Goal: Information Seeking & Learning: Learn about a topic

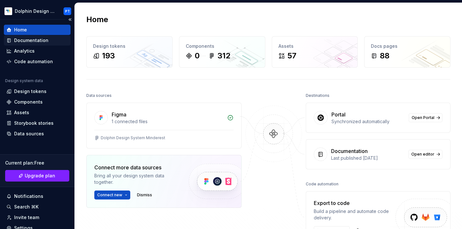
click at [41, 39] on div "Documentation" at bounding box center [31, 40] width 34 height 6
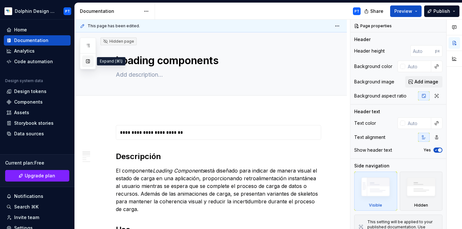
click at [89, 62] on button "button" at bounding box center [88, 61] width 12 height 12
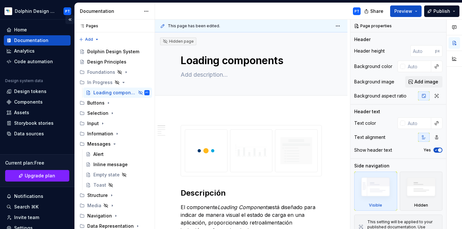
click at [66, 19] on button "Collapse sidebar" at bounding box center [69, 19] width 9 height 9
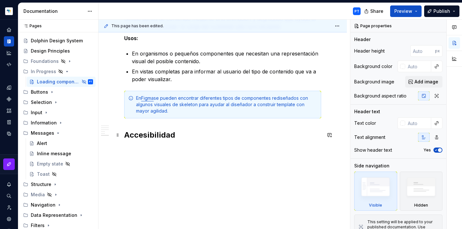
scroll to position [663, 0]
click at [156, 152] on p at bounding box center [222, 149] width 197 height 8
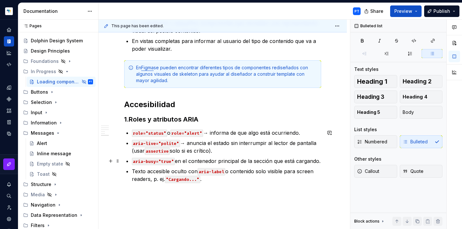
scroll to position [694, 0]
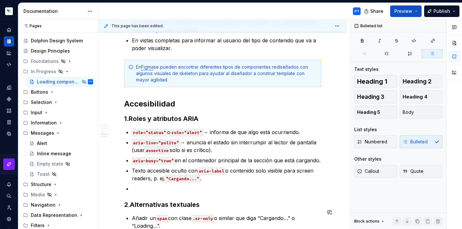
click at [141, 189] on p at bounding box center [226, 189] width 189 height 8
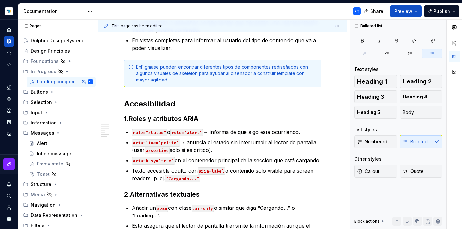
type textarea "*"
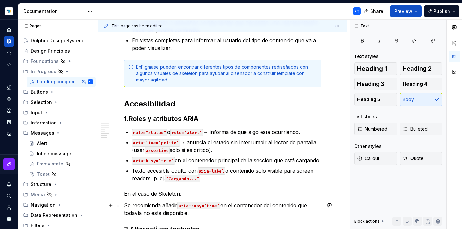
click at [125, 205] on p "Se recomienda añadir aria-busy="true" en el contenedor del contenido que todaví…" at bounding box center [222, 208] width 197 height 15
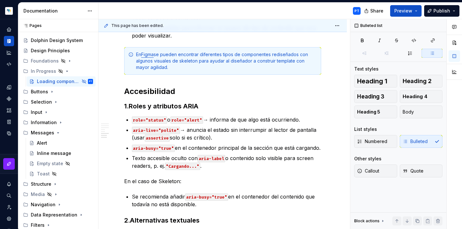
scroll to position [717, 0]
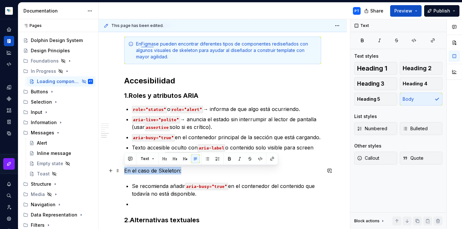
drag, startPoint x: 187, startPoint y: 172, endPoint x: 104, endPoint y: 171, distance: 83.1
click at [137, 202] on p at bounding box center [226, 204] width 189 height 8
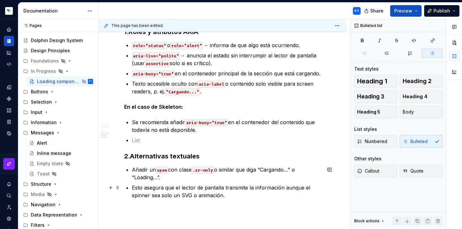
scroll to position [781, 0]
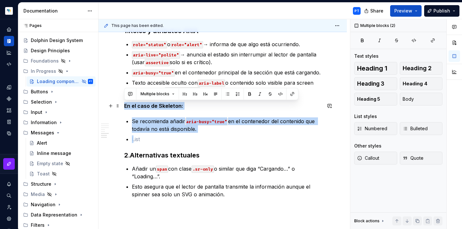
drag, startPoint x: 133, startPoint y: 140, endPoint x: 123, endPoint y: 106, distance: 36.1
copy div "En el caso de Skeleton: Se recomienda añadir aria-busy="true" en el contenedor …"
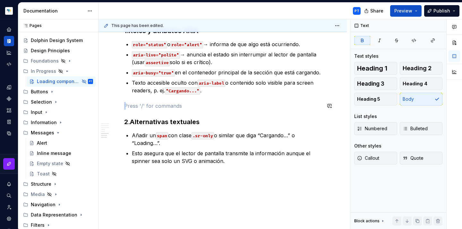
scroll to position [778, 0]
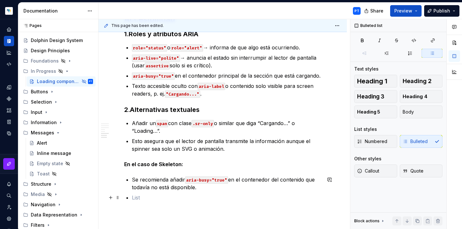
click at [139, 196] on p at bounding box center [226, 198] width 189 height 8
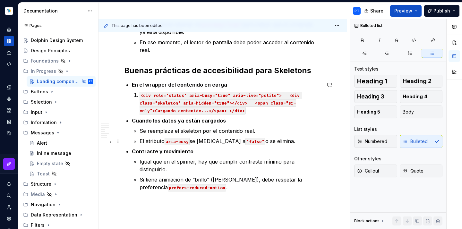
scroll to position [1013, 0]
click at [261, 111] on p "<div role="status" aria-busy="true" aria-live="polite"> <div class="skeleton" a…" at bounding box center [230, 102] width 182 height 23
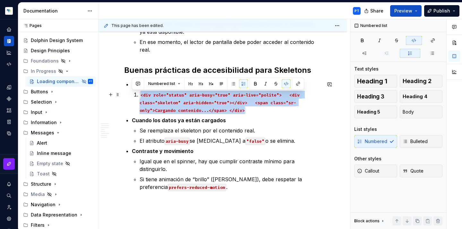
drag, startPoint x: 261, startPoint y: 111, endPoint x: 133, endPoint y: 93, distance: 128.6
click at [139, 93] on p "<div role="status" aria-busy="true" aria-live="polite"> <div class="skeleton" a…" at bounding box center [230, 102] width 182 height 23
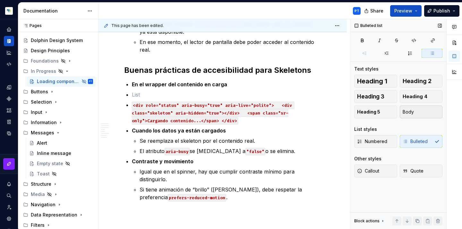
click at [415, 111] on button "Body" at bounding box center [421, 112] width 43 height 13
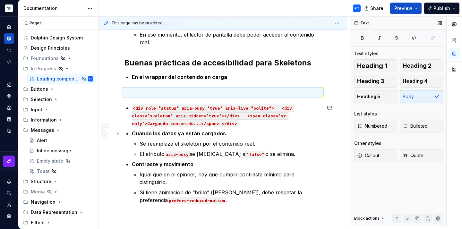
scroll to position [1018, 0]
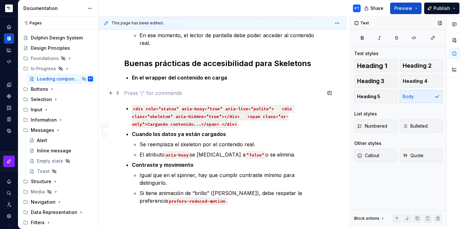
click at [135, 92] on p at bounding box center [222, 93] width 197 height 8
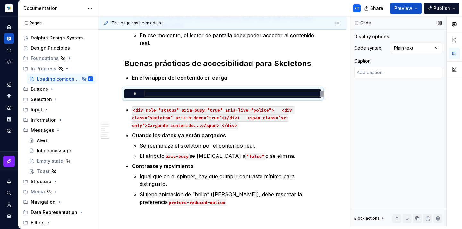
scroll to position [0, 0]
click at [158, 94] on div at bounding box center [234, 94] width 180 height 6
type textarea "*"
type textarea "**********"
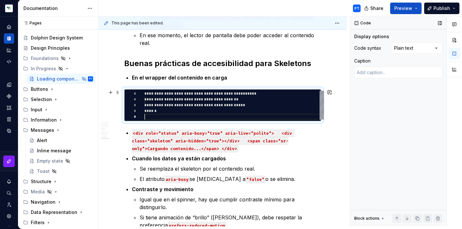
scroll to position [23, 0]
type textarea "*"
type textarea "**********"
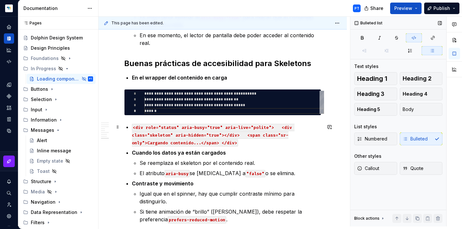
click at [242, 144] on p "<div role="status" aria-busy="true" aria-live="polite"> <div class="skeleton" a…" at bounding box center [226, 134] width 189 height 23
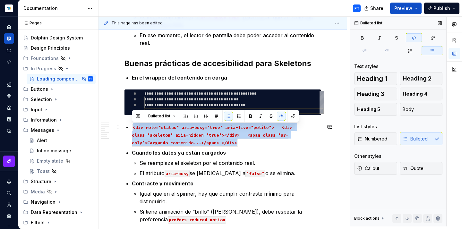
drag, startPoint x: 242, startPoint y: 144, endPoint x: 125, endPoint y: 126, distance: 118.7
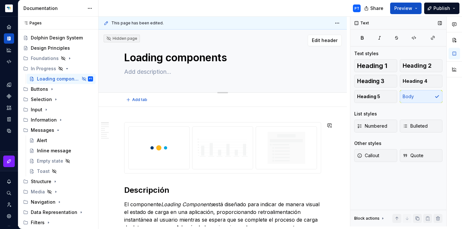
scroll to position [0, 0]
click at [60, 121] on icon "Page tree" at bounding box center [60, 119] width 5 height 5
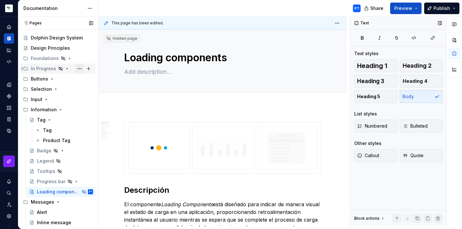
click at [80, 67] on button "Page tree" at bounding box center [79, 68] width 9 height 9
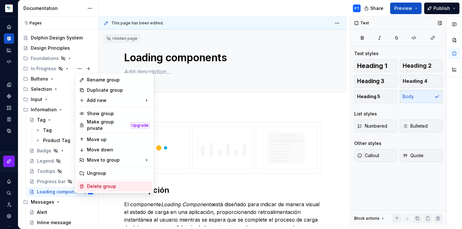
click at [95, 183] on div "Delete group" at bounding box center [118, 186] width 63 height 6
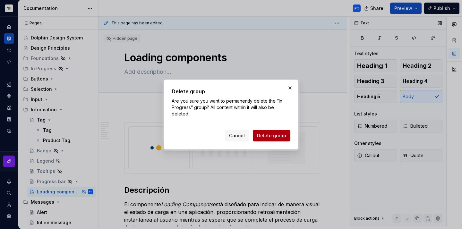
click at [278, 135] on span "Delete group" at bounding box center [271, 135] width 29 height 6
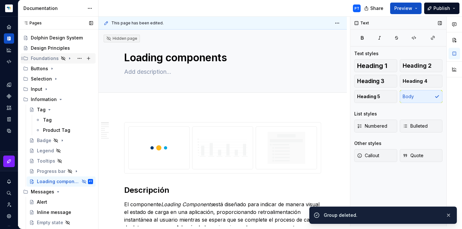
click at [68, 60] on icon "Page tree" at bounding box center [69, 58] width 5 height 5
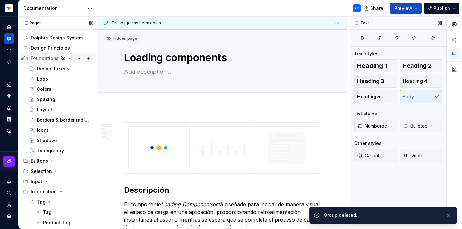
click at [68, 60] on icon "Page tree" at bounding box center [69, 58] width 5 height 5
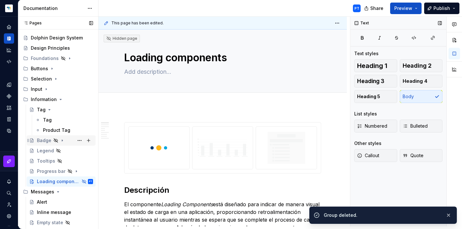
click at [41, 141] on div "Badge" at bounding box center [44, 140] width 14 height 6
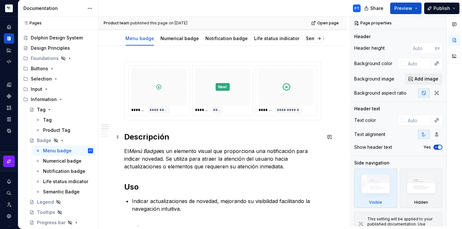
scroll to position [63, 0]
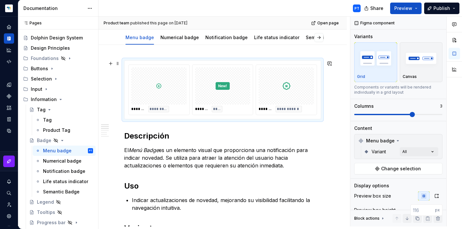
click at [245, 89] on div at bounding box center [222, 85] width 55 height 37
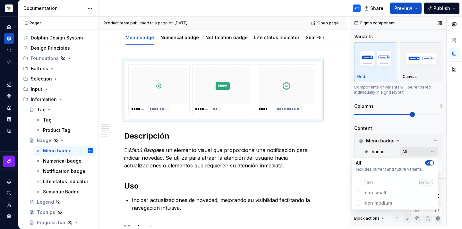
click at [419, 151] on div "Comments Open comments No comments yet Select ‘Comment’ from the block context …" at bounding box center [406, 122] width 112 height 210
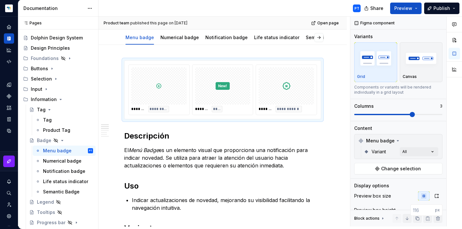
click at [292, 95] on html "Dolphin Design System PT Design system data Documentation PT Share Preview Publ…" at bounding box center [231, 114] width 462 height 229
drag, startPoint x: 224, startPoint y: 90, endPoint x: 158, endPoint y: 89, distance: 65.4
click at [158, 89] on body "Dolphin Design System PT Design system data Documentation PT Share Preview Publ…" at bounding box center [231, 114] width 462 height 229
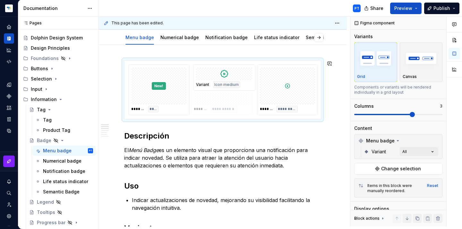
drag, startPoint x: 295, startPoint y: 93, endPoint x: 230, endPoint y: 94, distance: 65.8
click at [230, 94] on body "Dolphin Design System PT Design system data Documentation PT Share Preview Publ…" at bounding box center [231, 114] width 462 height 229
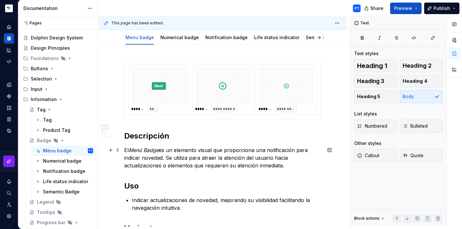
click at [201, 147] on p "El Menú Badge es un elemento visual que proporciona una notificación para indic…" at bounding box center [222, 157] width 197 height 23
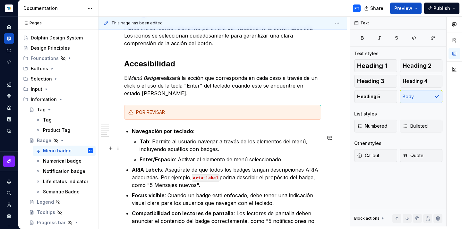
scroll to position [470, 0]
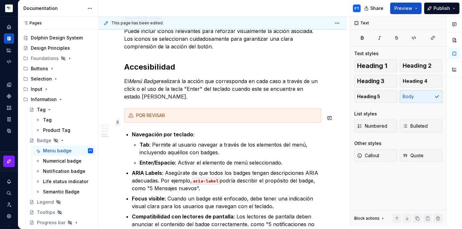
click at [119, 122] on span at bounding box center [117, 122] width 5 height 9
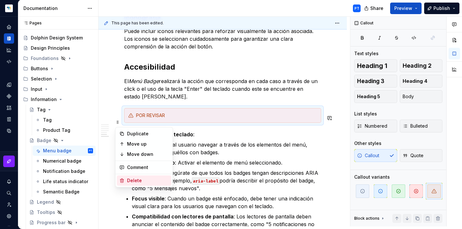
click at [139, 183] on div "Delete" at bounding box center [148, 180] width 42 height 6
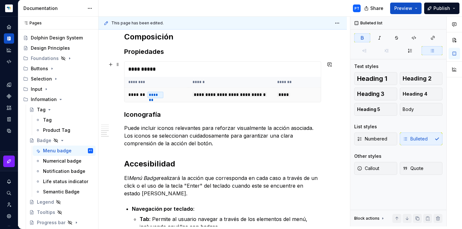
scroll to position [374, 0]
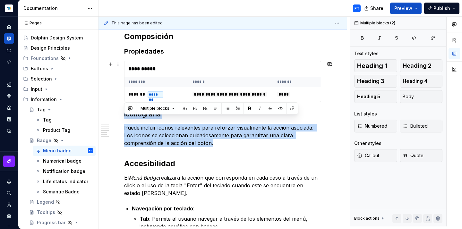
drag, startPoint x: 176, startPoint y: 150, endPoint x: 108, endPoint y: 109, distance: 79.6
click at [108, 109] on div "**********" at bounding box center [222, 60] width 248 height 651
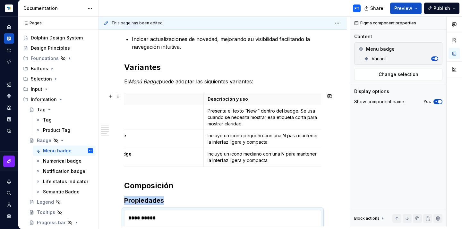
scroll to position [0, 0]
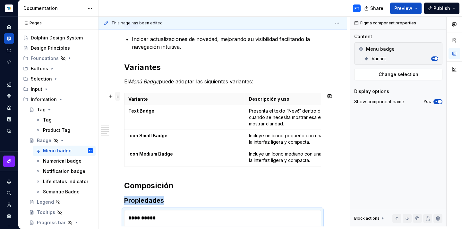
click at [117, 96] on span at bounding box center [117, 96] width 5 height 9
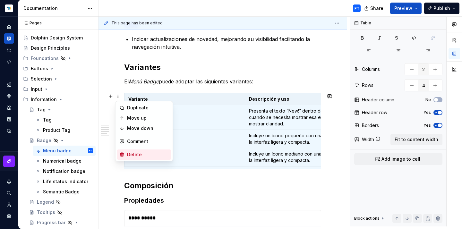
type textarea "*"
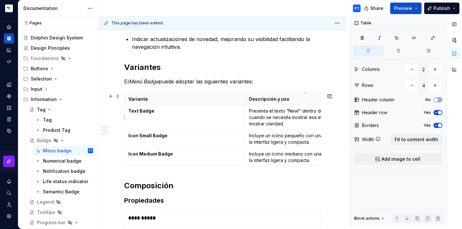
click at [275, 118] on p "Presenta el texto “New!” dentro del badge. Se usa cuando se necesita mostrar es…" at bounding box center [305, 117] width 113 height 19
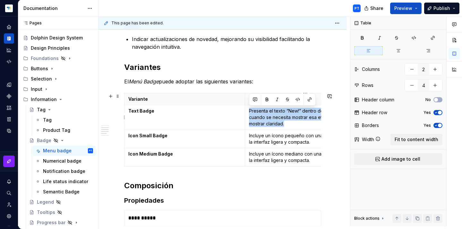
drag, startPoint x: 289, startPoint y: 124, endPoint x: 249, endPoint y: 110, distance: 42.7
click at [249, 110] on td "Presenta el texto “New!” dentro del badge. Se usa cuando se necesita mostrar es…" at bounding box center [305, 117] width 121 height 25
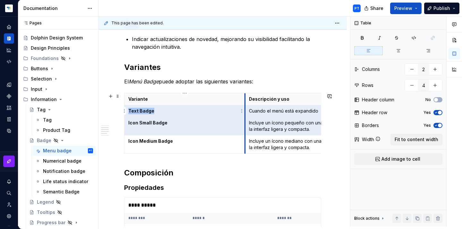
drag, startPoint x: 313, startPoint y: 129, endPoint x: 244, endPoint y: 114, distance: 70.6
click at [244, 114] on tbody "Variante Descripción y uso Text Badge Cuando el menú está expandido Icon Small …" at bounding box center [244, 123] width 241 height 60
click at [272, 124] on p "Incluye un ícono pequeño con una N para mantener la interfaz ligera y compacta." at bounding box center [305, 126] width 113 height 13
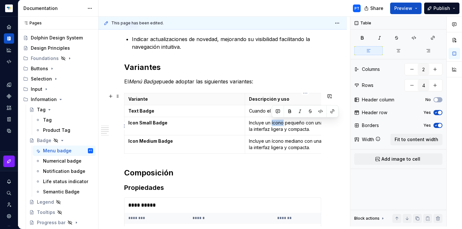
click at [272, 124] on p "Incluye un ícono pequeño con una N para mantener la interfaz ligera y compacta." at bounding box center [305, 126] width 113 height 13
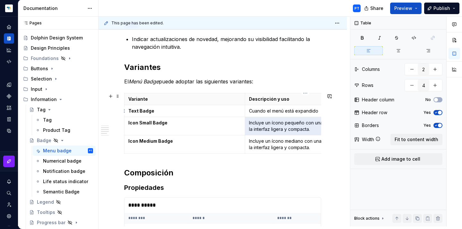
click at [312, 111] on p "Cuando el menú está expandido" at bounding box center [305, 111] width 113 height 6
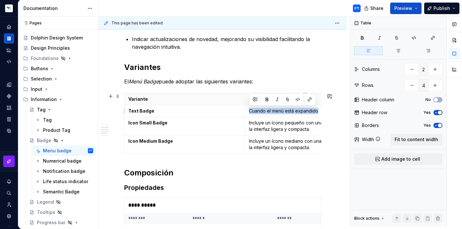
drag, startPoint x: 318, startPoint y: 111, endPoint x: 250, endPoint y: 110, distance: 68.3
click at [250, 110] on p "Cuando el menú está expandido" at bounding box center [305, 111] width 113 height 6
click at [266, 125] on p "Incluye un ícono pequeño con una N para mantener la interfaz ligera y compacta." at bounding box center [305, 126] width 113 height 13
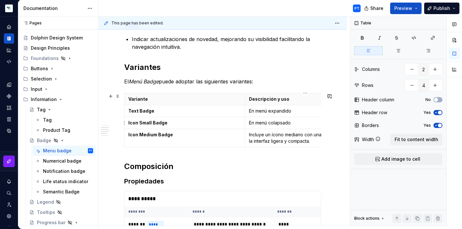
click at [261, 122] on p "En menú colapsado" at bounding box center [305, 123] width 113 height 6
click at [261, 140] on p "Incluye un ícono mediano con una N para mantener la interfaz ligera y compacta." at bounding box center [305, 137] width 113 height 13
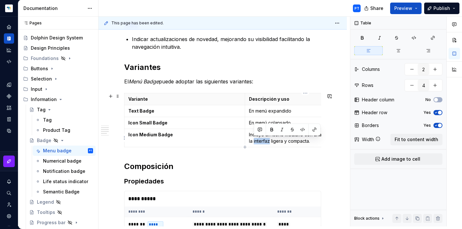
click at [261, 140] on p "Incluye un ícono mediano con una N para mantener la interfaz ligera y compacta." at bounding box center [305, 137] width 113 height 13
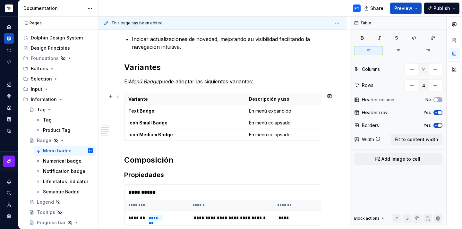
click at [262, 151] on div "**********" at bounding box center [222, 143] width 197 height 489
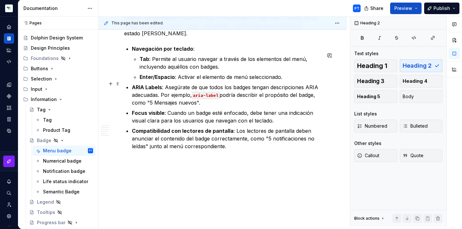
scroll to position [469, 0]
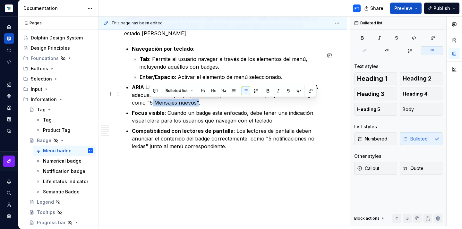
drag, startPoint x: 195, startPoint y: 102, endPoint x: 151, endPoint y: 102, distance: 44.6
click at [151, 102] on p "ARIA Labels : Asegúrate de que todos los badges tengan descripciones ARIA adecu…" at bounding box center [226, 94] width 189 height 23
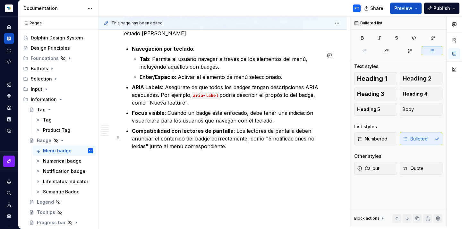
click at [249, 149] on p "Compatibilidad con lectores de pantalla : Los lectores de pantalla deben anunci…" at bounding box center [226, 138] width 189 height 23
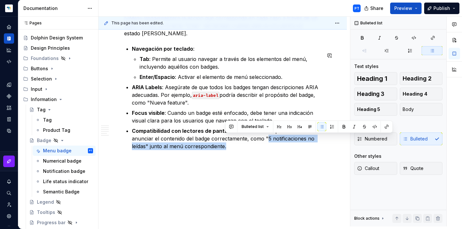
drag, startPoint x: 267, startPoint y: 138, endPoint x: 206, endPoint y: 153, distance: 63.6
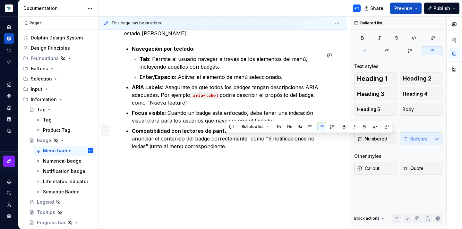
click at [234, 147] on p "Compatibilidad con lectores de pantalla : Los lectores de pantalla deben anunci…" at bounding box center [226, 138] width 189 height 23
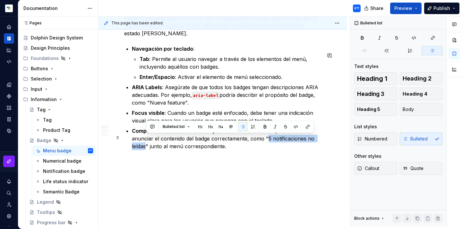
drag, startPoint x: 145, startPoint y: 146, endPoint x: 267, endPoint y: 139, distance: 122.4
click at [267, 139] on p "Compatibilidad con lectores de pantalla : Los lectores de pantalla deben anunci…" at bounding box center [226, 138] width 189 height 23
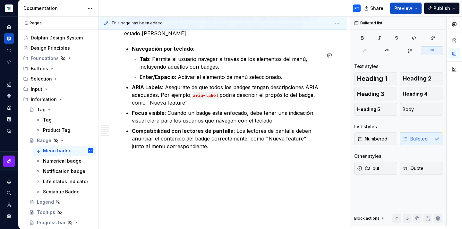
click at [54, 162] on div "Numerical badge" at bounding box center [58, 161] width 31 height 6
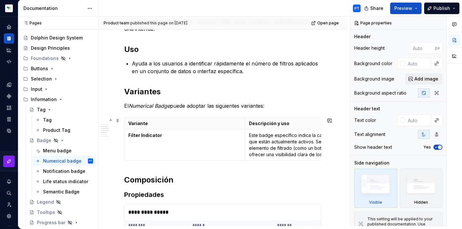
scroll to position [201, 0]
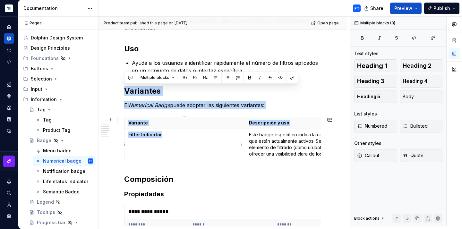
drag, startPoint x: 124, startPoint y: 89, endPoint x: 163, endPoint y: 139, distance: 64.0
click at [163, 139] on div "**********" at bounding box center [222, 206] width 197 height 567
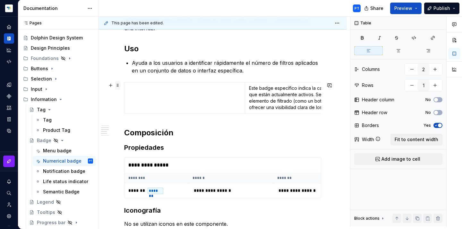
click at [119, 87] on span at bounding box center [117, 85] width 5 height 9
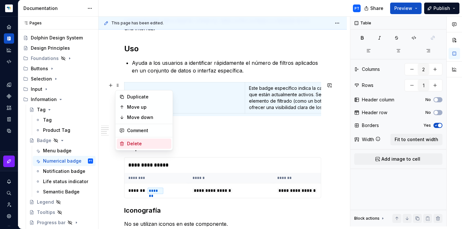
click at [136, 147] on div "Delete" at bounding box center [144, 144] width 55 height 10
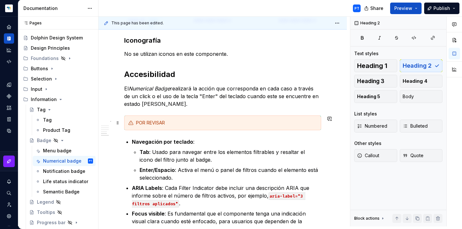
scroll to position [340, 0]
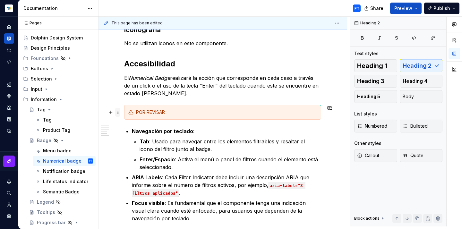
click at [117, 112] on span at bounding box center [117, 112] width 5 height 9
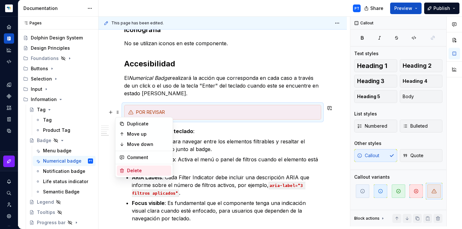
click at [138, 171] on div "Delete" at bounding box center [148, 170] width 42 height 6
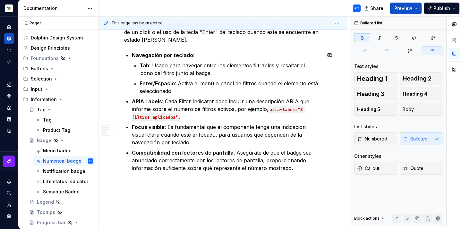
scroll to position [392, 0]
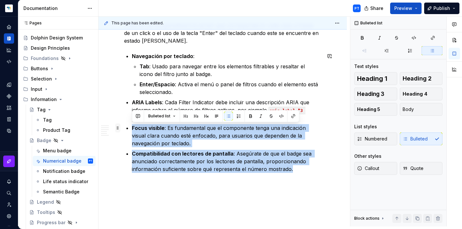
drag, startPoint x: 301, startPoint y: 172, endPoint x: 118, endPoint y: 130, distance: 187.7
click at [55, 150] on div "Menu badge" at bounding box center [57, 151] width 29 height 6
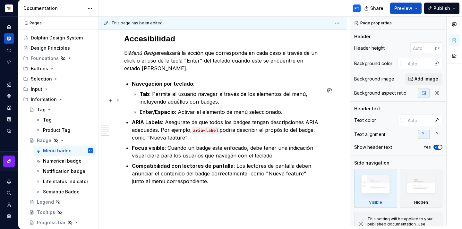
scroll to position [437, 0]
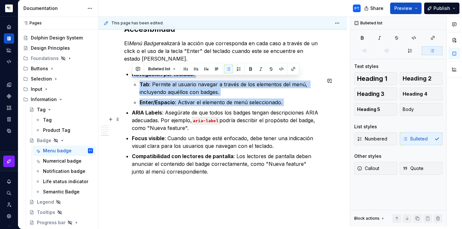
drag, startPoint x: 131, startPoint y: 80, endPoint x: 295, endPoint y: 114, distance: 166.6
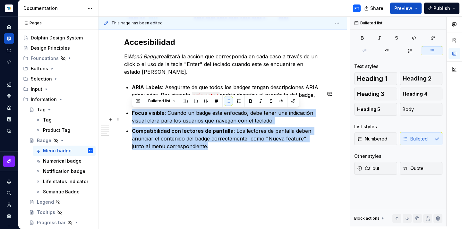
drag, startPoint x: 205, startPoint y: 150, endPoint x: 123, endPoint y: 114, distance: 89.6
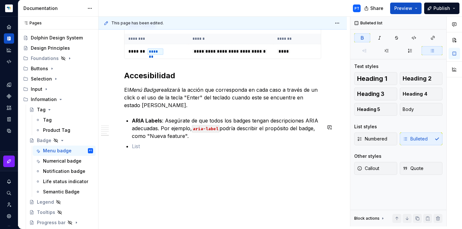
scroll to position [387, 0]
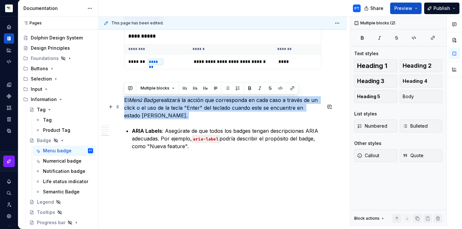
drag, startPoint x: 160, startPoint y: 120, endPoint x: 106, endPoint y: 98, distance: 57.9
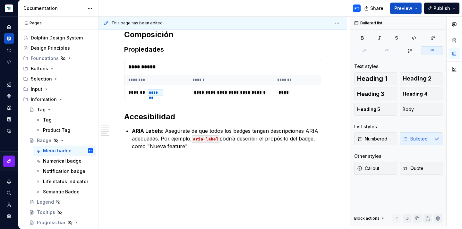
scroll to position [357, 0]
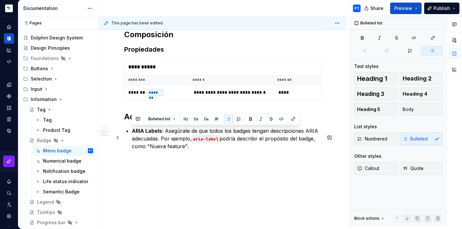
type textarea "*"
drag, startPoint x: 193, startPoint y: 139, endPoint x: 129, endPoint y: 129, distance: 65.0
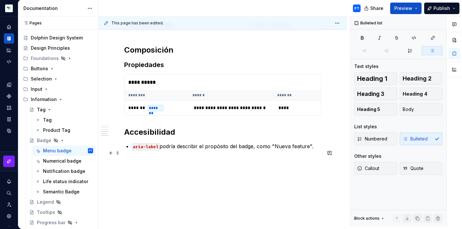
click at [170, 146] on p "aria-label podría describir el propósito del badge, como "Nueva feature"." at bounding box center [226, 146] width 189 height 8
click at [204, 163] on div "**********" at bounding box center [222, 0] width 248 height 452
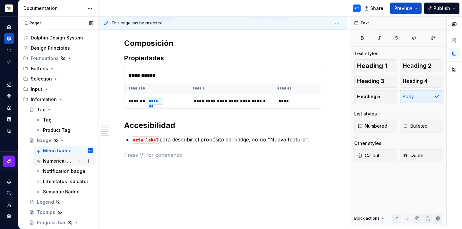
click at [53, 162] on div "Numerical badge" at bounding box center [58, 161] width 31 height 6
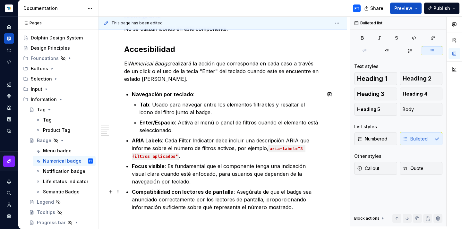
scroll to position [399, 0]
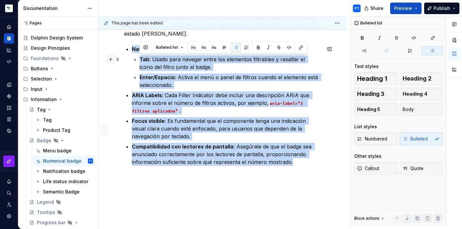
drag, startPoint x: 295, startPoint y: 209, endPoint x: 112, endPoint y: 50, distance: 241.8
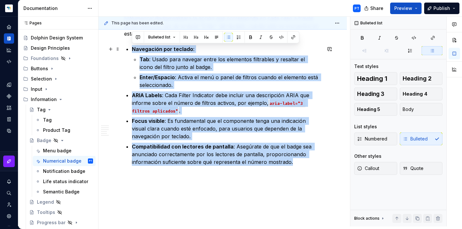
click at [143, 49] on strong "Navegación por teclado" at bounding box center [162, 49] width 61 height 6
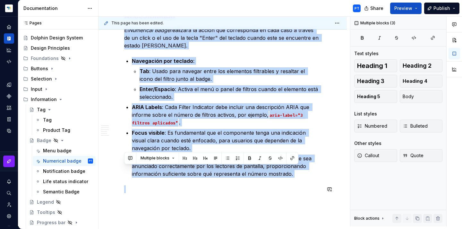
scroll to position [430, 0]
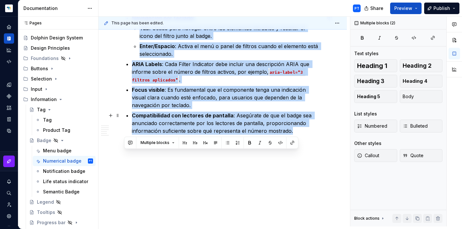
drag, startPoint x: 124, startPoint y: 54, endPoint x: 296, endPoint y: 131, distance: 187.5
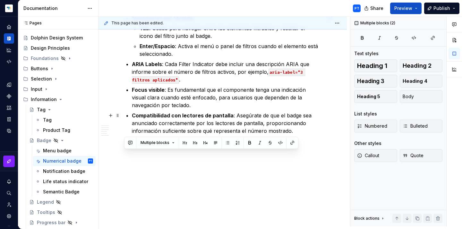
scroll to position [274, 0]
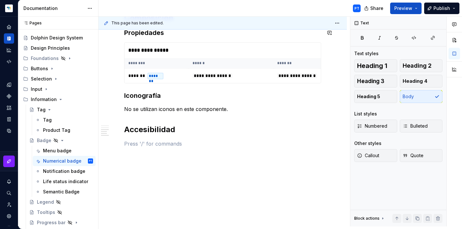
type textarea "*"
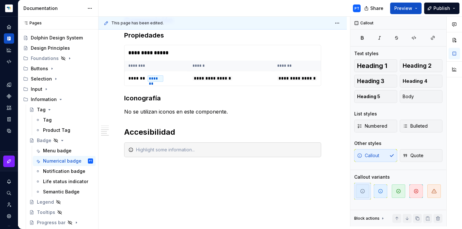
scroll to position [273, 0]
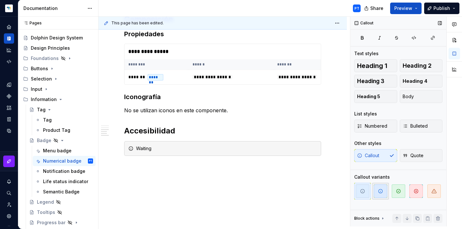
click at [380, 189] on icon "button" at bounding box center [380, 191] width 5 height 5
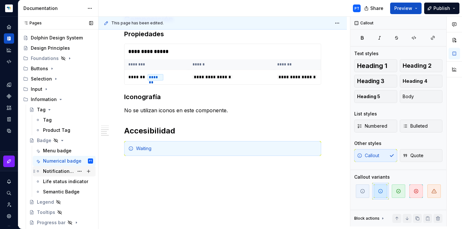
click at [45, 172] on div "Notification badge" at bounding box center [58, 171] width 31 height 6
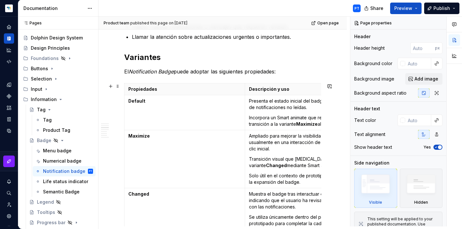
scroll to position [225, 0]
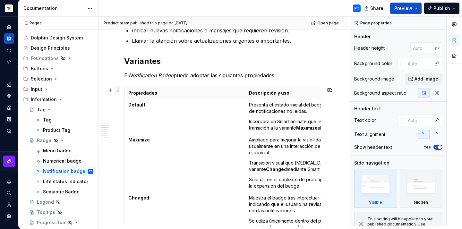
click at [118, 92] on span at bounding box center [117, 90] width 5 height 9
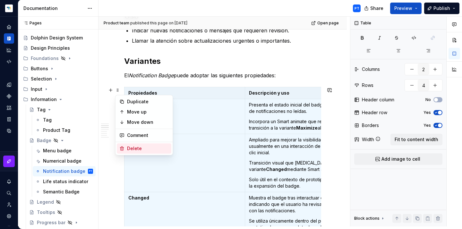
click at [130, 148] on div "Delete" at bounding box center [148, 148] width 42 height 6
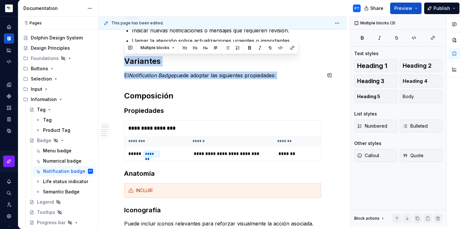
drag, startPoint x: 125, startPoint y: 61, endPoint x: 282, endPoint y: 80, distance: 158.6
click at [282, 80] on div "**********" at bounding box center [222, 170] width 197 height 545
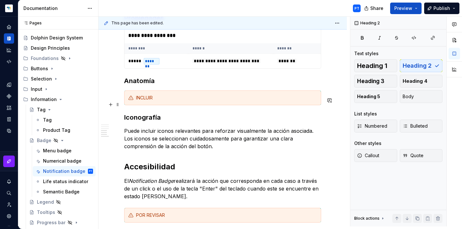
scroll to position [285, 0]
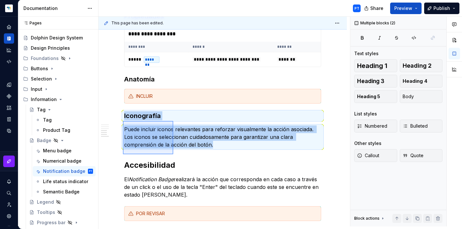
drag, startPoint x: 123, startPoint y: 121, endPoint x: 176, endPoint y: 154, distance: 63.1
click at [176, 154] on div "**********" at bounding box center [223, 122] width 251 height 210
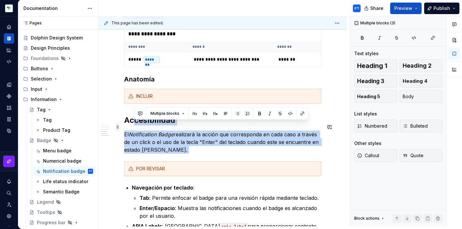
drag, startPoint x: 170, startPoint y: 160, endPoint x: 120, endPoint y: 124, distance: 62.0
click at [124, 124] on div "**********" at bounding box center [222, 75] width 197 height 473
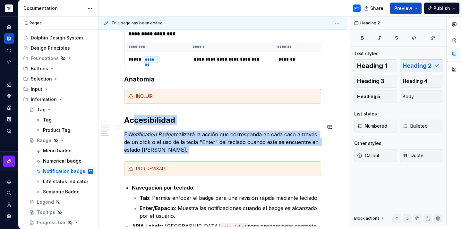
click at [124, 125] on h2 "Accesibilidad" at bounding box center [222, 120] width 197 height 10
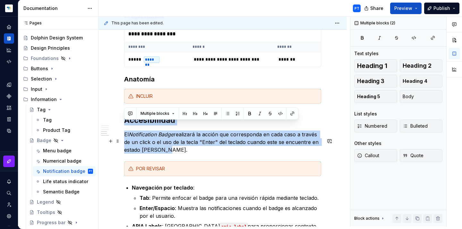
drag, startPoint x: 124, startPoint y: 125, endPoint x: 175, endPoint y: 156, distance: 59.4
click at [175, 156] on div "**********" at bounding box center [222, 72] width 197 height 466
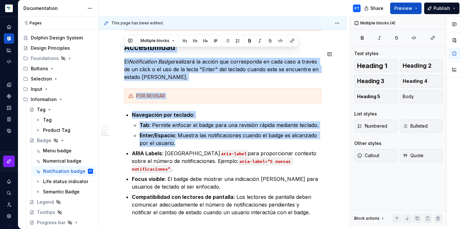
scroll to position [358, 0]
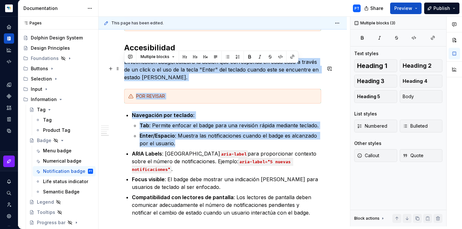
drag, startPoint x: 175, startPoint y: 118, endPoint x: 123, endPoint y: 68, distance: 72.1
click at [123, 68] on div "**********" at bounding box center [222, 29] width 248 height 557
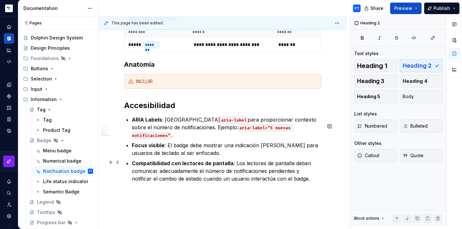
scroll to position [309, 0]
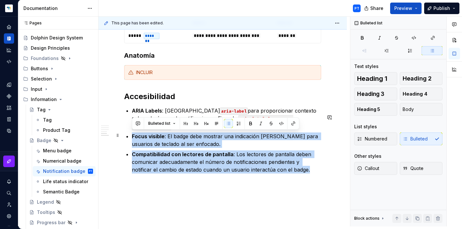
drag, startPoint x: 297, startPoint y: 168, endPoint x: 122, endPoint y: 131, distance: 179.2
click at [122, 131] on div "**********" at bounding box center [222, 33] width 248 height 466
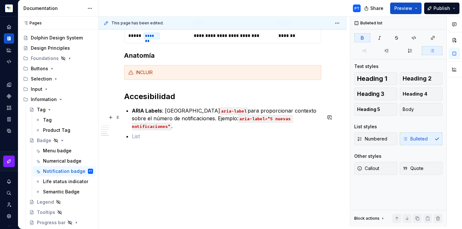
scroll to position [303, 0]
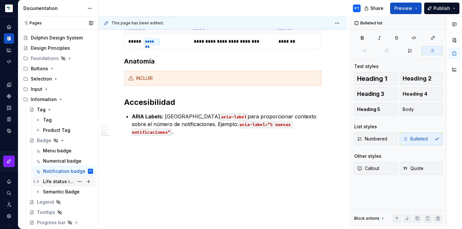
click at [55, 180] on div "Life status indicator" at bounding box center [58, 181] width 31 height 6
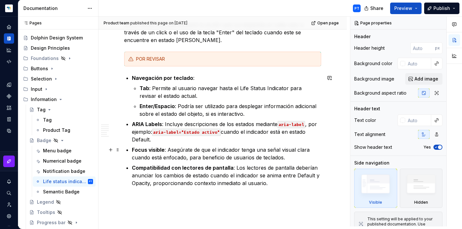
scroll to position [544, 0]
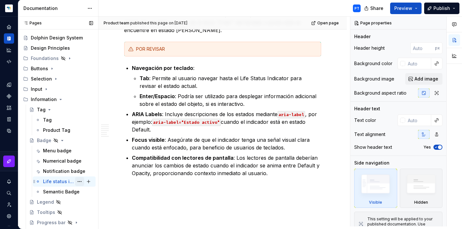
click at [81, 180] on button "Page tree" at bounding box center [79, 181] width 9 height 9
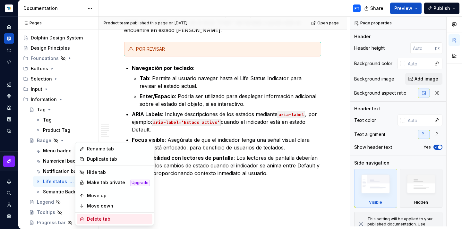
click at [92, 219] on div "Delete tab" at bounding box center [118, 219] width 63 height 6
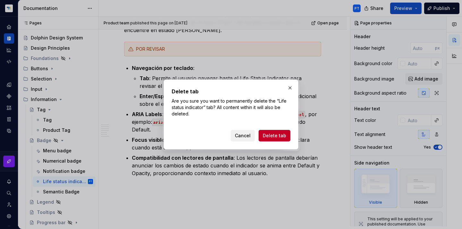
click at [245, 136] on span "Cancel" at bounding box center [243, 135] width 16 height 6
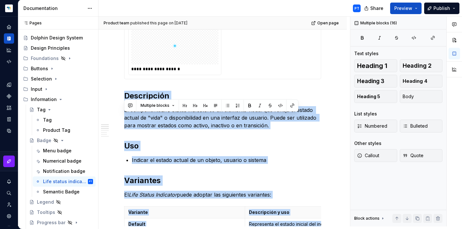
scroll to position [73, 0]
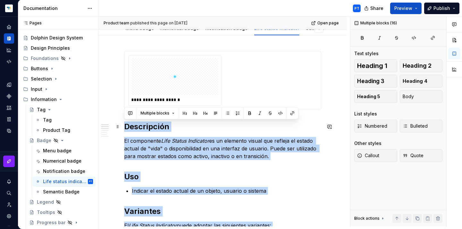
drag, startPoint x: 271, startPoint y: 168, endPoint x: 122, endPoint y: 125, distance: 154.6
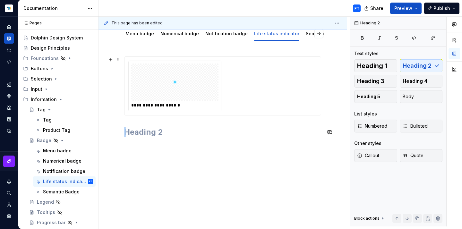
scroll to position [52, 0]
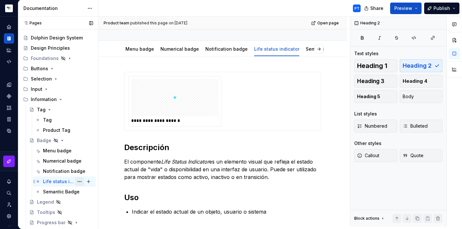
click at [80, 182] on button "Page tree" at bounding box center [79, 181] width 9 height 9
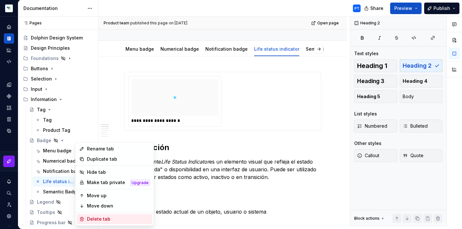
click at [91, 221] on div "Delete tab" at bounding box center [118, 219] width 63 height 6
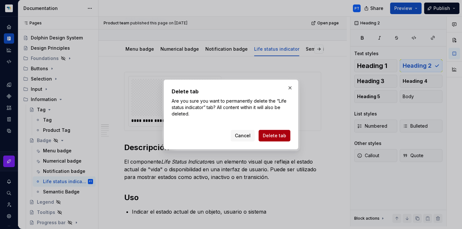
click at [278, 136] on span "Delete tab" at bounding box center [274, 135] width 23 height 6
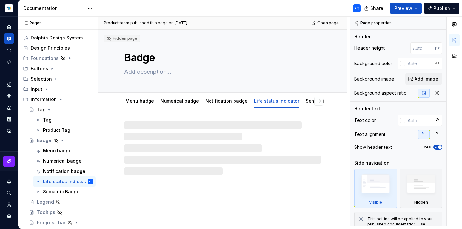
scroll to position [0, 0]
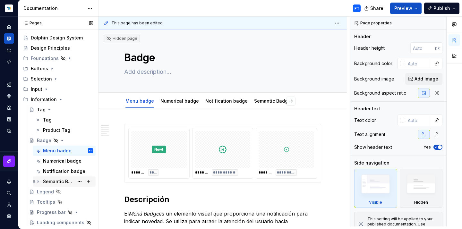
click at [60, 182] on div "Semantic Badge" at bounding box center [58, 181] width 31 height 6
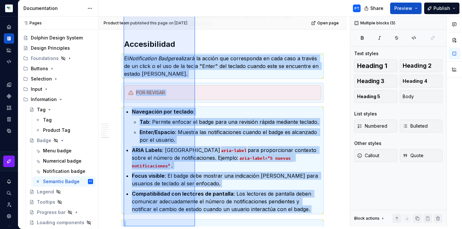
scroll to position [763, 0]
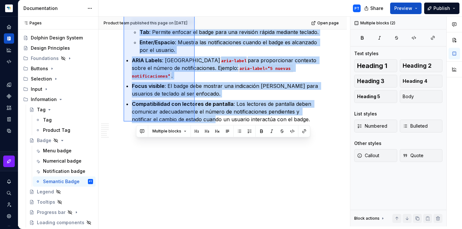
drag, startPoint x: 123, startPoint y: 64, endPoint x: 195, endPoint y: 122, distance: 91.2
click at [195, 122] on div "**********" at bounding box center [223, 122] width 251 height 210
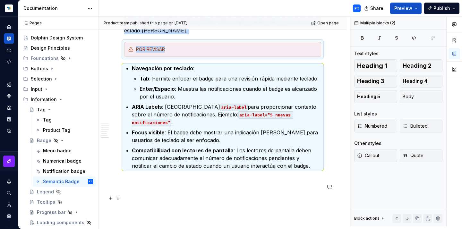
scroll to position [735, 0]
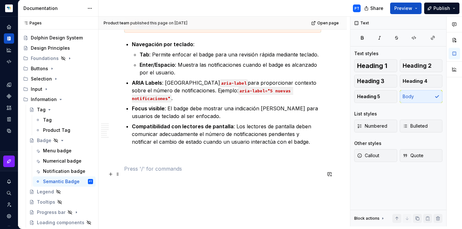
click at [159, 173] on p at bounding box center [222, 169] width 197 height 8
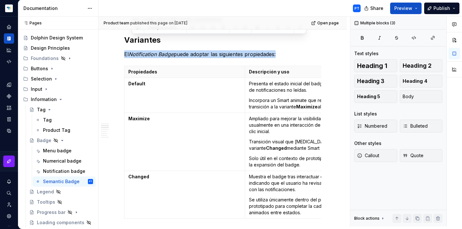
scroll to position [247, 0]
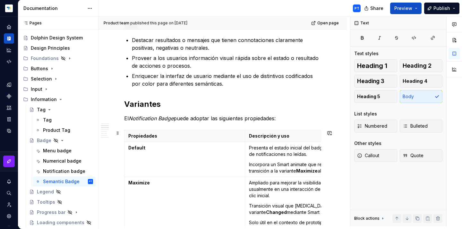
drag, startPoint x: 166, startPoint y: 170, endPoint x: 122, endPoint y: 150, distance: 48.7
click at [149, 67] on p "Proveer a los usuarios información visual rápida sobre el estado o resultado de…" at bounding box center [226, 61] width 189 height 15
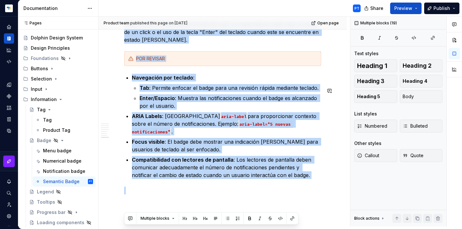
scroll to position [702, 0]
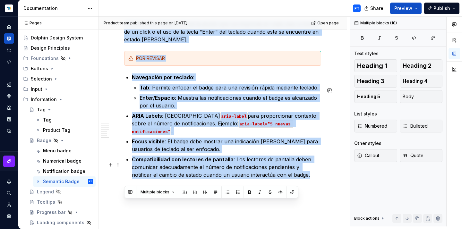
drag, startPoint x: 125, startPoint y: 93, endPoint x: 294, endPoint y: 178, distance: 189.2
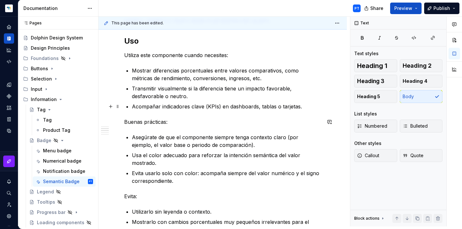
scroll to position [216, 0]
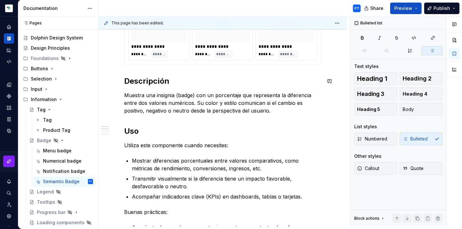
scroll to position [127, 0]
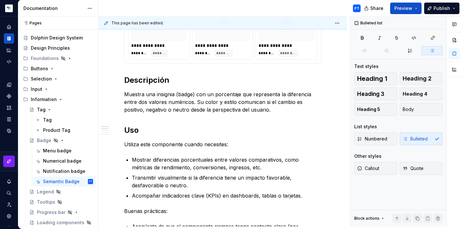
type textarea "*"
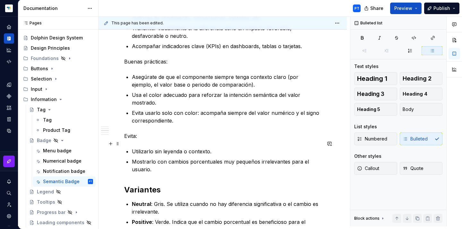
scroll to position [273, 0]
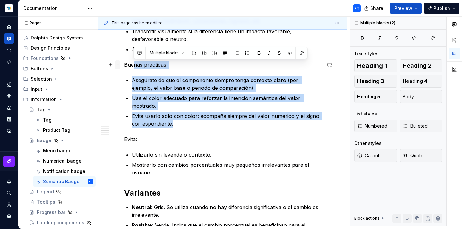
drag, startPoint x: 181, startPoint y: 119, endPoint x: 120, endPoint y: 63, distance: 82.4
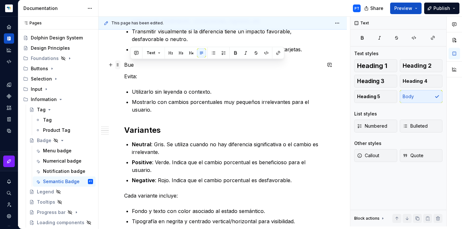
drag, startPoint x: 137, startPoint y: 65, endPoint x: 118, endPoint y: 64, distance: 19.0
click at [128, 67] on p "Bue" at bounding box center [222, 65] width 197 height 8
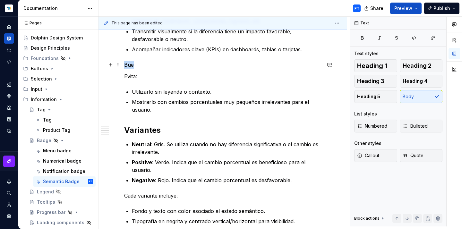
click at [128, 67] on p "Bue" at bounding box center [222, 65] width 197 height 8
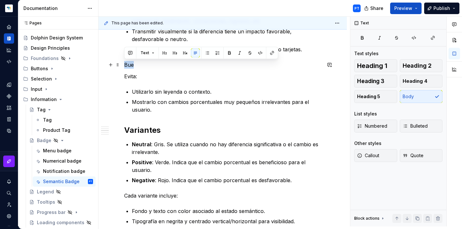
click at [128, 67] on p "Bue" at bounding box center [222, 65] width 197 height 8
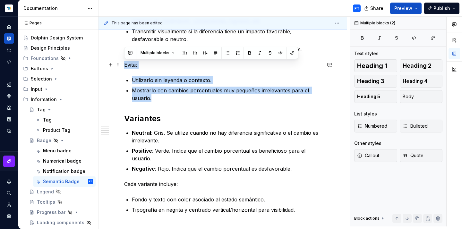
drag, startPoint x: 158, startPoint y: 96, endPoint x: 122, endPoint y: 65, distance: 47.3
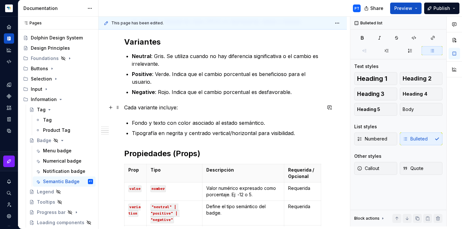
scroll to position [302, 0]
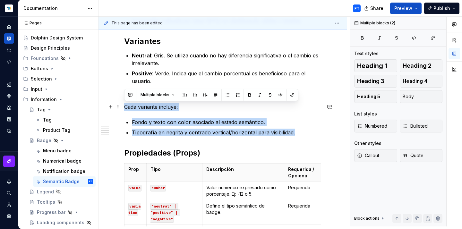
drag, startPoint x: 301, startPoint y: 133, endPoint x: 121, endPoint y: 106, distance: 182.3
click at [121, 106] on div "**********" at bounding box center [222, 230] width 248 height 847
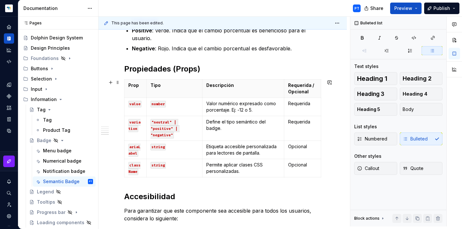
scroll to position [348, 0]
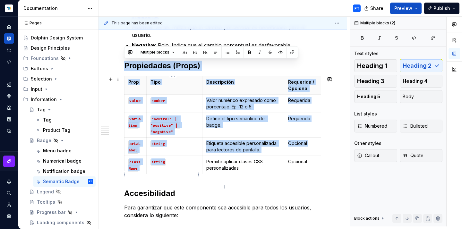
drag, startPoint x: 125, startPoint y: 63, endPoint x: 147, endPoint y: 181, distance: 119.7
click at [147, 181] on div "**********" at bounding box center [222, 133] width 197 height 714
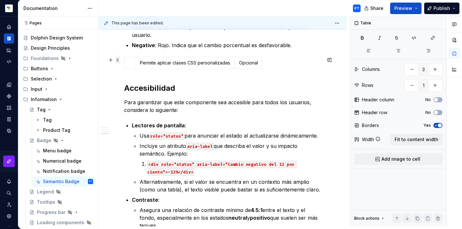
click at [118, 60] on span at bounding box center [117, 59] width 5 height 9
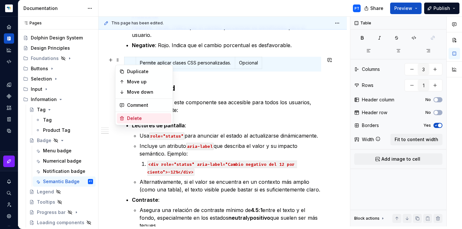
click at [136, 121] on div "Delete" at bounding box center [148, 118] width 42 height 6
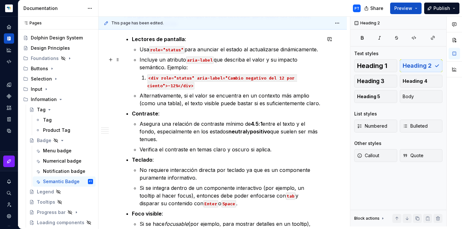
scroll to position [427, 0]
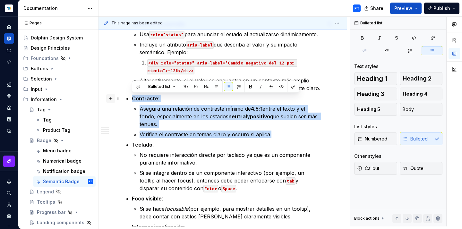
drag, startPoint x: 275, startPoint y: 133, endPoint x: 107, endPoint y: 99, distance: 171.2
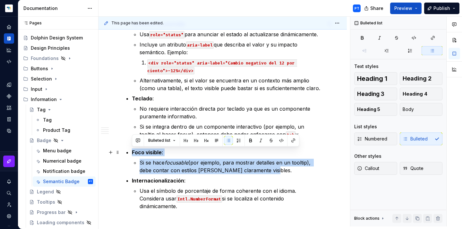
drag, startPoint x: 275, startPoint y: 172, endPoint x: 122, endPoint y: 151, distance: 155.2
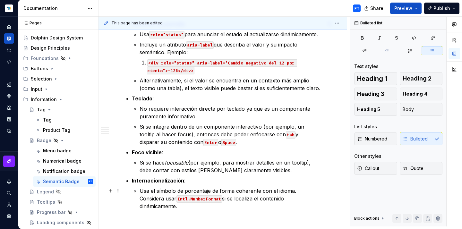
scroll to position [439, 0]
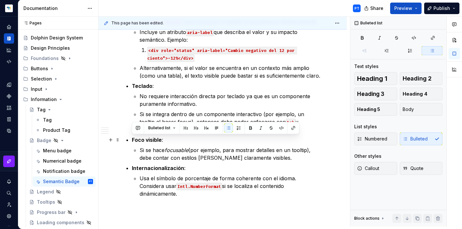
drag, startPoint x: 304, startPoint y: 199, endPoint x: 126, endPoint y: 142, distance: 187.4
click at [132, 142] on ul "Lectores de pantalla : Usa role="status" para anunciar el estado al actualizars…" at bounding box center [226, 103] width 189 height 190
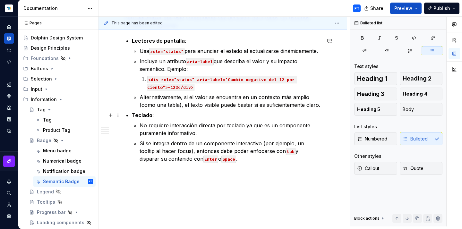
scroll to position [409, 0]
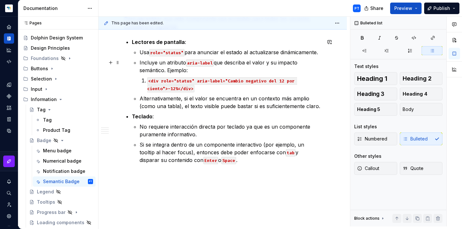
click at [196, 71] on p "Incluye un atributo aria-label que describa el valor y su impacto semántico. Ej…" at bounding box center [230, 66] width 182 height 15
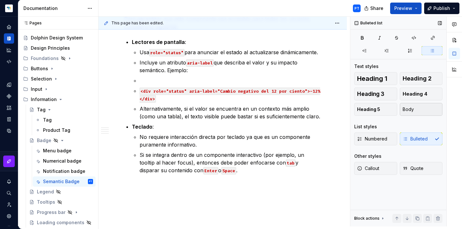
click at [413, 107] on span "Body" at bounding box center [407, 109] width 11 height 6
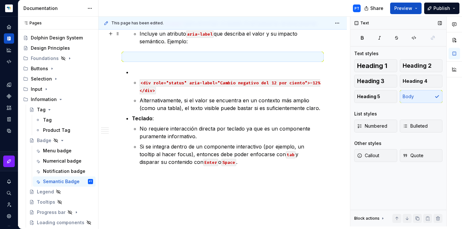
scroll to position [432, 0]
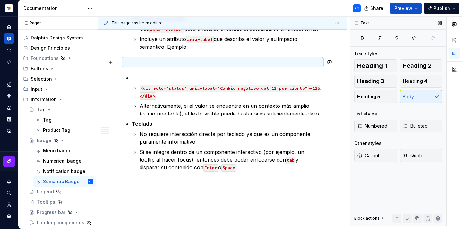
click at [137, 63] on p at bounding box center [222, 62] width 197 height 8
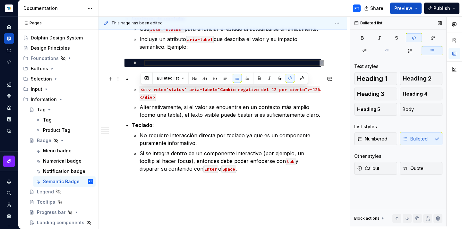
drag, startPoint x: 156, startPoint y: 98, endPoint x: 134, endPoint y: 85, distance: 25.9
click at [134, 85] on li "<div role="status" aria-label="Cambio negativo del 12 por ciento">-12%</div> Al…" at bounding box center [226, 97] width 189 height 44
copy code "<div role="status" aria-label="Cambio negativo del 12 por ciento">-12%</div>"
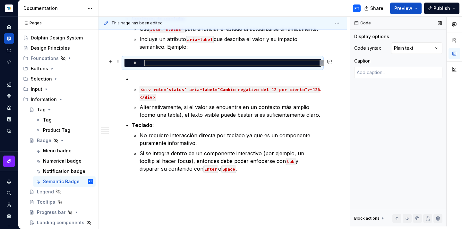
click at [149, 63] on div at bounding box center [234, 63] width 180 height 6
type textarea "*"
type textarea "**********"
type textarea "*"
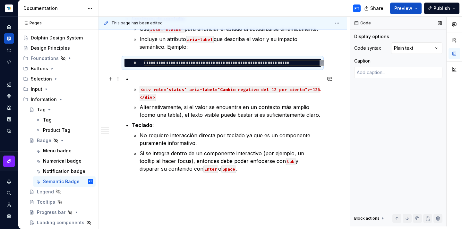
scroll to position [0, 0]
click at [159, 63] on div at bounding box center [234, 63] width 180 height 6
type textarea "*"
type textarea "**********"
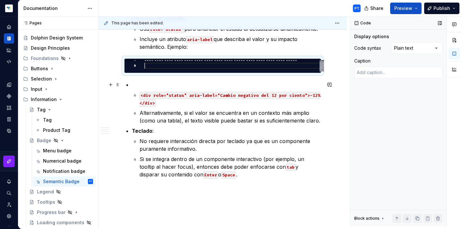
click at [161, 85] on p at bounding box center [226, 85] width 189 height 8
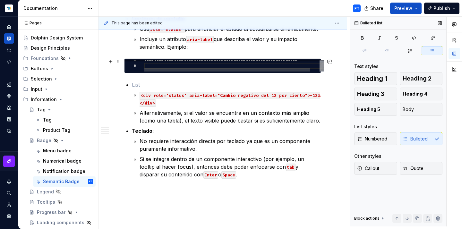
click at [149, 67] on div at bounding box center [239, 66] width 190 height 6
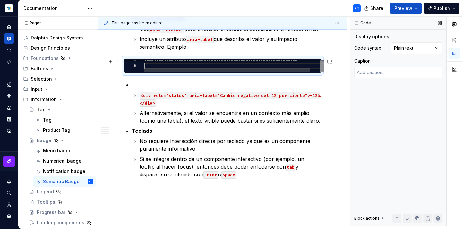
type textarea "*"
type textarea "**********"
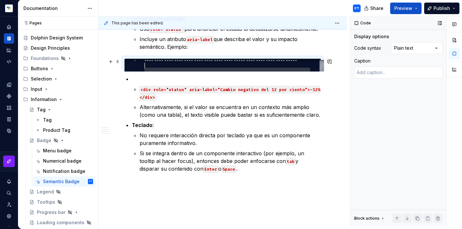
scroll to position [0, 176]
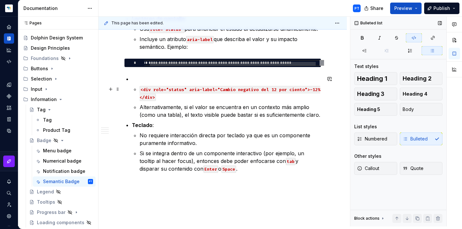
click at [252, 86] on p "<div role="status" aria-label="Cambio negativo del 12 por ciento">-12%</div>" at bounding box center [230, 92] width 182 height 15
click at [117, 87] on span at bounding box center [117, 89] width 5 height 9
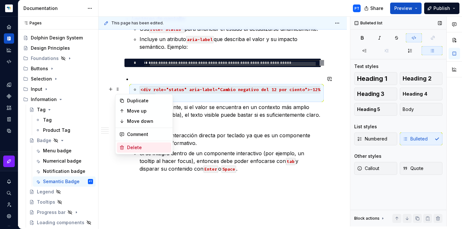
click at [133, 148] on div "Delete" at bounding box center [148, 147] width 42 height 6
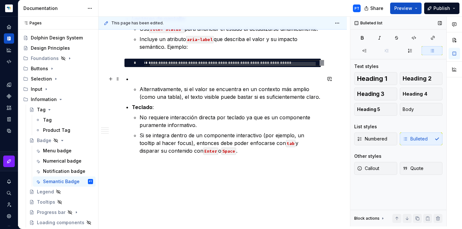
click at [132, 80] on p at bounding box center [226, 79] width 189 height 8
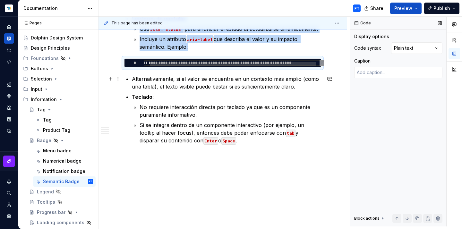
click at [301, 83] on p "Alternativamente, si el valor se encuentra en un contexto más amplio (como una …" at bounding box center [226, 82] width 189 height 15
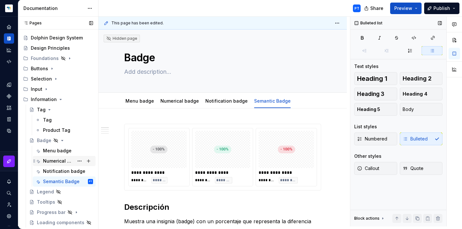
scroll to position [0, 0]
click at [59, 170] on div "Notification badge" at bounding box center [58, 171] width 31 height 6
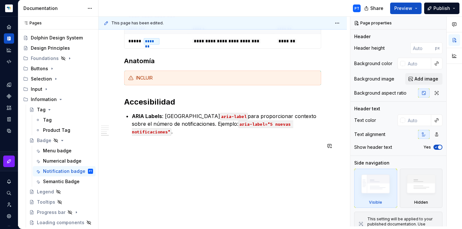
scroll to position [303, 0]
click at [118, 85] on span at bounding box center [117, 84] width 5 height 9
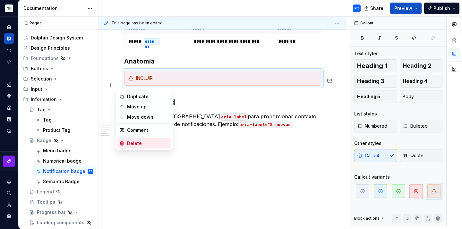
click at [130, 143] on div "Delete" at bounding box center [148, 143] width 42 height 6
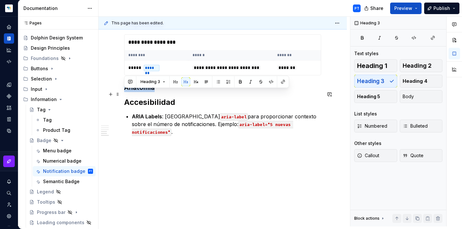
drag, startPoint x: 124, startPoint y: 93, endPoint x: 165, endPoint y: 94, distance: 40.4
click at [165, 92] on h3 "Anatomía" at bounding box center [222, 87] width 197 height 9
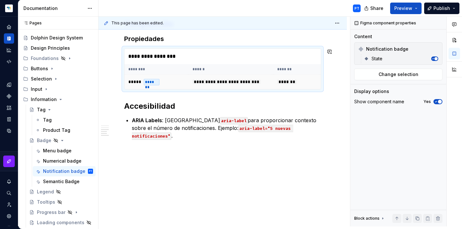
scroll to position [260, 0]
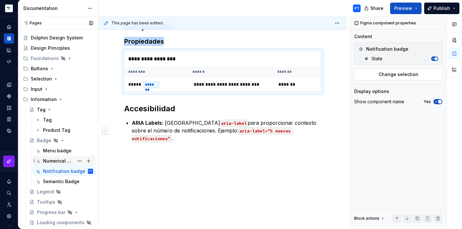
click at [60, 161] on div "Numerical badge" at bounding box center [58, 161] width 31 height 6
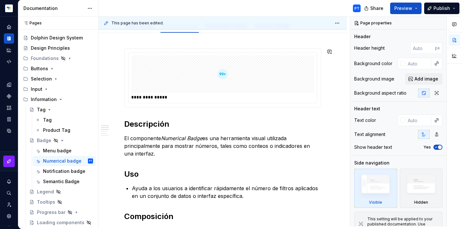
scroll to position [76, 0]
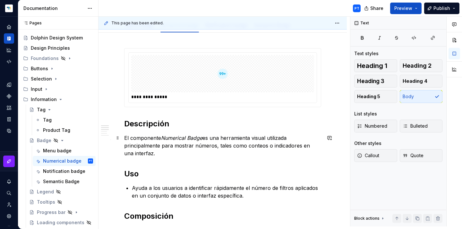
type textarea "*"
click at [215, 145] on p "El componente Numerical Badge es una herramienta visual utilizada principalment…" at bounding box center [222, 145] width 197 height 23
click at [187, 164] on div "**********" at bounding box center [222, 208] width 197 height 320
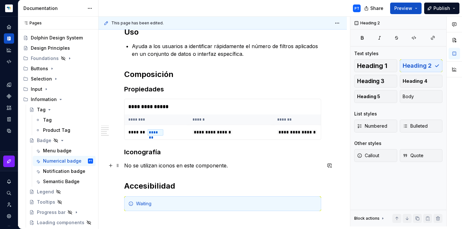
scroll to position [214, 0]
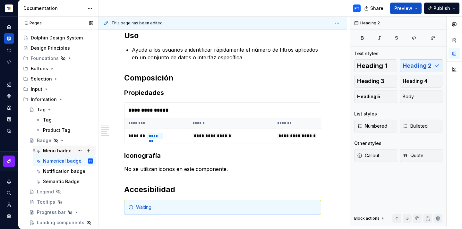
click at [53, 149] on div "Menu badge" at bounding box center [57, 151] width 29 height 6
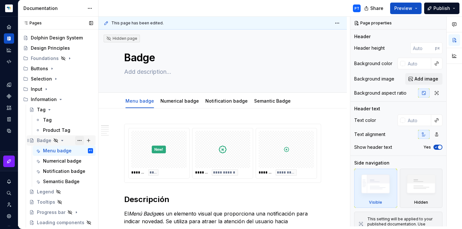
click at [81, 141] on button "Page tree" at bounding box center [79, 140] width 9 height 9
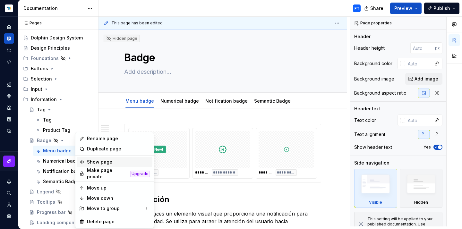
click at [94, 160] on div "Show page" at bounding box center [118, 162] width 63 height 6
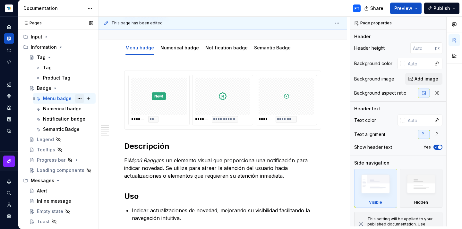
scroll to position [63, 0]
click at [44, 140] on div "Legend" at bounding box center [45, 139] width 17 height 6
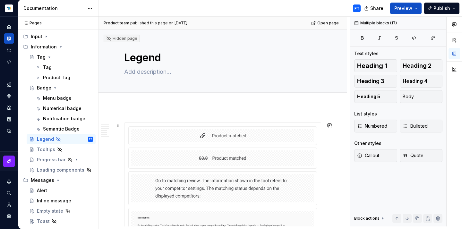
drag, startPoint x: 222, startPoint y: 133, endPoint x: 121, endPoint y: 127, distance: 101.2
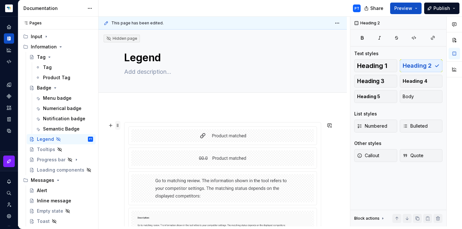
click at [119, 127] on span at bounding box center [117, 125] width 5 height 9
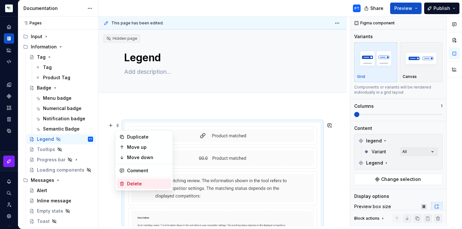
click at [135, 183] on div "Delete" at bounding box center [148, 184] width 42 height 6
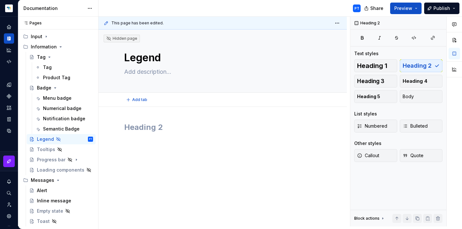
type textarea "*"
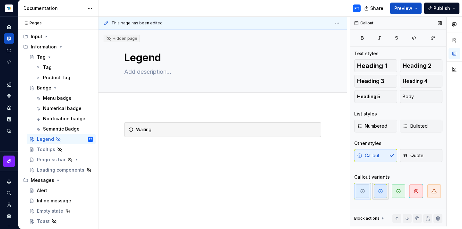
click at [379, 195] on span "button" at bounding box center [380, 190] width 13 height 13
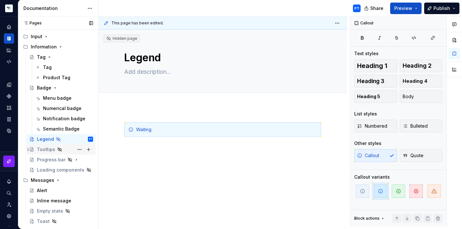
click at [44, 150] on div "Tooltips" at bounding box center [46, 149] width 18 height 6
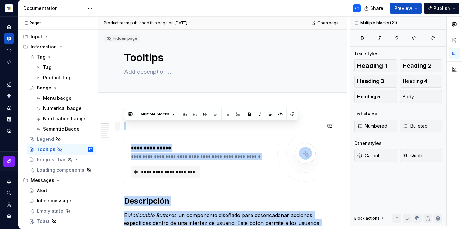
drag, startPoint x: 265, startPoint y: 133, endPoint x: 120, endPoint y: 127, distance: 145.4
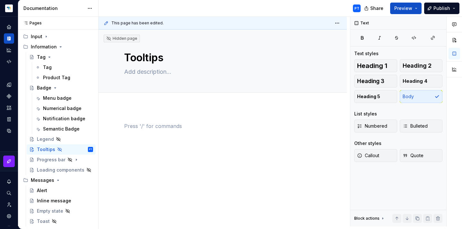
type textarea "*"
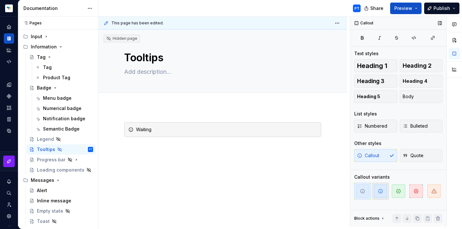
click at [380, 191] on icon "button" at bounding box center [380, 191] width 4 height 4
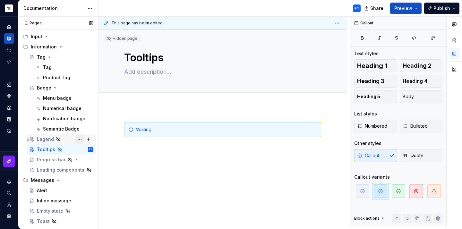
click at [79, 139] on button "Page tree" at bounding box center [79, 139] width 9 height 9
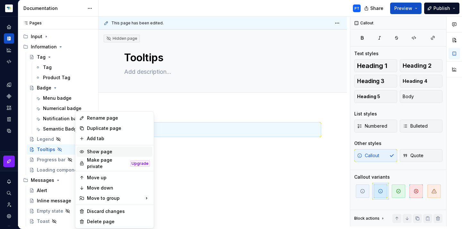
click at [92, 152] on div "Show page" at bounding box center [118, 151] width 63 height 6
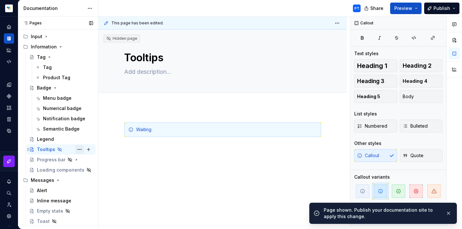
click at [79, 149] on button "Page tree" at bounding box center [79, 149] width 9 height 9
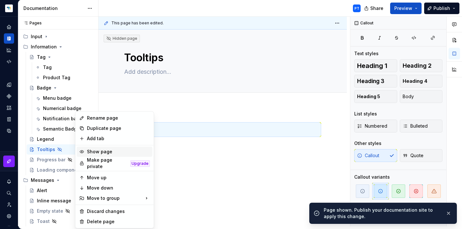
click at [94, 152] on div "Show page" at bounding box center [118, 151] width 63 height 6
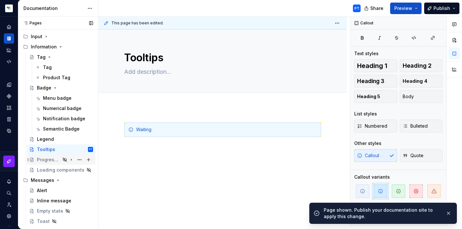
click at [55, 160] on div "Progress bar" at bounding box center [48, 159] width 23 height 6
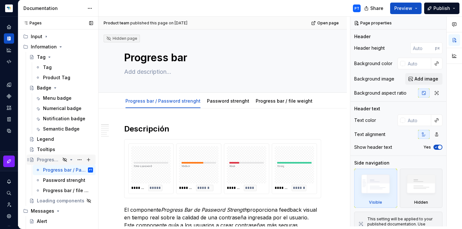
click at [72, 160] on icon "Page tree" at bounding box center [72, 159] width 2 height 1
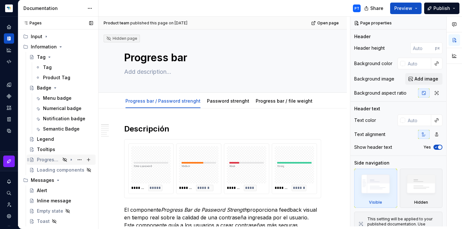
click at [72, 160] on icon "Page tree" at bounding box center [71, 159] width 5 height 5
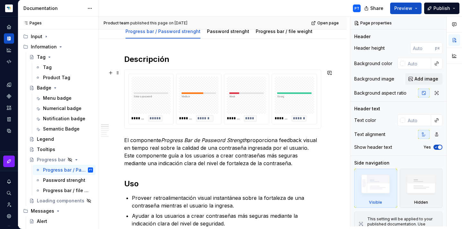
scroll to position [46, 0]
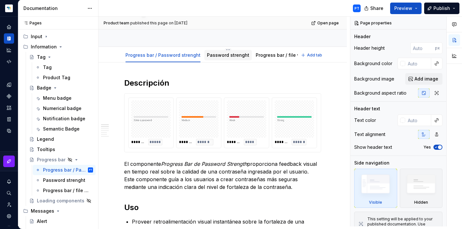
click at [228, 56] on link "Password strenght" at bounding box center [228, 54] width 42 height 5
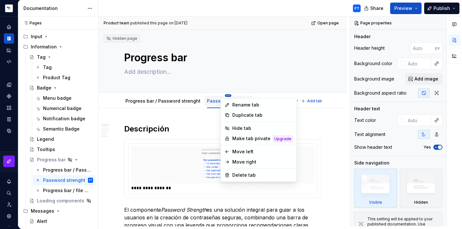
click at [223, 96] on html "Dolphin Design System PT Design system data Documentation PT Share Preview Publ…" at bounding box center [231, 114] width 462 height 229
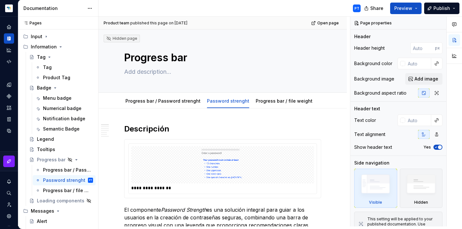
click at [191, 117] on html "Dolphin Design System PT Design system data Documentation PT Share Preview Publ…" at bounding box center [231, 114] width 462 height 229
click at [268, 102] on link "Progress bar / file weight" at bounding box center [284, 100] width 57 height 5
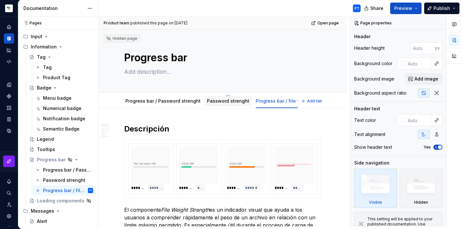
click at [216, 102] on link "Password strenght" at bounding box center [228, 100] width 42 height 5
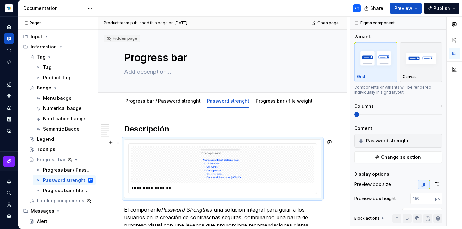
click at [233, 165] on img at bounding box center [222, 165] width 63 height 32
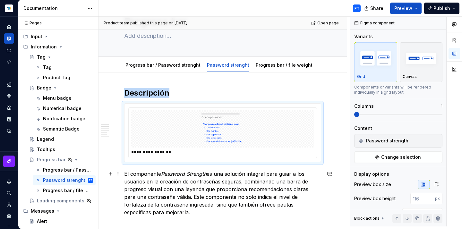
scroll to position [23, 0]
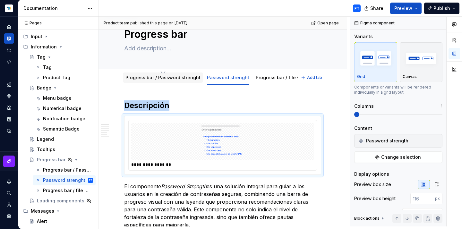
click at [177, 77] on link "Progress bar / Password strenght" at bounding box center [162, 77] width 75 height 5
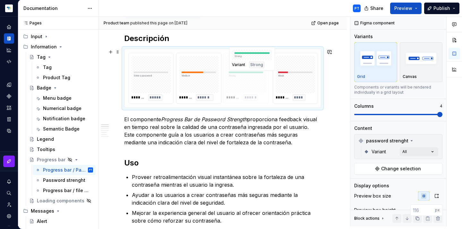
scroll to position [90, 0]
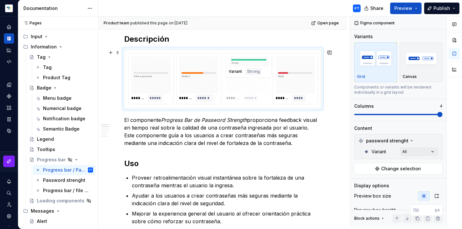
drag, startPoint x: 295, startPoint y: 53, endPoint x: 248, endPoint y: 79, distance: 54.1
click at [248, 79] on body "Dolphin Design System PT Design system data Documentation PT Share Preview Publ…" at bounding box center [231, 114] width 462 height 229
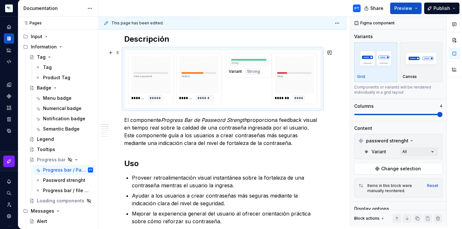
type textarea "*"
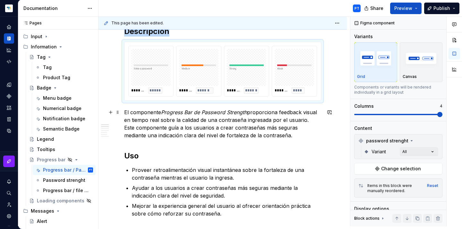
scroll to position [97, 0]
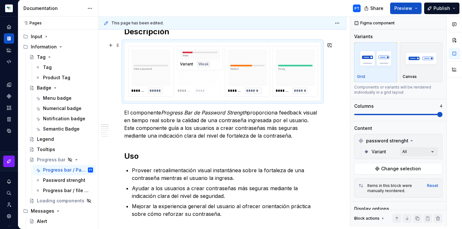
drag, startPoint x: 304, startPoint y: 79, endPoint x: 204, endPoint y: 80, distance: 100.1
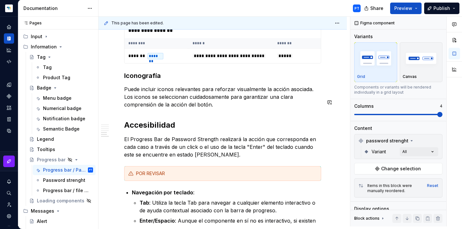
scroll to position [509, 0]
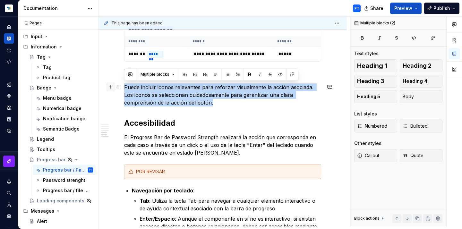
drag, startPoint x: 177, startPoint y: 119, endPoint x: 107, endPoint y: 85, distance: 77.7
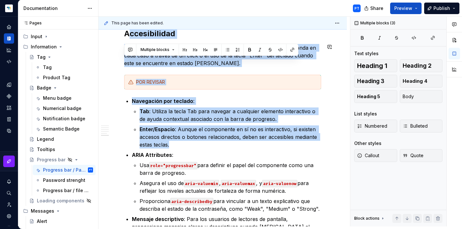
scroll to position [553, 0]
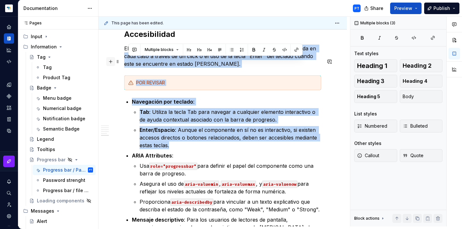
drag, startPoint x: 173, startPoint y: 130, endPoint x: 114, endPoint y: 64, distance: 88.6
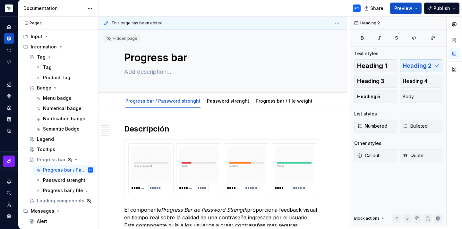
scroll to position [0, 0]
click at [222, 101] on link "Password strenght" at bounding box center [228, 100] width 42 height 5
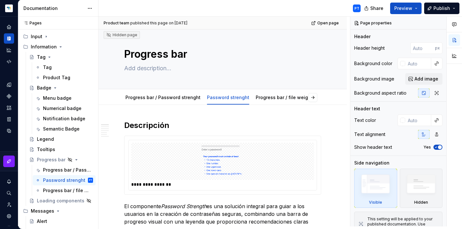
scroll to position [8, 0]
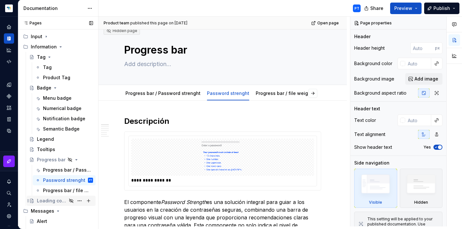
click at [52, 202] on div "Loading components" at bounding box center [52, 201] width 30 height 6
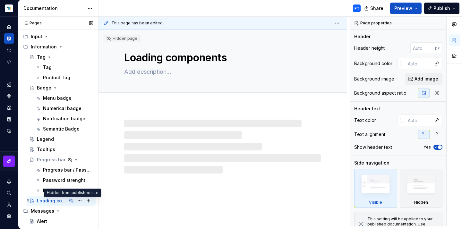
click at [71, 201] on icon "Page tree" at bounding box center [71, 200] width 5 height 5
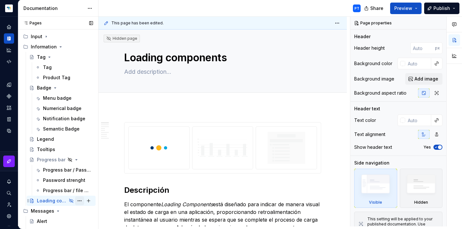
click at [78, 200] on button "Page tree" at bounding box center [79, 200] width 9 height 9
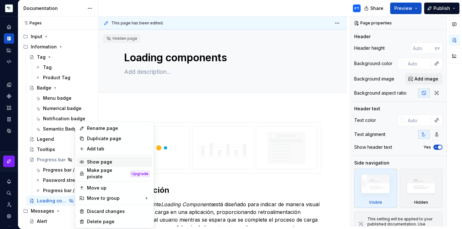
click at [98, 161] on div "Show page" at bounding box center [118, 162] width 63 height 6
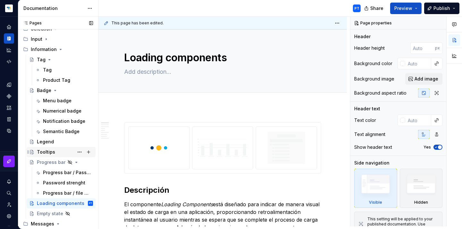
scroll to position [43, 0]
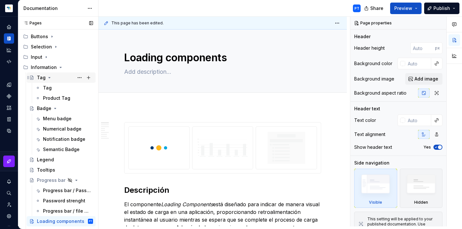
click at [48, 76] on icon "Page tree" at bounding box center [49, 77] width 5 height 5
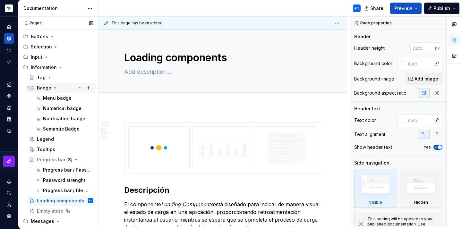
click at [55, 88] on icon "Page tree" at bounding box center [55, 87] width 5 height 5
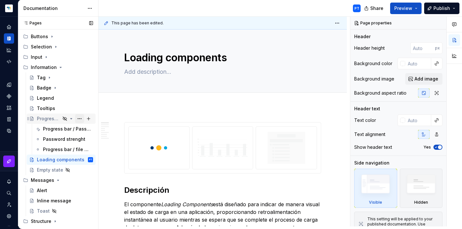
click at [79, 118] on button "Page tree" at bounding box center [79, 118] width 9 height 9
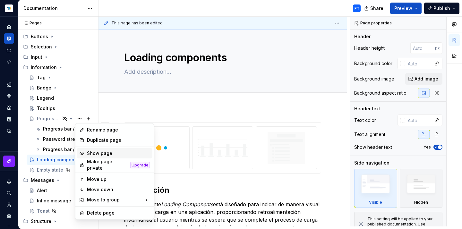
click at [99, 152] on div "Show page" at bounding box center [118, 153] width 63 height 6
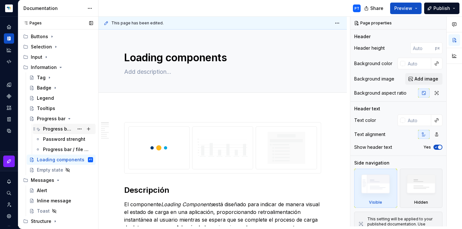
click at [64, 130] on div "Progress bar / Password strenght" at bounding box center [58, 129] width 31 height 6
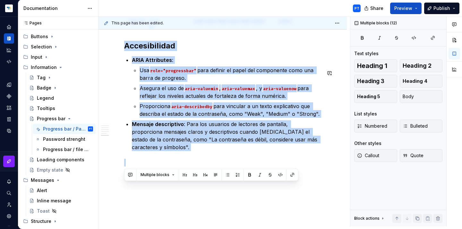
scroll to position [553, 0]
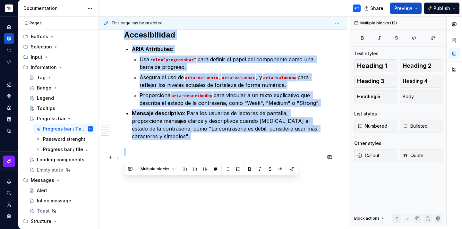
drag, startPoint x: 125, startPoint y: 81, endPoint x: 318, endPoint y: 158, distance: 208.1
copy div "Lo ipsumdolor Sitametc Adi el Seddoeiu Temporin utlaboreetd magnaali enimad mi …"
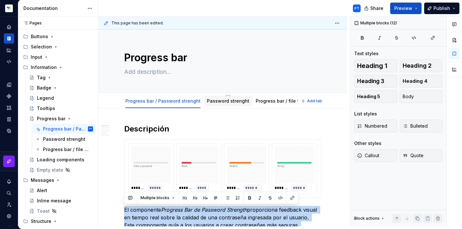
scroll to position [0, 0]
click at [214, 100] on link "Password strenght" at bounding box center [228, 100] width 42 height 5
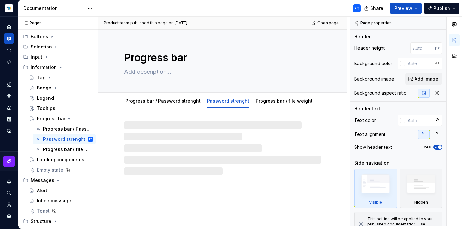
type textarea "*"
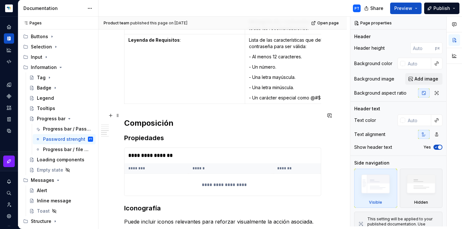
scroll to position [434, 0]
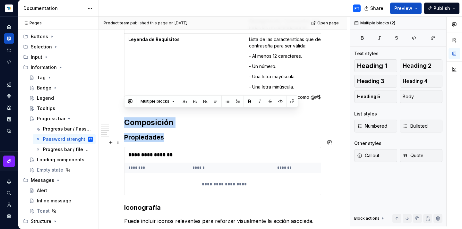
drag, startPoint x: 124, startPoint y: 114, endPoint x: 149, endPoint y: 184, distance: 75.2
click at [149, 184] on div "**********" at bounding box center [222, 83] width 197 height 787
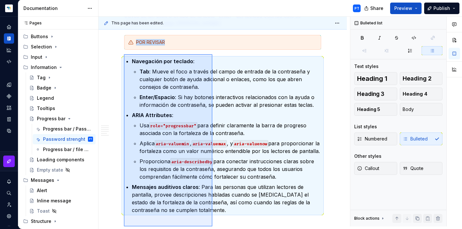
scroll to position [739, 0]
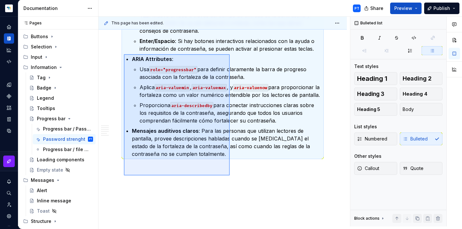
drag, startPoint x: 124, startPoint y: 71, endPoint x: 232, endPoint y: 172, distance: 147.9
click at [232, 172] on div "**********" at bounding box center [223, 122] width 251 height 210
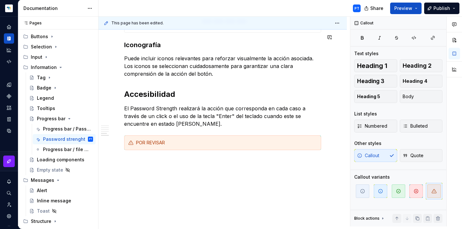
scroll to position [574, 0]
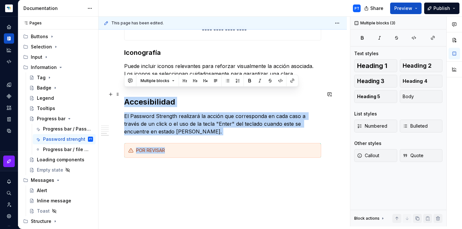
drag, startPoint x: 175, startPoint y: 155, endPoint x: 121, endPoint y: 95, distance: 81.7
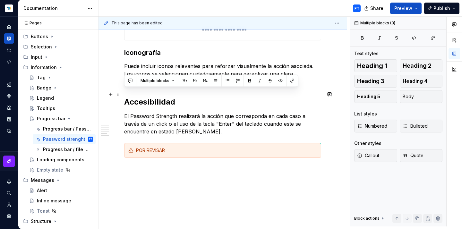
scroll to position [513, 0]
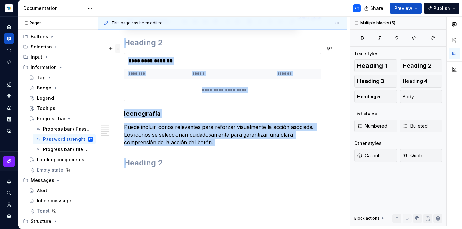
drag, startPoint x: 131, startPoint y: 145, endPoint x: 119, endPoint y: 51, distance: 94.4
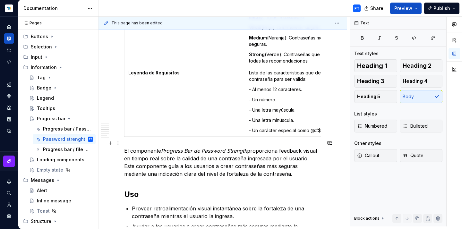
scroll to position [436, 0]
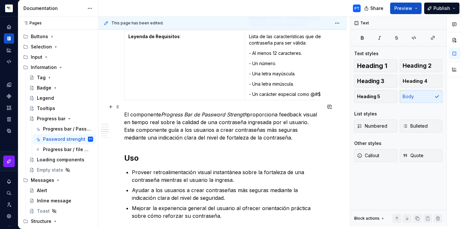
click at [266, 130] on p "El componente Progress Bar de Password Strength proporciona feedback visual en …" at bounding box center [222, 126] width 197 height 31
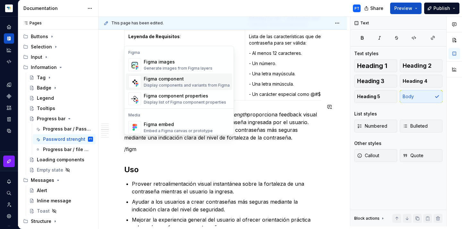
click at [180, 81] on div "Figma component" at bounding box center [187, 79] width 86 height 6
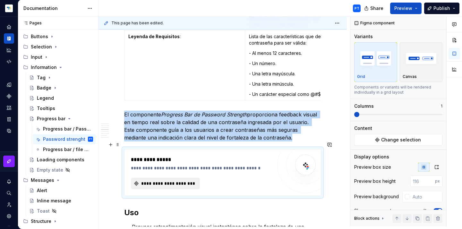
click at [154, 180] on span "**********" at bounding box center [167, 183] width 55 height 6
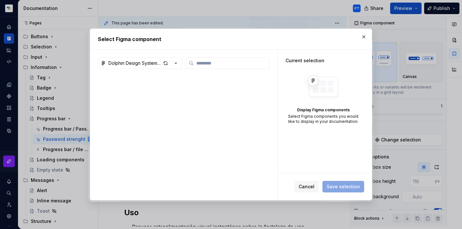
type textarea "*"
type input "*"
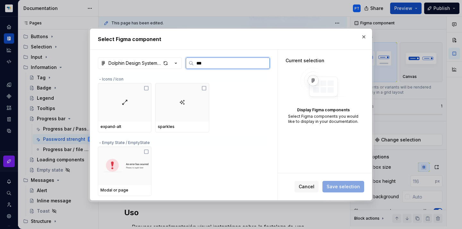
type input "****"
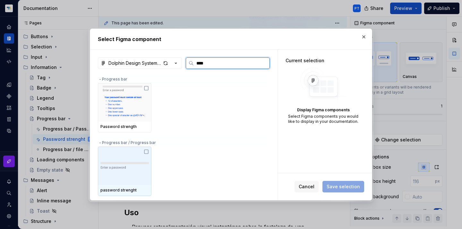
click at [122, 168] on img at bounding box center [124, 165] width 48 height 9
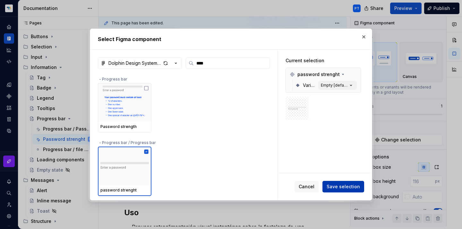
click at [336, 185] on span "Save selection" at bounding box center [342, 186] width 33 height 6
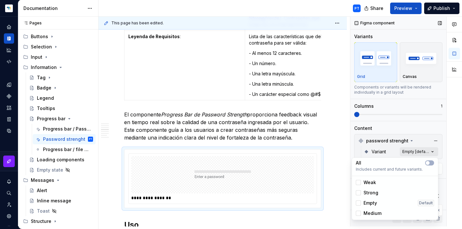
click at [420, 152] on div "Comments Open comments No comments yet Select ‘Comment’ from the block context …" at bounding box center [406, 122] width 112 height 210
click at [431, 163] on button "button" at bounding box center [429, 162] width 9 height 5
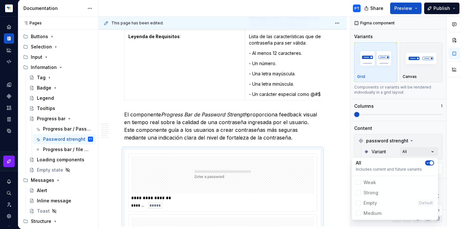
click at [413, 116] on div "Comments Open comments No comments yet Select ‘Comment’ from the block context …" at bounding box center [406, 122] width 112 height 210
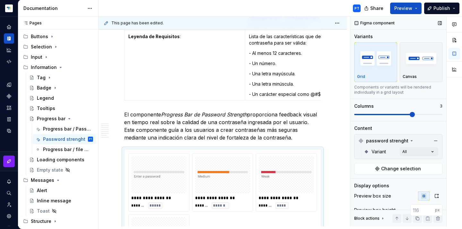
click at [416, 115] on span at bounding box center [398, 114] width 88 height 5
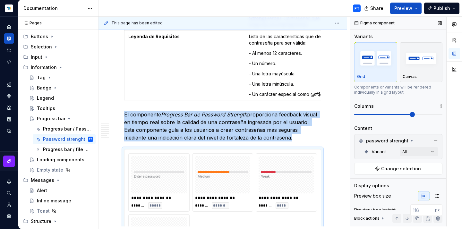
scroll to position [479, 0]
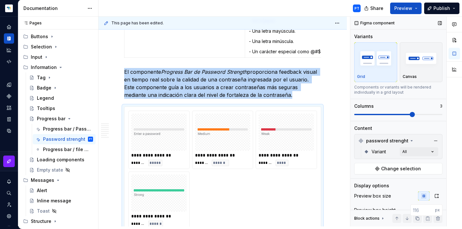
click at [425, 115] on span at bounding box center [398, 114] width 88 height 1
click at [434, 114] on span at bounding box center [398, 114] width 88 height 1
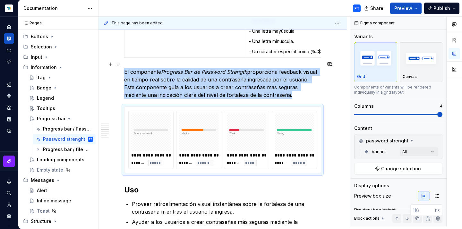
click at [328, 79] on div "**********" at bounding box center [222, 175] width 248 height 1092
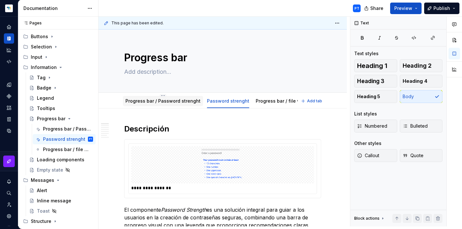
scroll to position [0, 0]
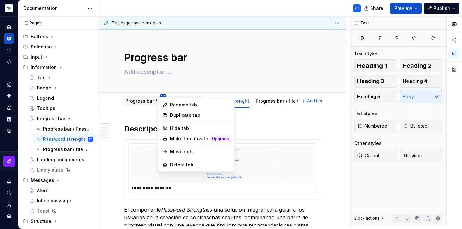
click at [160, 96] on html "Dolphin Design System PT Design system data Documentation PT Share Preview Publ…" at bounding box center [231, 114] width 462 height 229
click at [176, 164] on div "Delete tab" at bounding box center [200, 165] width 60 height 6
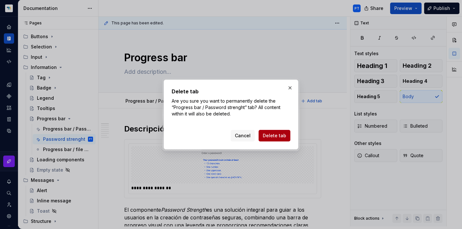
click at [271, 138] on span "Delete tab" at bounding box center [274, 135] width 23 height 6
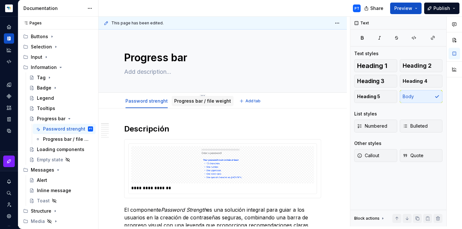
click at [197, 100] on link "Progress bar / file weight" at bounding box center [202, 100] width 57 height 5
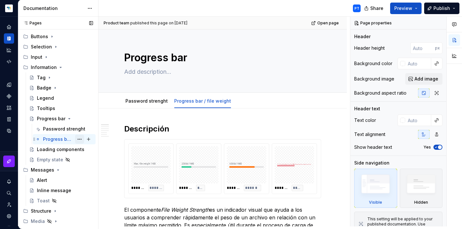
click at [79, 139] on button "Page tree" at bounding box center [79, 139] width 9 height 9
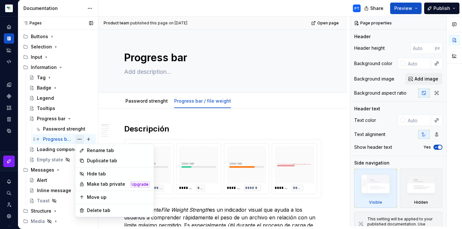
type textarea "*"
click at [90, 150] on div "Rename tab" at bounding box center [118, 150] width 63 height 6
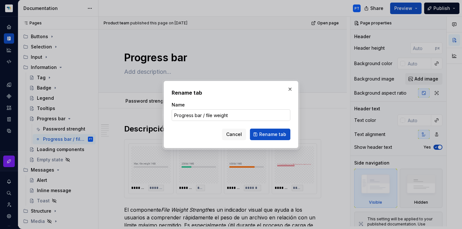
click at [206, 115] on input "Progress bar / file weight" at bounding box center [231, 115] width 119 height 12
drag, startPoint x: 205, startPoint y: 114, endPoint x: 166, endPoint y: 110, distance: 39.1
click at [166, 110] on div "Rename tab Name Progress bar / file weight Cancel Rename tab" at bounding box center [231, 114] width 135 height 67
type input "File weight"
click at [283, 138] on button "Rename tab" at bounding box center [270, 135] width 40 height 12
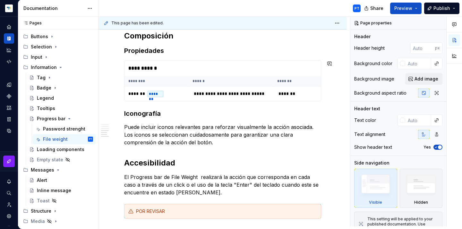
scroll to position [572, 0]
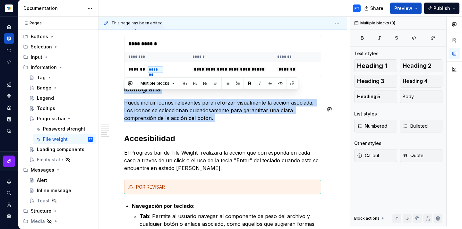
drag, startPoint x: 124, startPoint y: 97, endPoint x: 184, endPoint y: 133, distance: 70.4
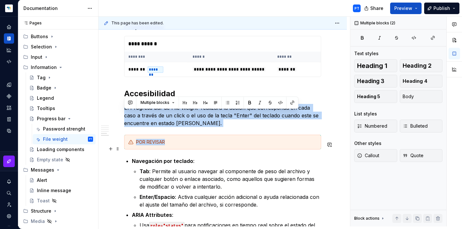
drag, startPoint x: 124, startPoint y: 115, endPoint x: 147, endPoint y: 154, distance: 45.3
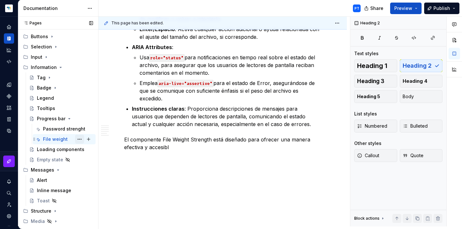
scroll to position [687, 0]
click at [46, 160] on div "Empty state" at bounding box center [50, 159] width 26 height 6
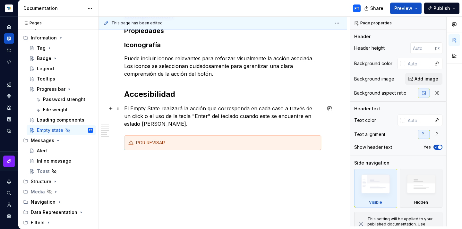
scroll to position [927, 0]
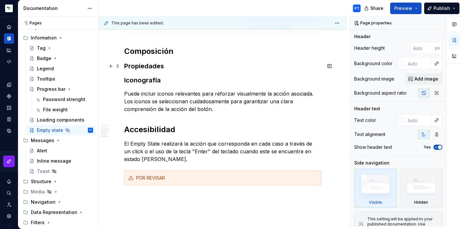
type textarea "*"
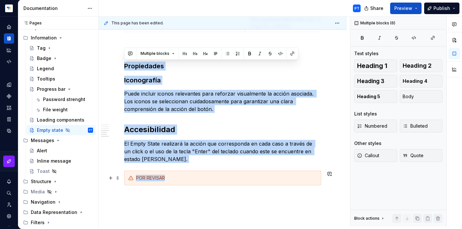
drag, startPoint x: 124, startPoint y: 66, endPoint x: 187, endPoint y: 180, distance: 129.9
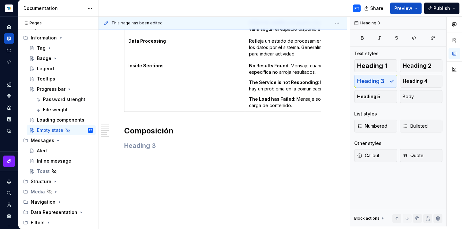
scroll to position [838, 0]
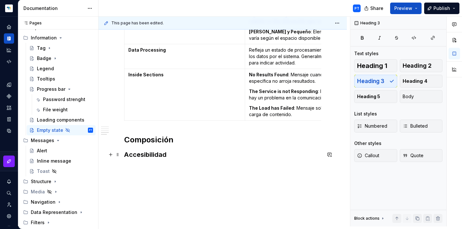
click at [140, 153] on h3 "Accesibilidad" at bounding box center [222, 154] width 197 height 9
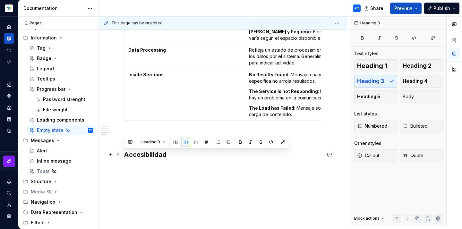
click at [140, 153] on h3 "Accesibilidad" at bounding box center [222, 154] width 197 height 9
click at [413, 68] on span "Heading 2" at bounding box center [416, 66] width 29 height 6
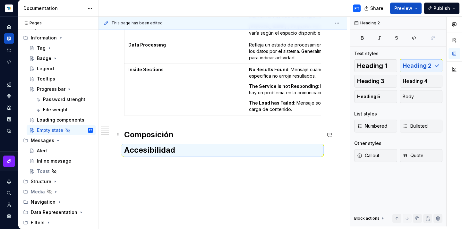
click at [188, 133] on h2 "Composición" at bounding box center [222, 135] width 197 height 10
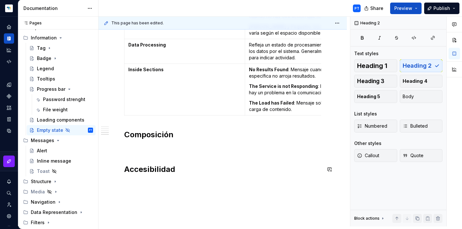
click at [172, 147] on p at bounding box center [222, 149] width 197 height 8
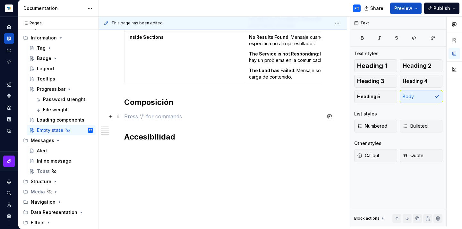
scroll to position [878, 0]
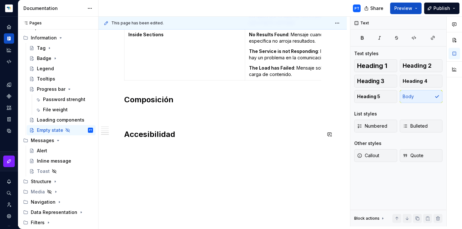
type textarea "*"
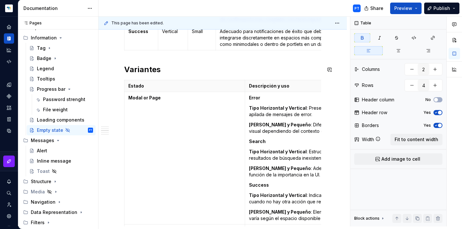
scroll to position [650, 0]
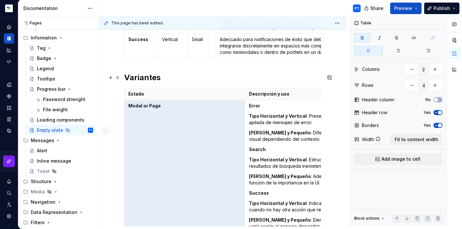
click at [181, 81] on h2 "Variantes" at bounding box center [222, 77] width 197 height 10
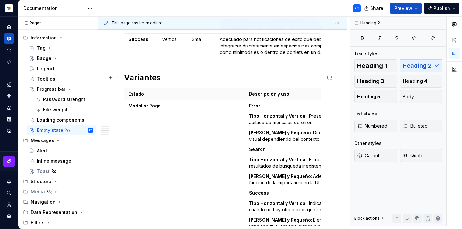
click at [181, 76] on h2 "Variantes" at bounding box center [222, 77] width 197 height 10
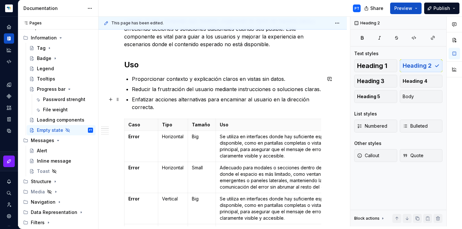
scroll to position [194, 0]
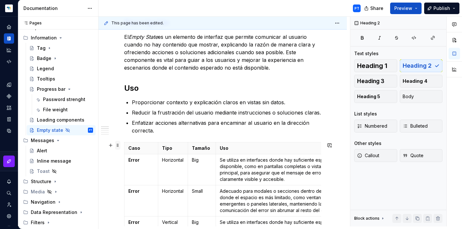
click at [117, 147] on span at bounding box center [117, 145] width 5 height 9
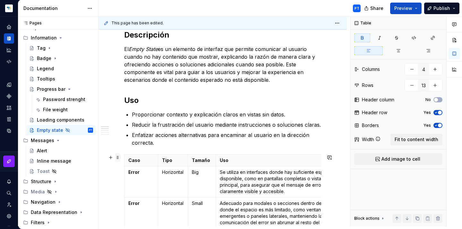
scroll to position [183, 0]
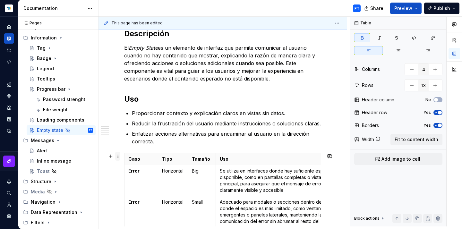
click at [118, 156] on span at bounding box center [117, 156] width 5 height 9
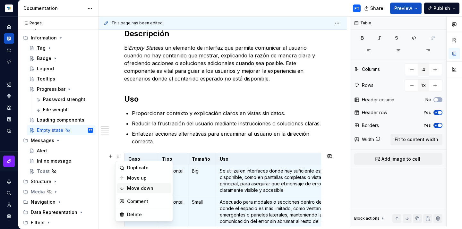
click at [149, 189] on div "Move down" at bounding box center [148, 188] width 42 height 6
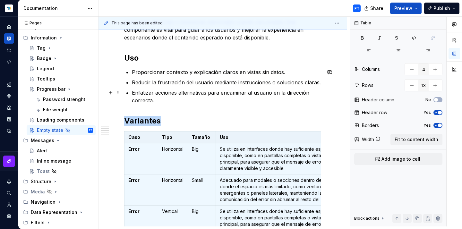
scroll to position [227, 0]
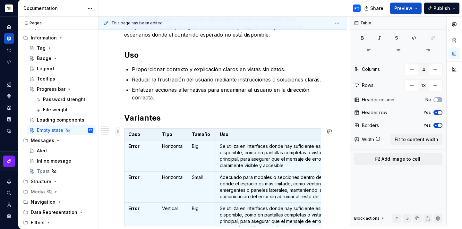
click at [119, 132] on span at bounding box center [117, 131] width 5 height 9
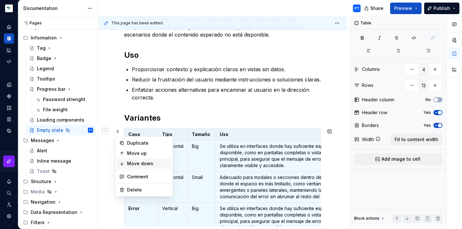
click at [129, 163] on div "Move down" at bounding box center [148, 163] width 42 height 6
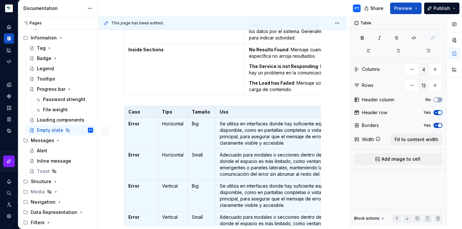
scroll to position [2, 0]
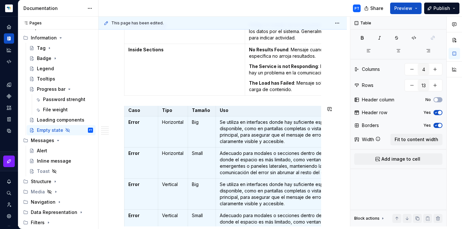
click at [129, 99] on div "**********" at bounding box center [222, 96] width 197 height 908
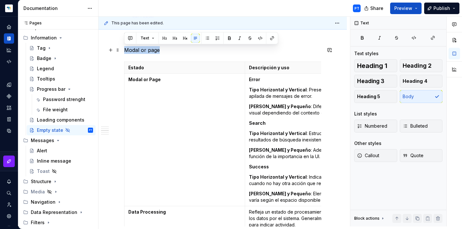
scroll to position [308, 0]
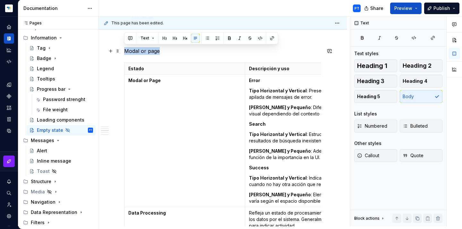
drag, startPoint x: 161, startPoint y: 50, endPoint x: 124, endPoint y: 48, distance: 36.6
click at [124, 48] on p "Modal or page" at bounding box center [222, 51] width 197 height 8
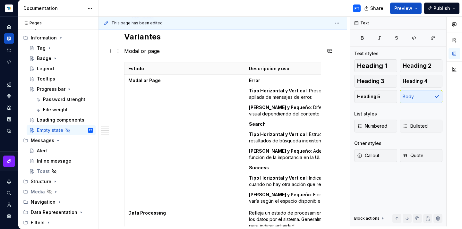
click at [137, 50] on p "Modal or page" at bounding box center [222, 51] width 197 height 8
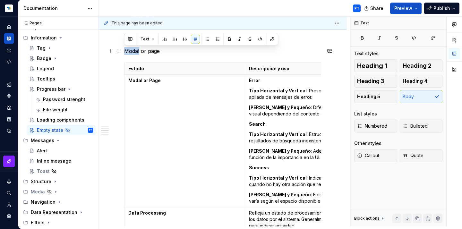
click at [137, 50] on p "Modal or page" at bounding box center [222, 51] width 197 height 8
click at [171, 54] on p "Modal or page" at bounding box center [222, 51] width 197 height 8
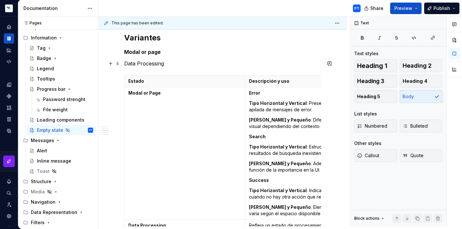
click at [127, 64] on p "Data Processing" at bounding box center [222, 64] width 197 height 8
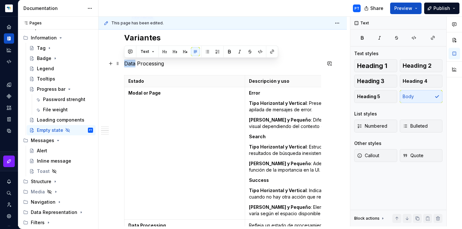
click at [127, 64] on p "Data Processing" at bounding box center [222, 64] width 197 height 8
click at [273, 153] on p "Tipo Horizontal y Vertical : Estructuración de resultados de búsqueda inexisten…" at bounding box center [305, 150] width 113 height 13
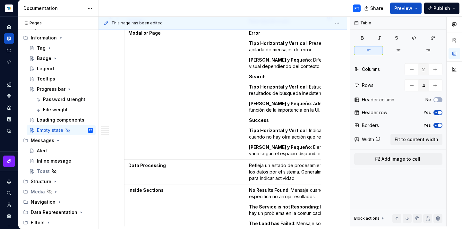
scroll to position [367, 0]
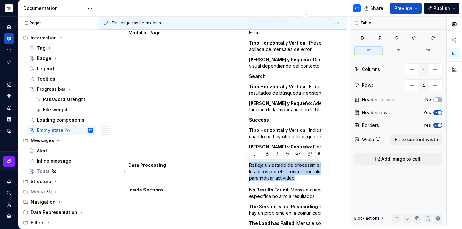
drag, startPoint x: 287, startPoint y: 178, endPoint x: 247, endPoint y: 165, distance: 42.1
click at [247, 165] on td "Refleja un estado de procesamiento en curso de los datos por el sistema. Genera…" at bounding box center [305, 171] width 121 height 25
copy p "Refleja un estado de procesamiento en curso de los datos por el sistema. Genera…"
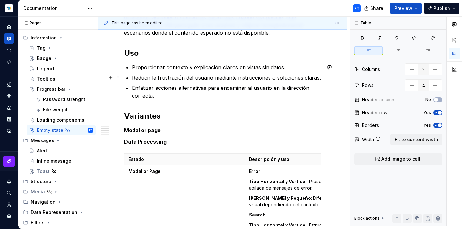
scroll to position [224, 0]
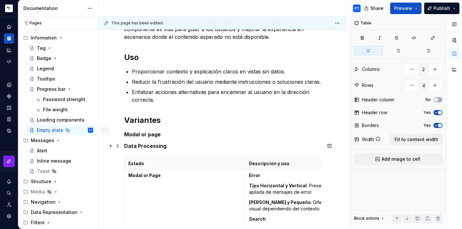
click at [171, 144] on p "Data Processing" at bounding box center [222, 146] width 197 height 8
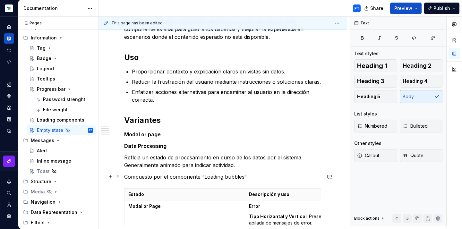
click at [221, 177] on p "Compuesto por el componente “Loading bubbles“" at bounding box center [222, 177] width 197 height 8
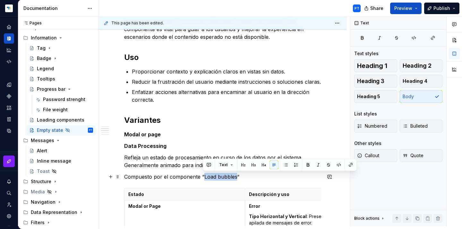
drag, startPoint x: 236, startPoint y: 178, endPoint x: 203, endPoint y: 177, distance: 33.1
click at [203, 177] on p "Compuesto por el componente “Load bubbles“" at bounding box center [222, 177] width 197 height 8
click at [351, 165] on button "button" at bounding box center [350, 164] width 9 height 9
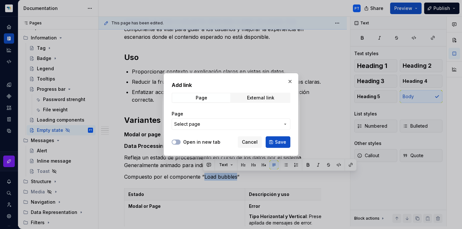
click at [222, 123] on span "Select page" at bounding box center [227, 124] width 106 height 6
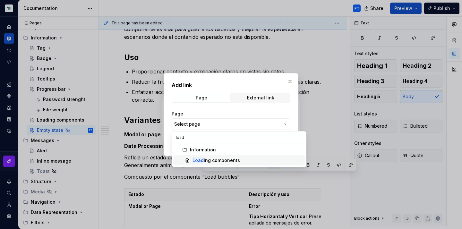
type input "load"
click at [212, 157] on div "Load ing components" at bounding box center [215, 160] width 47 height 6
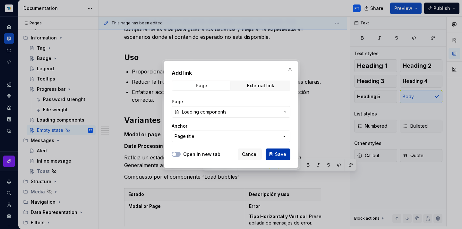
click at [279, 158] on button "Save" at bounding box center [278, 154] width 25 height 12
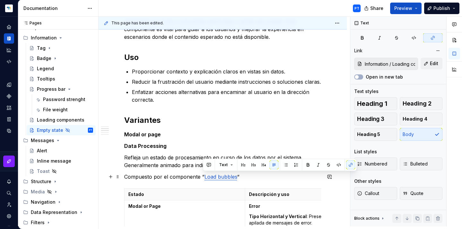
click at [255, 175] on p "Compuesto por el componente “ Load bubbles “" at bounding box center [222, 177] width 197 height 8
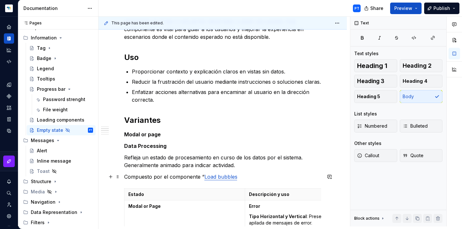
click at [204, 175] on link "Load bubbles" at bounding box center [220, 176] width 33 height 6
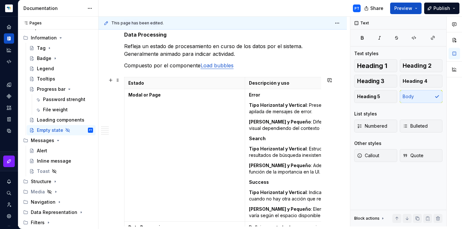
scroll to position [335, 0]
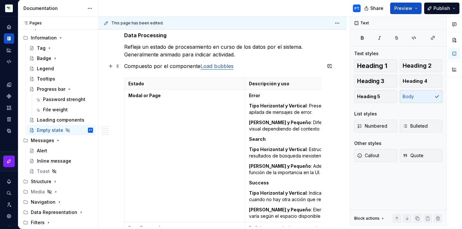
click at [248, 69] on p "Compuesto por el componente Load bubbles" at bounding box center [222, 66] width 197 height 8
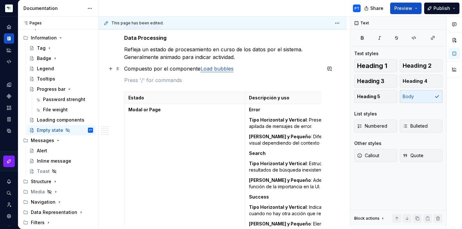
scroll to position [332, 0]
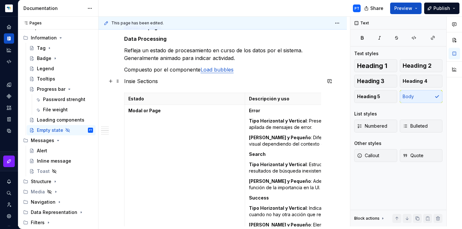
click at [132, 81] on p "Insie Sections" at bounding box center [222, 81] width 197 height 8
click at [174, 84] on p "Inside Sections" at bounding box center [222, 81] width 197 height 8
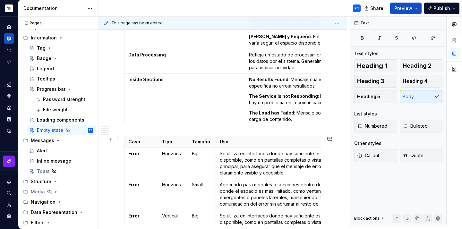
scroll to position [530, 0]
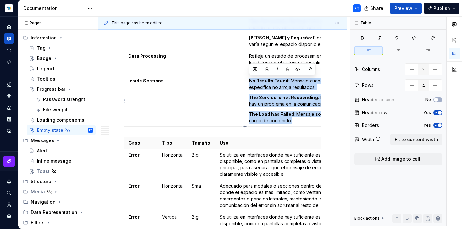
drag, startPoint x: 302, startPoint y: 120, endPoint x: 248, endPoint y: 82, distance: 66.1
click at [248, 82] on td "No Results Found : Mensaje cuando una búsqueda específica no arroja resultados.…" at bounding box center [305, 101] width 121 height 52
copy td "No Results Found : Mensaje cuando una búsqueda específica no arroja resultados.…"
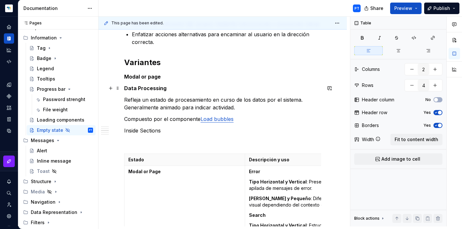
scroll to position [283, 0]
click at [167, 129] on p "Inside Sections" at bounding box center [222, 130] width 197 height 8
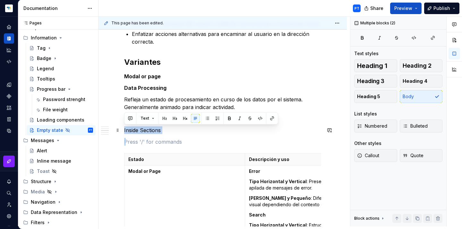
drag, startPoint x: 167, startPoint y: 129, endPoint x: 123, endPoint y: 128, distance: 44.3
click at [174, 132] on p "Inside Sections" at bounding box center [222, 130] width 197 height 8
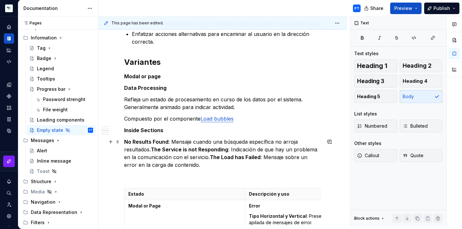
click at [152, 149] on strong "The Service is not Responding" at bounding box center [189, 149] width 77 height 6
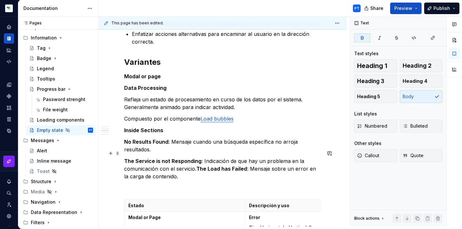
click at [197, 165] on strong "The Load has Failed" at bounding box center [221, 168] width 51 height 6
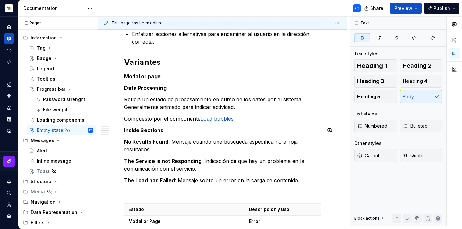
click at [172, 132] on p "Inside Sections" at bounding box center [222, 130] width 197 height 8
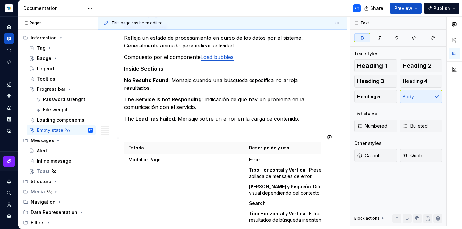
scroll to position [387, 0]
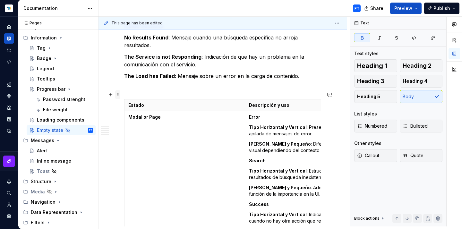
click at [118, 95] on span at bounding box center [117, 94] width 5 height 9
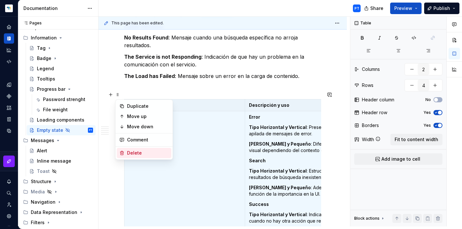
click at [132, 153] on div "Delete" at bounding box center [148, 153] width 42 height 6
type input "4"
type input "13"
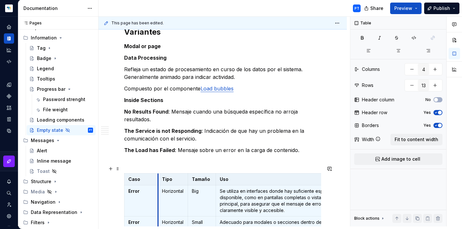
scroll to position [305, 0]
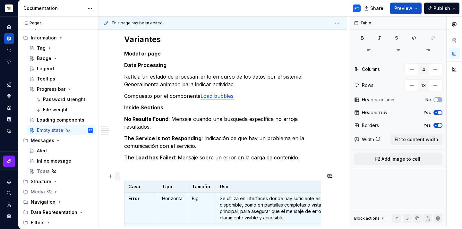
click at [117, 176] on span at bounding box center [117, 176] width 5 height 9
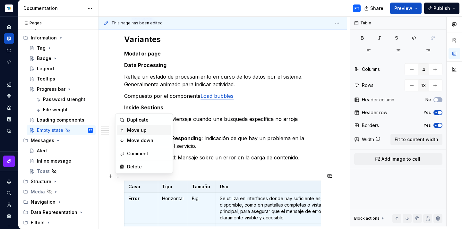
click at [132, 129] on div "Move up" at bounding box center [148, 130] width 42 height 6
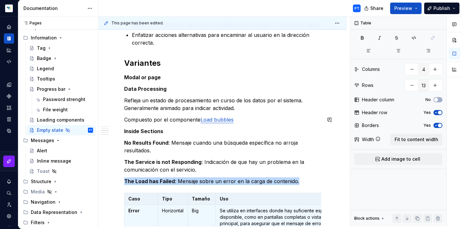
scroll to position [283, 0]
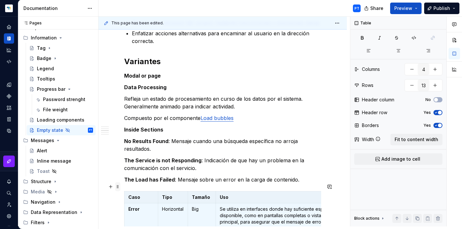
click at [118, 185] on span at bounding box center [117, 186] width 5 height 9
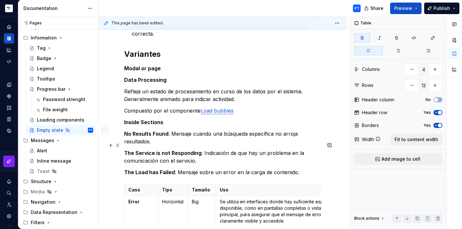
scroll to position [294, 0]
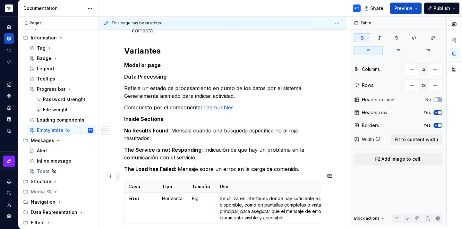
click at [116, 177] on span at bounding box center [117, 176] width 5 height 9
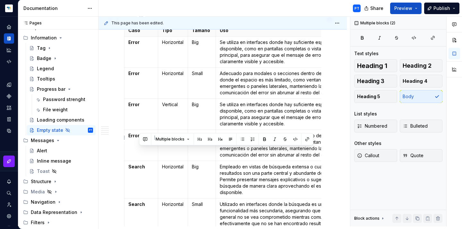
drag, startPoint x: 117, startPoint y: 175, endPoint x: 127, endPoint y: 125, distance: 51.6
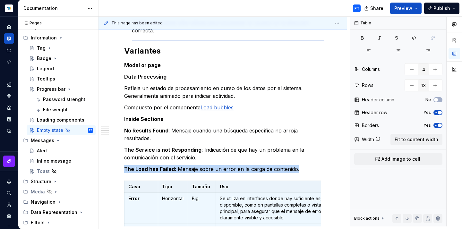
scroll to position [291, 0]
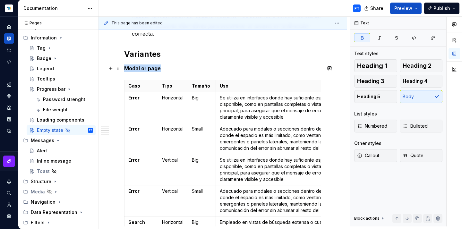
click at [175, 67] on p "Modal or page" at bounding box center [222, 68] width 197 height 8
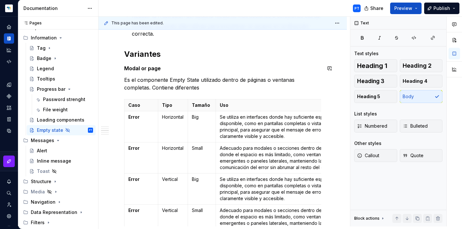
click at [175, 67] on p "Modal or page" at bounding box center [222, 68] width 197 height 8
click at [185, 84] on p "Es el componente Empty State utilizado dentro de páginas o ventanas completas. …" at bounding box center [222, 83] width 197 height 15
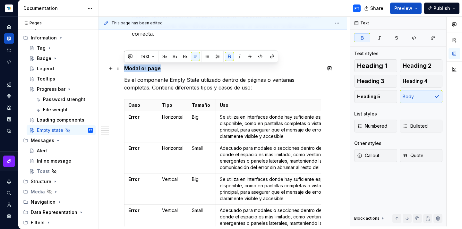
drag, startPoint x: 165, startPoint y: 68, endPoint x: 120, endPoint y: 67, distance: 44.3
click at [390, 79] on button "Heading 3" at bounding box center [375, 81] width 43 height 13
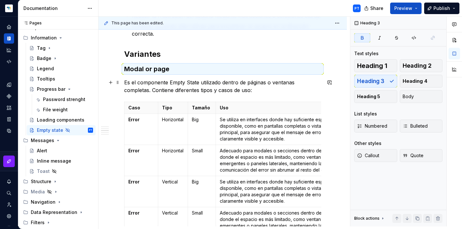
click at [198, 81] on p "Es el componente Empty State utilizado dentro de páginas o ventanas completas. …" at bounding box center [222, 86] width 197 height 15
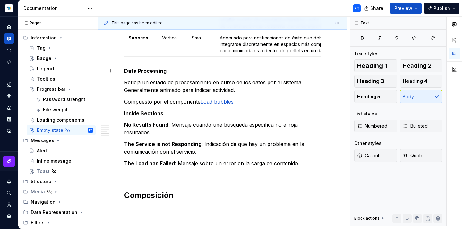
scroll to position [711, 0]
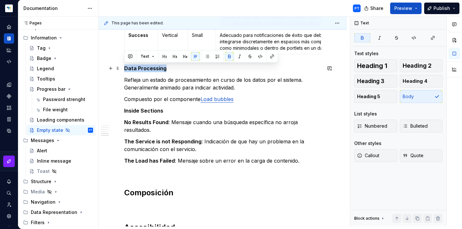
drag, startPoint x: 165, startPoint y: 68, endPoint x: 122, endPoint y: 67, distance: 42.3
click at [371, 82] on span "Heading 3" at bounding box center [370, 81] width 27 height 6
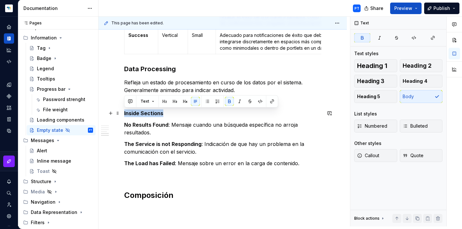
drag, startPoint x: 167, startPoint y: 114, endPoint x: 121, endPoint y: 114, distance: 46.8
click at [369, 83] on span "Heading 3" at bounding box center [370, 81] width 27 height 6
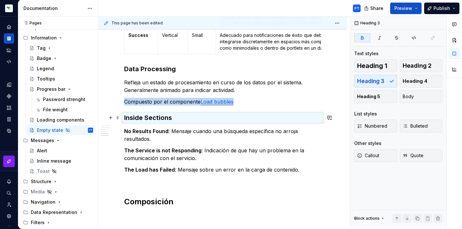
click at [175, 119] on h3 "Inside Sections" at bounding box center [222, 117] width 197 height 9
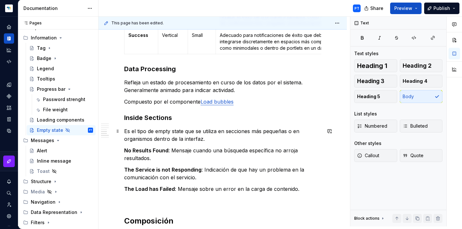
click at [253, 131] on p "Es el tipo de empty state que se utiliza en secciones más pequeñas o en organis…" at bounding box center [222, 134] width 197 height 15
click at [321, 131] on p "Es el tipo de empty state que se utiliza en secciones de contenido más pequeñas…" at bounding box center [222, 134] width 197 height 15
click at [254, 140] on p "Es el tipo de empty state que se utiliza en secciones de contenido más pequeñas…" at bounding box center [222, 134] width 197 height 15
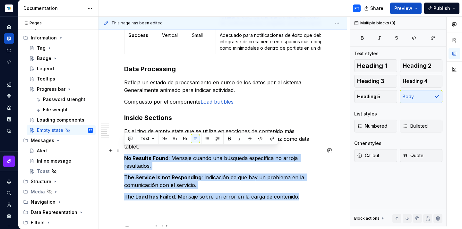
drag, startPoint x: 254, startPoint y: 140, endPoint x: 124, endPoint y: 151, distance: 130.3
click at [207, 138] on button "button" at bounding box center [207, 138] width 9 height 9
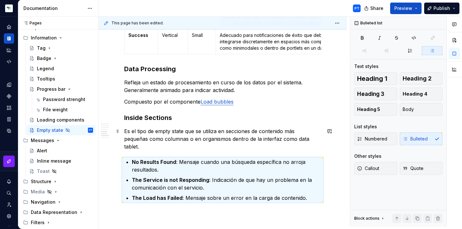
click at [303, 140] on p "Es el tipo de empty state que se utiliza en secciones de contenido más pequeñas…" at bounding box center [222, 138] width 197 height 23
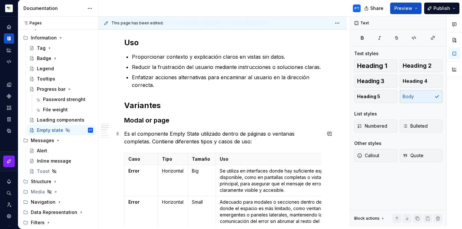
scroll to position [235, 0]
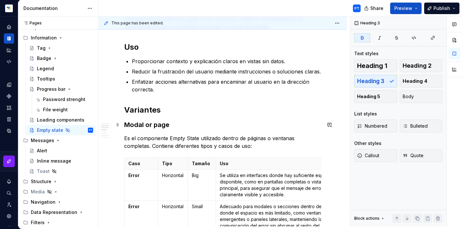
click at [178, 127] on h3 "Modal or page" at bounding box center [222, 124] width 197 height 9
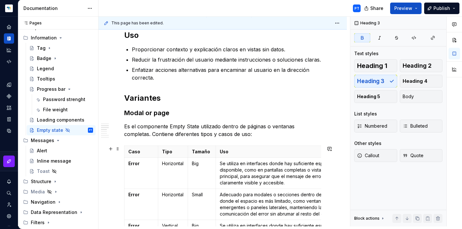
scroll to position [249, 0]
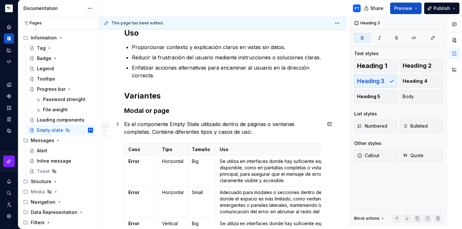
click at [321, 125] on p "Es el componente Empty State utilizado dentro de páginas o ventanas completas. …" at bounding box center [222, 127] width 197 height 15
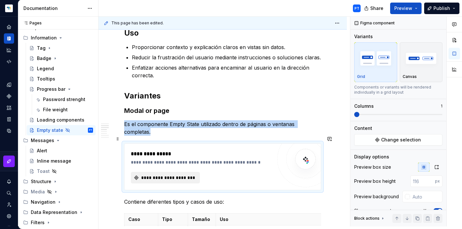
click at [183, 174] on span "**********" at bounding box center [167, 177] width 55 height 6
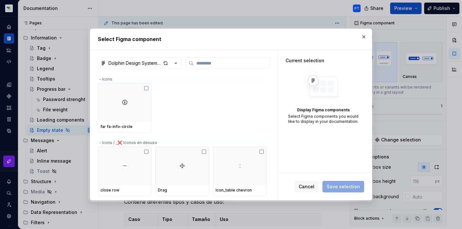
type textarea "*"
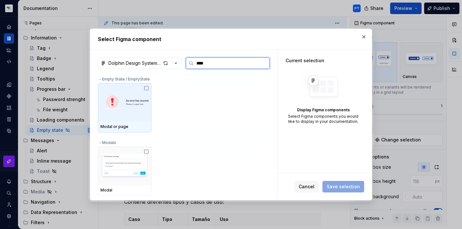
type input "*****"
click at [122, 101] on img at bounding box center [124, 102] width 48 height 33
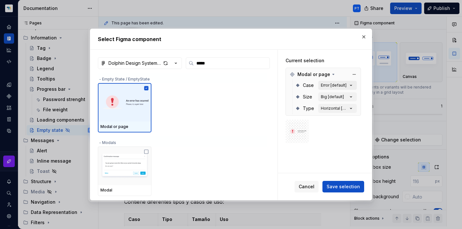
click at [340, 86] on div "Error [default]" at bounding box center [334, 85] width 26 height 5
click at [351, 83] on icon "button" at bounding box center [351, 85] width 6 height 6
click at [354, 84] on icon "button" at bounding box center [351, 85] width 6 height 6
click at [334, 190] on button "Save selection" at bounding box center [343, 187] width 42 height 12
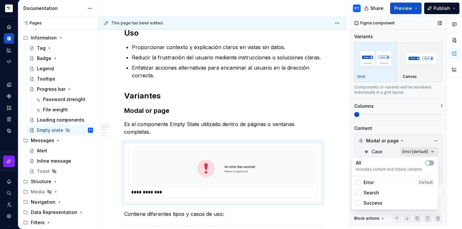
click at [430, 152] on div "Comments Open comments No comments yet Select ‘Comment’ from the block context …" at bounding box center [406, 122] width 112 height 210
click at [431, 164] on button "button" at bounding box center [429, 162] width 9 height 5
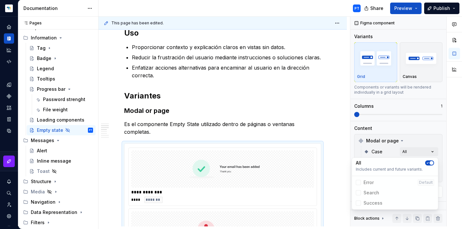
click at [392, 114] on div "Comments Open comments No comments yet Select ‘Comment’ from the block context …" at bounding box center [406, 122] width 112 height 210
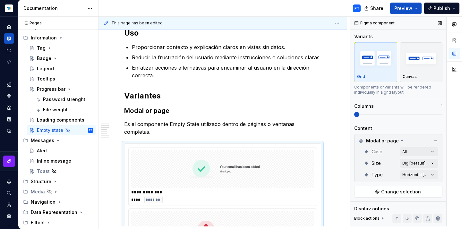
click at [408, 116] on span at bounding box center [398, 114] width 88 height 5
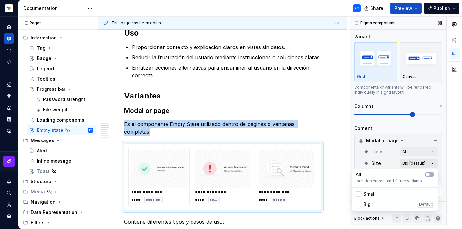
click at [432, 165] on div "Comments Open comments No comments yet Select ‘Comment’ from the block context …" at bounding box center [406, 122] width 112 height 210
click at [429, 175] on span "button" at bounding box center [428, 175] width 4 height 4
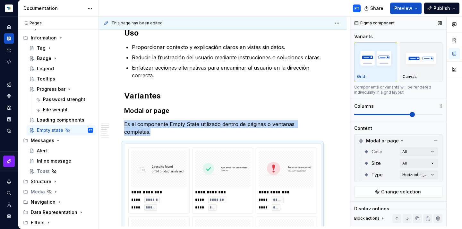
click at [434, 115] on div "Comments Open comments No comments yet Select ‘Comment’ from the block context …" at bounding box center [406, 122] width 112 height 210
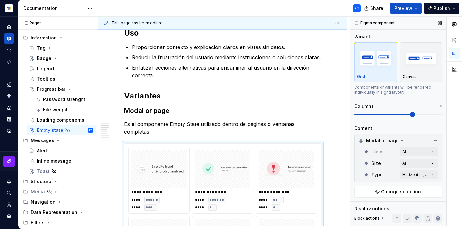
click at [432, 114] on span at bounding box center [398, 114] width 88 height 1
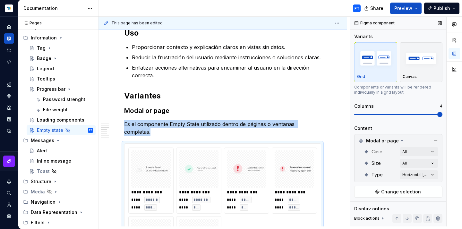
scroll to position [301, 0]
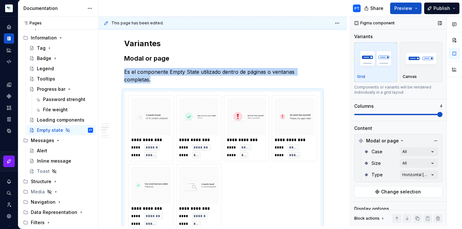
click at [382, 114] on span at bounding box center [398, 114] width 88 height 1
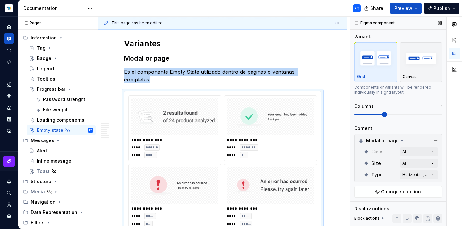
scroll to position [368, 0]
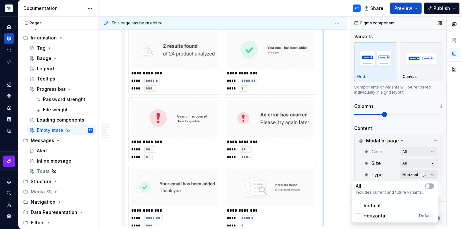
click at [423, 174] on div "Comments Open comments No comments yet Select ‘Comment’ from the block context …" at bounding box center [406, 122] width 112 height 210
click at [430, 186] on button "button" at bounding box center [429, 185] width 9 height 5
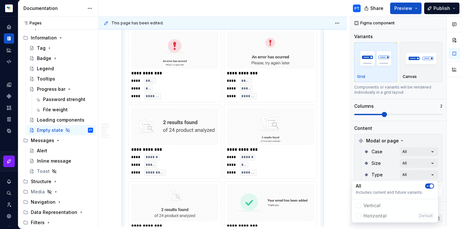
click at [332, 90] on html "Dolphin Design System PT Design system data Documentation PT Share Preview Publ…" at bounding box center [231, 114] width 462 height 229
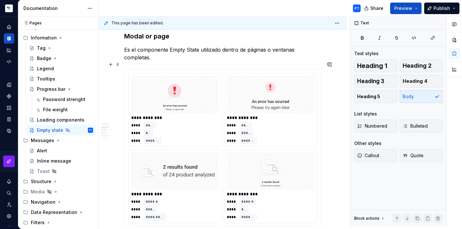
scroll to position [322, 0]
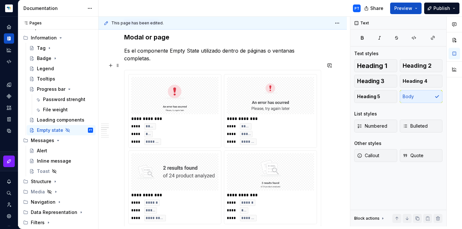
click at [279, 123] on div "**** ***** **** ***** **** ********" at bounding box center [270, 134] width 87 height 22
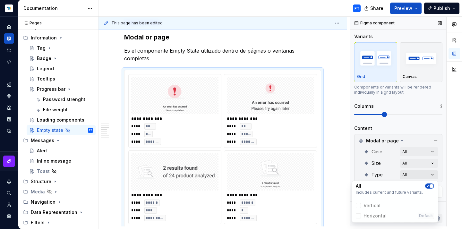
click at [434, 173] on div "Comments Open comments No comments yet Select ‘Comment’ from the block context …" at bounding box center [406, 122] width 112 height 210
click at [429, 187] on icon "button" at bounding box center [427, 186] width 5 height 4
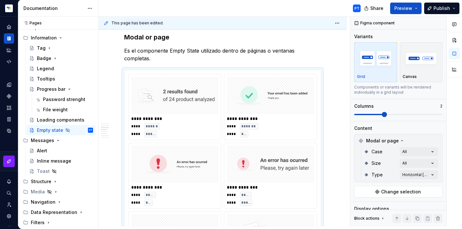
click at [425, 163] on div "Comments Open comments No comments yet Select ‘Comment’ from the block context …" at bounding box center [406, 122] width 112 height 210
click at [435, 164] on div "Comments Open comments No comments yet Select ‘Comment’ from the block context …" at bounding box center [406, 122] width 112 height 210
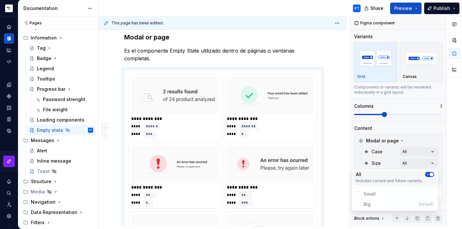
click at [428, 175] on icon "button" at bounding box center [427, 175] width 5 height 4
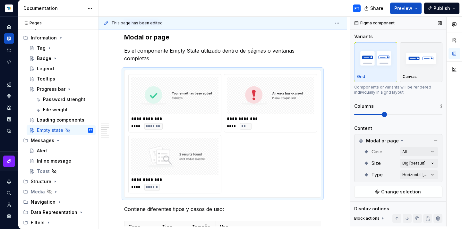
click at [418, 126] on div "Comments Open comments No comments yet Select ‘Comment’ from the block context …" at bounding box center [406, 122] width 112 height 210
click at [411, 115] on span at bounding box center [398, 114] width 88 height 5
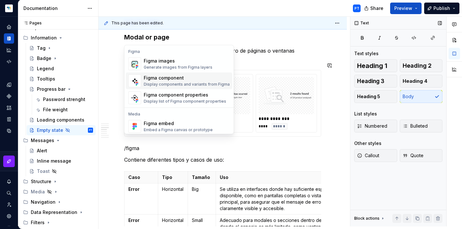
click at [207, 84] on div "Display components and variants from Figma" at bounding box center [187, 84] width 86 height 5
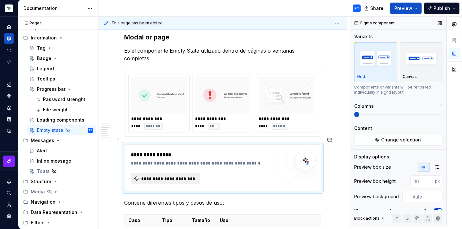
click at [193, 175] on span "**********" at bounding box center [167, 178] width 55 height 6
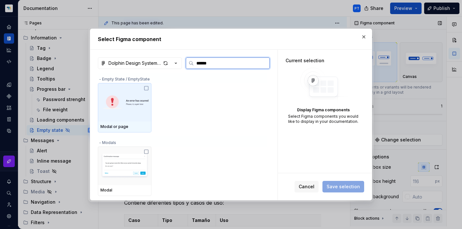
type input "*******"
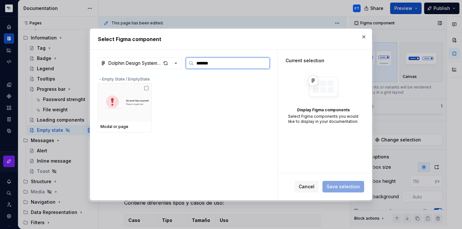
click at [145, 107] on img at bounding box center [124, 102] width 48 height 33
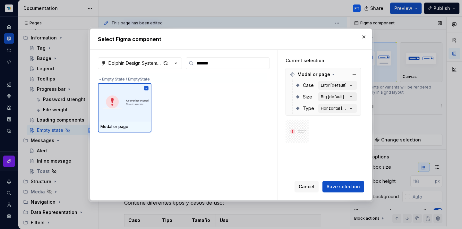
click at [343, 97] on div "Big [default]" at bounding box center [332, 96] width 23 height 5
click at [350, 188] on span "Save selection" at bounding box center [342, 186] width 33 height 6
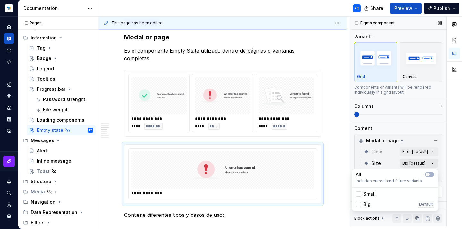
click at [424, 163] on div "Comments Open comments No comments yet Select ‘Comment’ from the block context …" at bounding box center [406, 122] width 112 height 210
click at [432, 173] on button "button" at bounding box center [429, 174] width 9 height 5
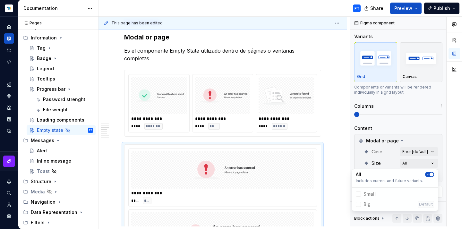
click at [394, 115] on div "Comments Open comments No comments yet Select ‘Comment’ from the block context …" at bounding box center [406, 122] width 112 height 210
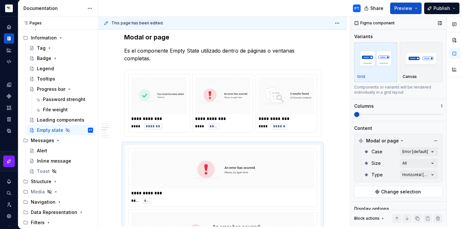
click at [399, 114] on span at bounding box center [398, 114] width 88 height 1
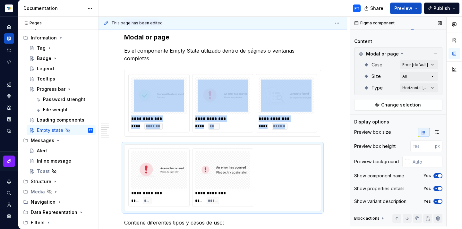
scroll to position [87, 0]
click at [438, 176] on span "button" at bounding box center [440, 176] width 4 height 4
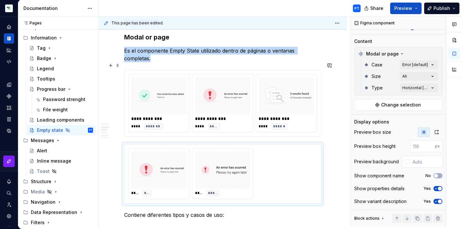
click at [297, 82] on img at bounding box center [286, 96] width 50 height 32
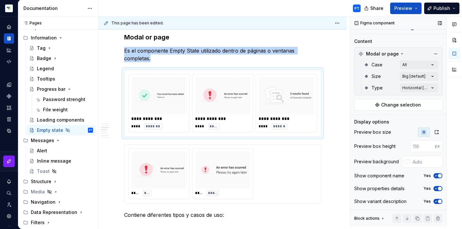
click at [436, 177] on icon "button" at bounding box center [435, 176] width 5 height 4
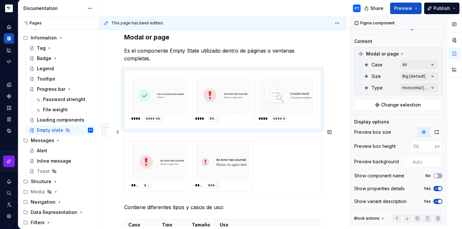
click at [286, 141] on div "**** *** **** *****" at bounding box center [222, 166] width 189 height 51
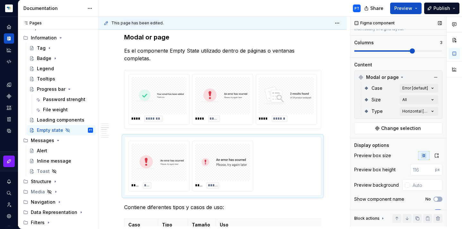
scroll to position [63, 0]
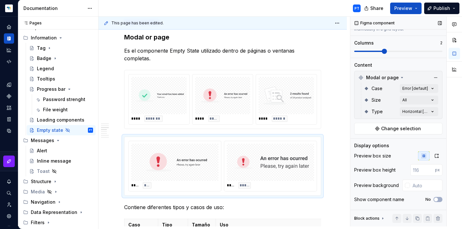
click at [392, 51] on span at bounding box center [398, 51] width 88 height 1
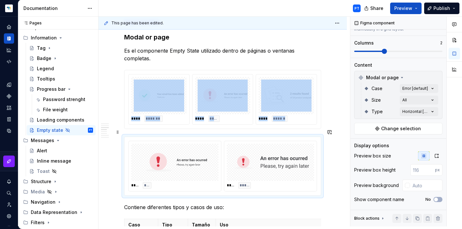
scroll to position [345, 0]
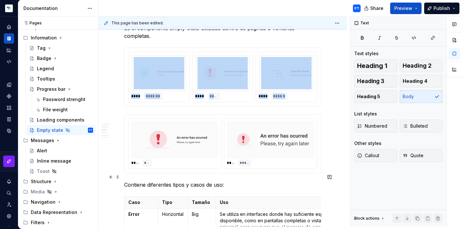
click at [124, 181] on p "Contiene diferentes tipos y casos de uso:" at bounding box center [222, 185] width 197 height 8
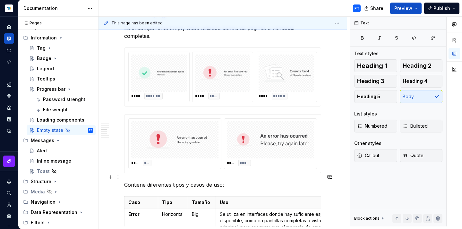
scroll to position [0, 0]
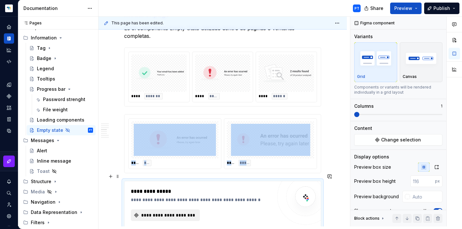
click at [151, 212] on span "**********" at bounding box center [167, 215] width 55 height 6
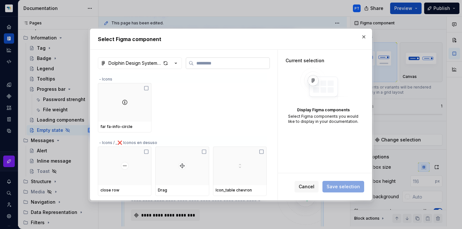
type textarea "*"
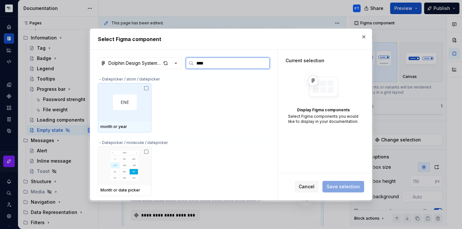
type input "*****"
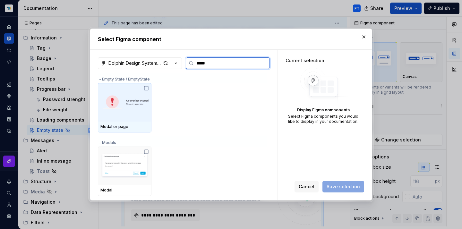
click at [141, 97] on img at bounding box center [124, 102] width 48 height 33
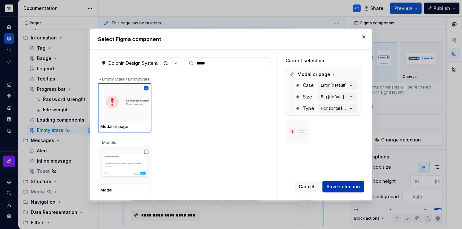
click at [342, 187] on span "Save selection" at bounding box center [342, 186] width 33 height 6
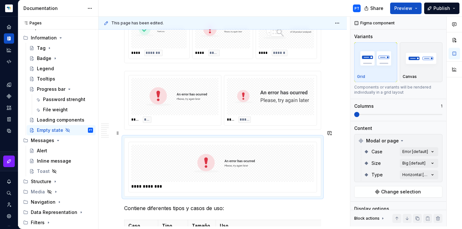
scroll to position [389, 0]
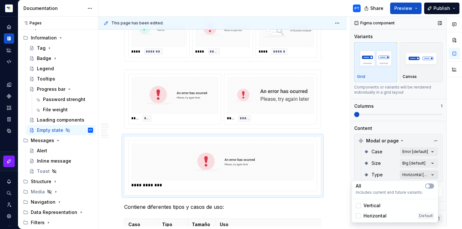
click at [406, 174] on div "Comments Open comments No comments yet Select ‘Comment’ from the block context …" at bounding box center [406, 122] width 112 height 210
click at [432, 186] on button "button" at bounding box center [429, 185] width 9 height 5
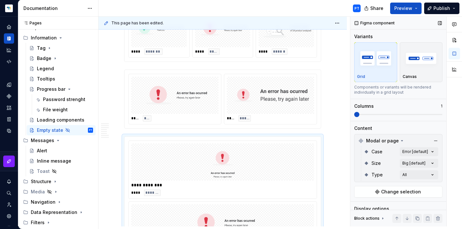
click at [413, 115] on div "Comments Open comments No comments yet Select ‘Comment’ from the block context …" at bounding box center [406, 122] width 112 height 210
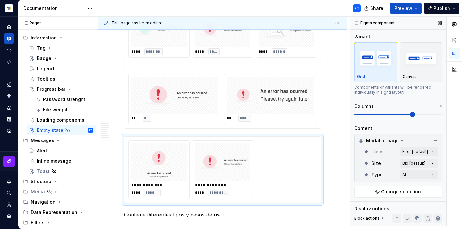
click at [417, 114] on span at bounding box center [398, 114] width 88 height 5
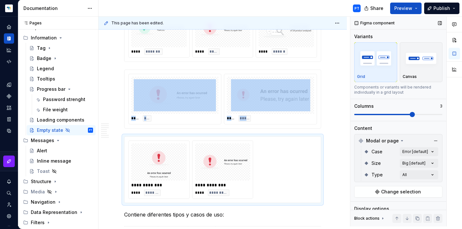
click at [390, 114] on span at bounding box center [398, 114] width 88 height 1
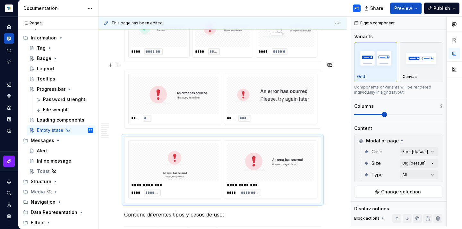
click at [321, 97] on div "**** *** **** *****" at bounding box center [222, 99] width 197 height 59
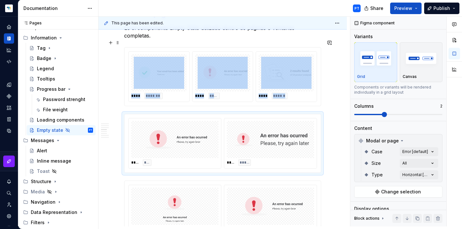
scroll to position [342, 0]
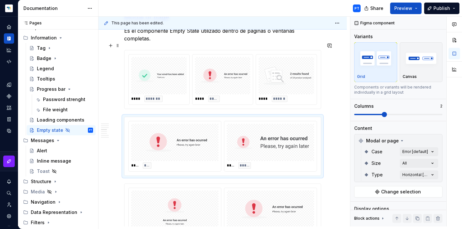
click at [321, 97] on div "**** ******* **** ***** **** ******" at bounding box center [222, 79] width 197 height 59
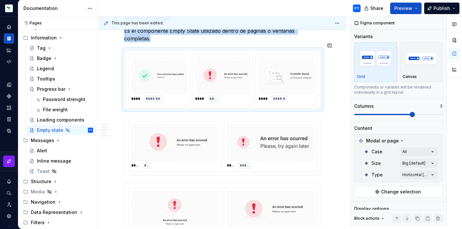
click at [330, 106] on div "**********" at bounding box center [223, 122] width 251 height 210
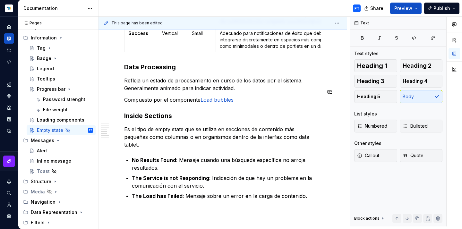
scroll to position [922, 0]
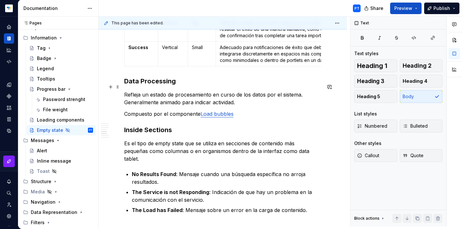
click at [237, 94] on p "Refleja un estado de procesamiento en curso de los datos por el sistema. Genera…" at bounding box center [222, 98] width 197 height 15
click at [242, 110] on p "Compuesto por el componente Load bubbles" at bounding box center [222, 114] width 197 height 8
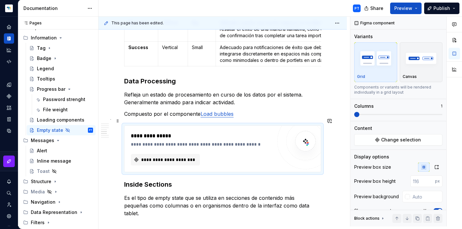
click at [166, 158] on div "**********" at bounding box center [222, 149] width 196 height 46
click at [168, 156] on span "**********" at bounding box center [167, 159] width 55 height 6
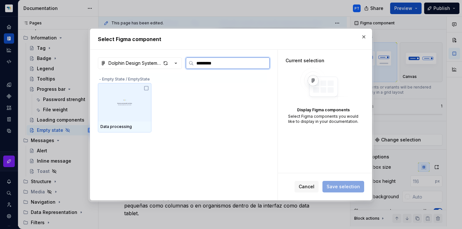
type input "**********"
click at [148, 107] on img at bounding box center [124, 102] width 48 height 33
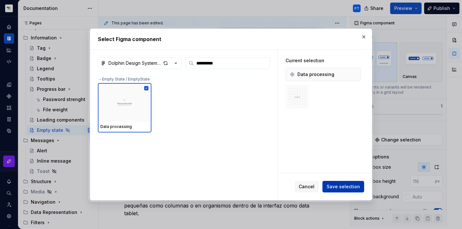
click at [347, 185] on span "Save selection" at bounding box center [342, 186] width 33 height 6
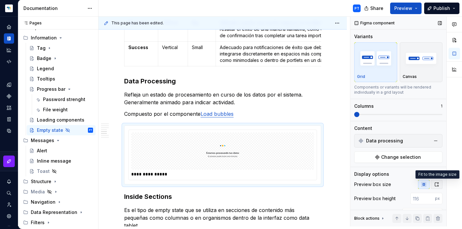
click at [435, 184] on icon "button" at bounding box center [436, 184] width 5 height 5
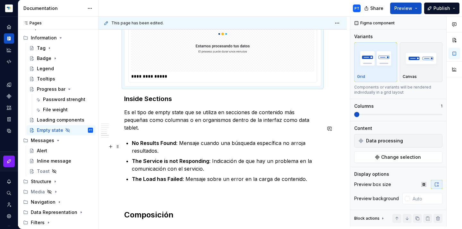
scroll to position [1047, 0]
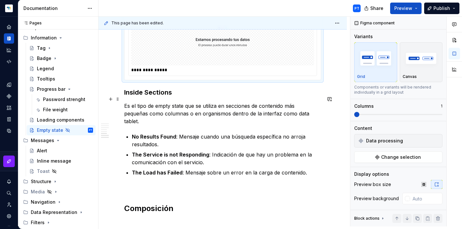
click at [304, 110] on p "Es el tipo de empty state que se utiliza en secciones de contenido más pequeñas…" at bounding box center [222, 113] width 197 height 23
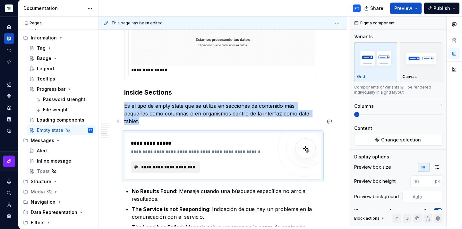
click at [179, 164] on span "**********" at bounding box center [167, 167] width 55 height 6
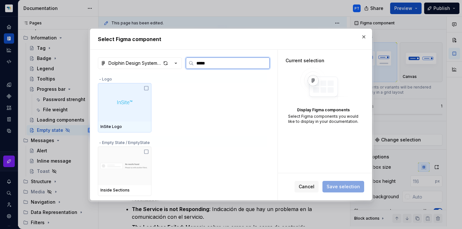
type input "******"
click at [122, 100] on img at bounding box center [124, 102] width 48 height 18
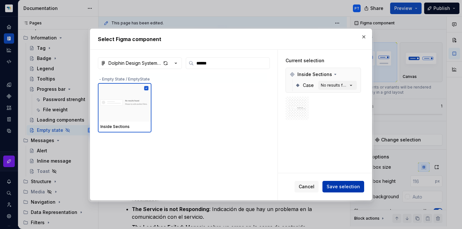
click at [341, 186] on span "Save selection" at bounding box center [342, 186] width 33 height 6
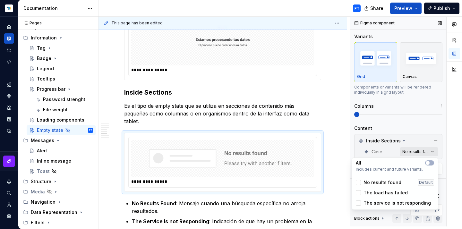
click at [422, 151] on div "Comments Open comments No comments yet Select ‘Comment’ from the block context …" at bounding box center [406, 122] width 112 height 210
click at [430, 162] on button "button" at bounding box center [429, 162] width 9 height 5
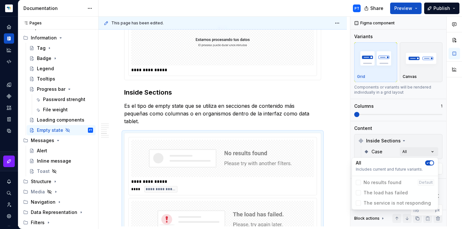
type textarea "*"
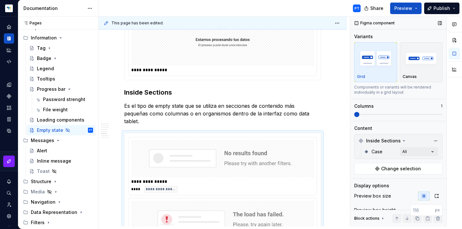
click at [416, 116] on div "Comments Open comments No comments yet Select ‘Comment’ from the block context …" at bounding box center [406, 122] width 112 height 210
click at [421, 115] on span at bounding box center [398, 114] width 88 height 1
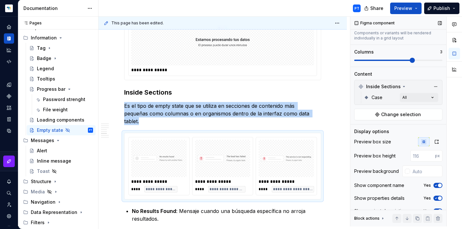
scroll to position [55, 0]
click at [436, 187] on icon "button" at bounding box center [435, 185] width 5 height 4
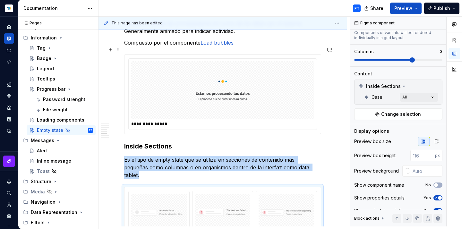
scroll to position [992, 0]
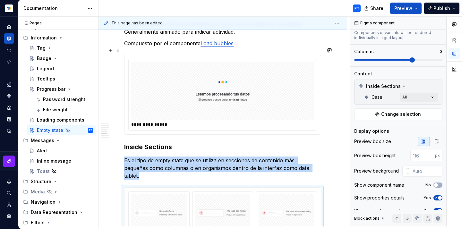
click at [290, 78] on img at bounding box center [223, 90] width 178 height 53
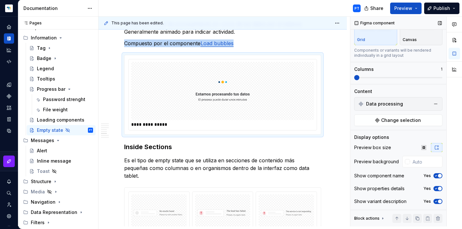
click at [436, 178] on button "Yes" at bounding box center [437, 175] width 9 height 5
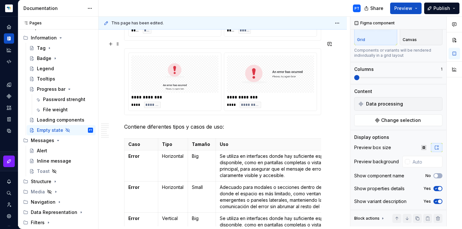
scroll to position [442, 0]
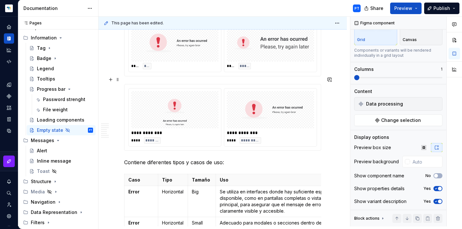
click at [285, 106] on img at bounding box center [270, 110] width 82 height 32
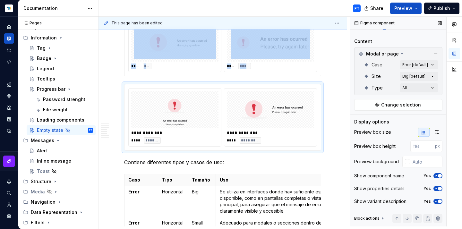
scroll to position [87, 0]
click at [438, 175] on span "button" at bounding box center [440, 176] width 4 height 4
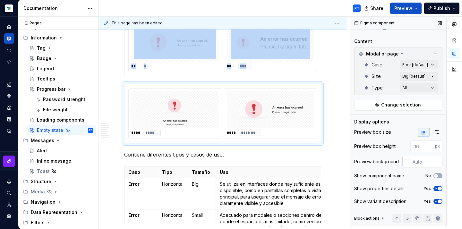
click at [416, 163] on input "text" at bounding box center [426, 162] width 32 height 12
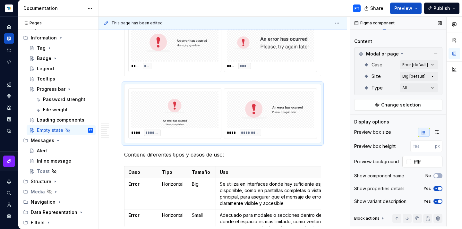
type input "#FFFFFF"
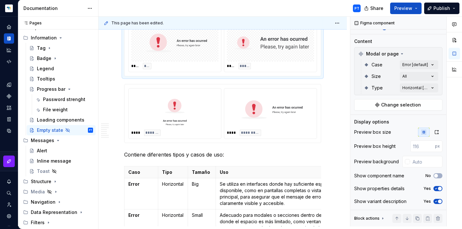
click at [321, 48] on div "**** *** **** *****" at bounding box center [222, 46] width 197 height 59
click at [421, 161] on input "text" at bounding box center [426, 162] width 32 height 12
type input "#FFFFFF"
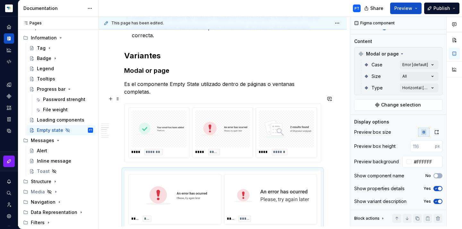
scroll to position [309, 0]
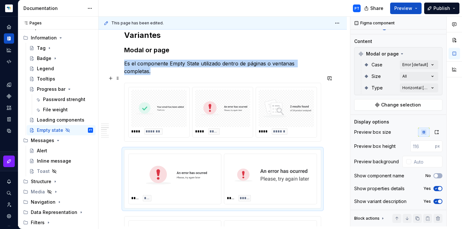
click at [313, 128] on div "**** ******" at bounding box center [285, 131] width 55 height 6
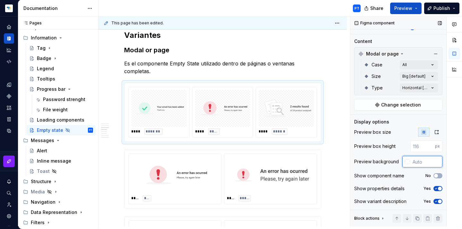
click at [428, 164] on input "text" at bounding box center [426, 162] width 32 height 12
type input "#FFFFFF"
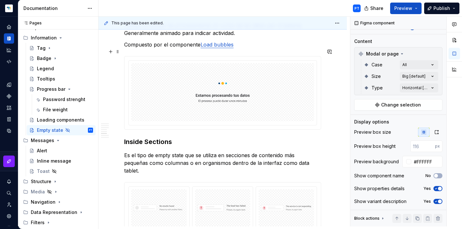
scroll to position [984, 0]
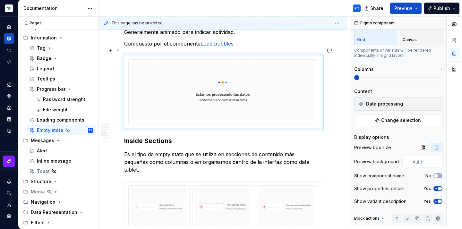
click at [273, 91] on img at bounding box center [223, 91] width 178 height 53
click at [419, 161] on input "text" at bounding box center [426, 162] width 32 height 12
type input "#FFFFFF"
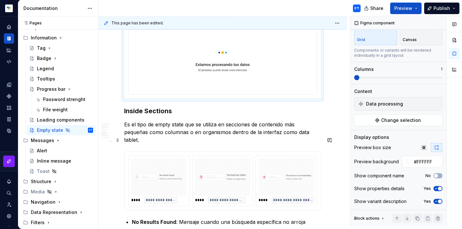
scroll to position [1024, 0]
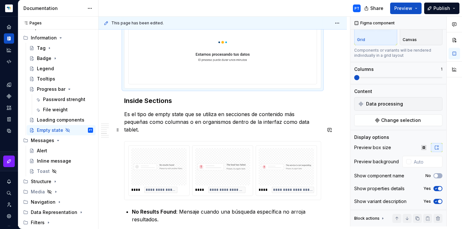
click at [311, 151] on img at bounding box center [286, 167] width 50 height 32
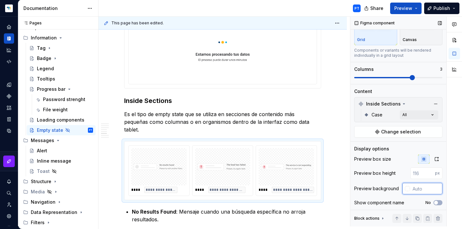
click at [414, 190] on input "text" at bounding box center [426, 189] width 32 height 12
type input "#FFFFFF"
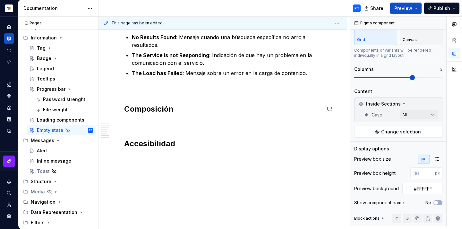
scroll to position [1196, 0]
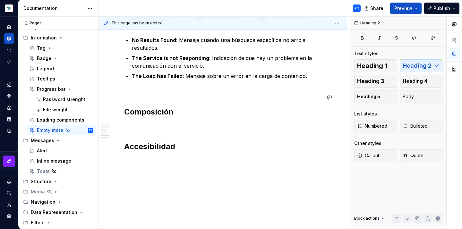
click at [146, 88] on p at bounding box center [222, 92] width 197 height 8
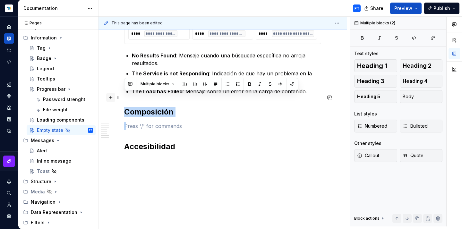
drag, startPoint x: 143, startPoint y: 114, endPoint x: 110, endPoint y: 96, distance: 37.6
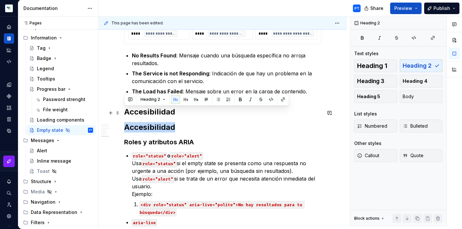
drag, startPoint x: 184, startPoint y: 116, endPoint x: 124, endPoint y: 113, distance: 59.5
click at [124, 122] on h2 "Accesibilidad" at bounding box center [222, 127] width 197 height 10
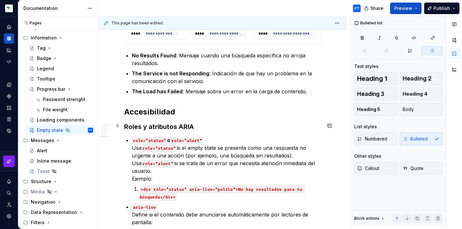
click at [176, 165] on p "role="status" o role="alert" Usa role="status" si el empty state se presenta co…" at bounding box center [226, 159] width 189 height 46
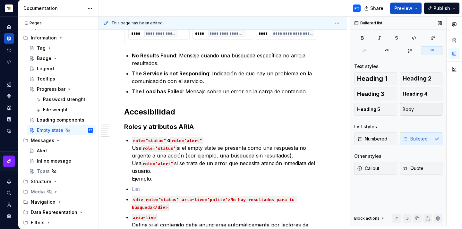
click at [406, 114] on button "Body" at bounding box center [421, 109] width 43 height 13
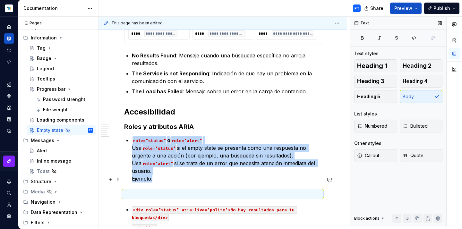
click at [147, 190] on p at bounding box center [222, 194] width 197 height 8
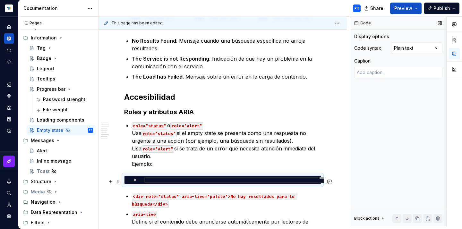
scroll to position [1196, 0]
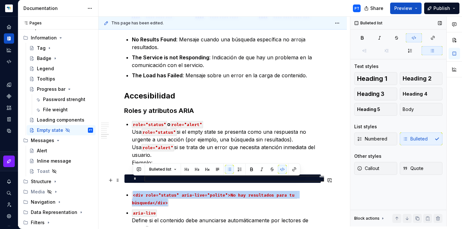
drag, startPoint x: 168, startPoint y: 188, endPoint x: 133, endPoint y: 181, distance: 35.7
click at [133, 191] on code "<div role="status" aria-live="polite">No hay resultados para tu búsqueda</div>" at bounding box center [214, 198] width 165 height 15
copy code "<div role="status" aria-live="polite">No hay resultados para tu búsqueda</div>"
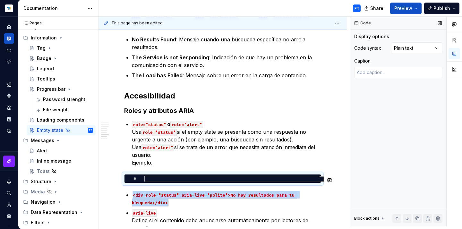
drag, startPoint x: 126, startPoint y: 164, endPoint x: 130, endPoint y: 164, distance: 3.8
click at [126, 176] on div "*" at bounding box center [130, 179] width 12 height 6
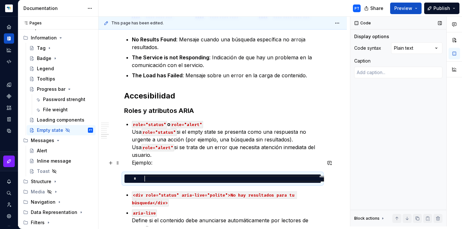
click at [150, 176] on div at bounding box center [234, 179] width 180 height 6
type textarea "*"
type textarea "**********"
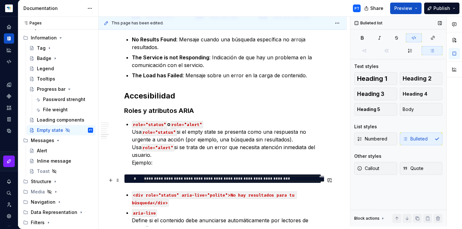
click at [172, 191] on p "<div role="status" aria-live="polite">No hay resultados para tu búsqueda</div>" at bounding box center [226, 198] width 189 height 15
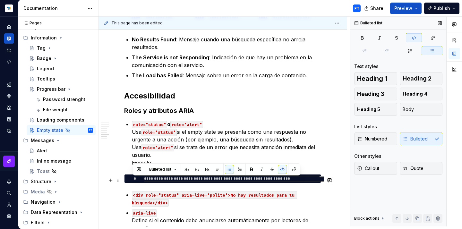
drag, startPoint x: 178, startPoint y: 190, endPoint x: 131, endPoint y: 179, distance: 48.5
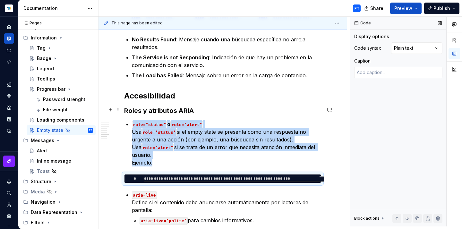
click at [160, 147] on p "role="status" o role="alert" Usa role="status" si el empty state se presenta co…" at bounding box center [226, 143] width 189 height 46
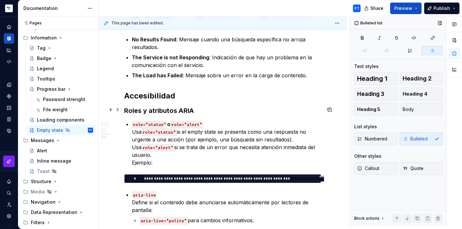
click at [132, 120] on p "role="status" o role="alert" Usa role="status" si el empty state se presenta co…" at bounding box center [226, 143] width 189 height 46
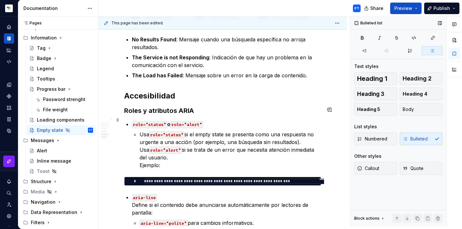
click at [140, 136] on p "Usa role="status" si el empty state se presenta como una respuesta no urgente a…" at bounding box center [230, 150] width 182 height 38
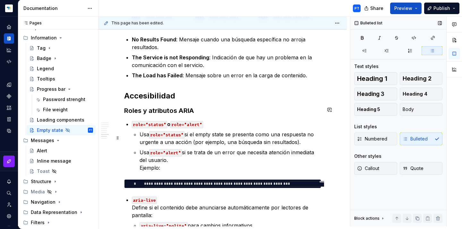
click at [140, 152] on p "Usa role="alert" si se trata de un error que necesita atención inmediata del us…" at bounding box center [230, 159] width 182 height 23
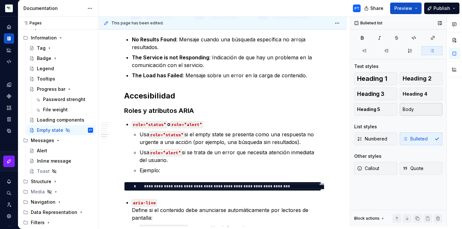
click at [423, 110] on button "Body" at bounding box center [421, 109] width 43 height 13
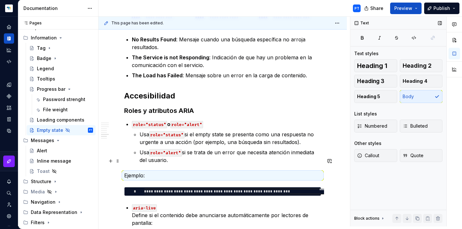
click at [218, 172] on p "Ejemplo:" at bounding box center [222, 176] width 197 height 8
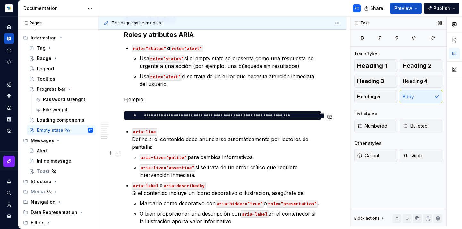
scroll to position [1275, 0]
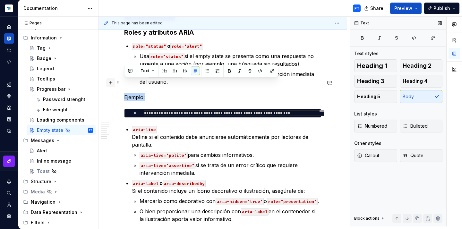
drag, startPoint x: 151, startPoint y: 84, endPoint x: 111, endPoint y: 82, distance: 40.1
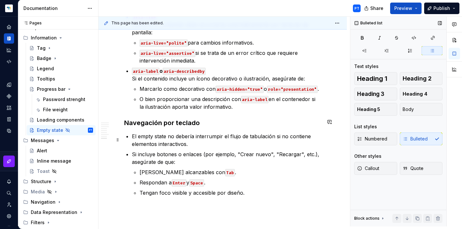
scroll to position [1372, 0]
click at [69, 89] on icon "Page tree" at bounding box center [70, 89] width 2 height 1
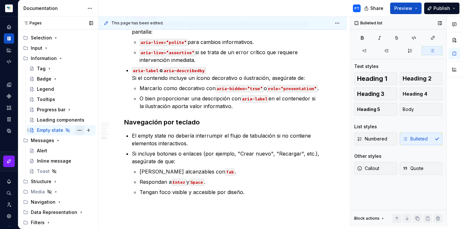
click at [80, 126] on button "Page tree" at bounding box center [79, 130] width 9 height 9
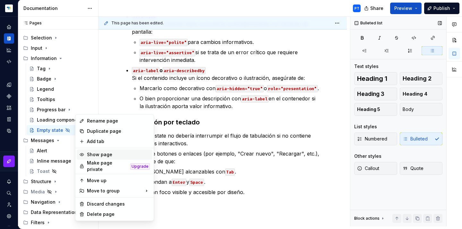
click at [94, 154] on div "Show page" at bounding box center [118, 154] width 63 height 6
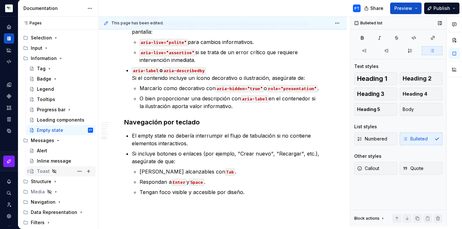
click at [42, 168] on div "Toast" at bounding box center [43, 171] width 13 height 6
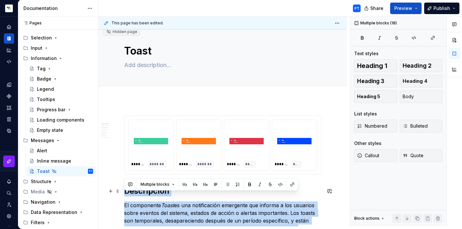
drag, startPoint x: 239, startPoint y: 131, endPoint x: 125, endPoint y: 197, distance: 131.2
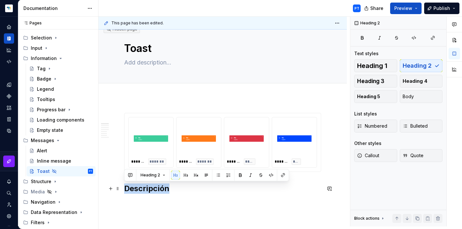
drag, startPoint x: 124, startPoint y: 188, endPoint x: 169, endPoint y: 188, distance: 45.2
click at [169, 188] on h2 "Descripción" at bounding box center [222, 188] width 197 height 10
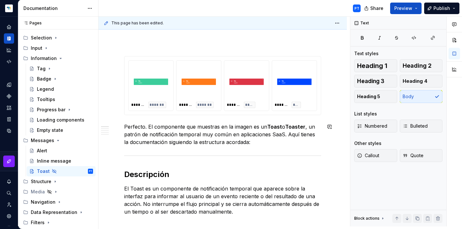
scroll to position [66, 0]
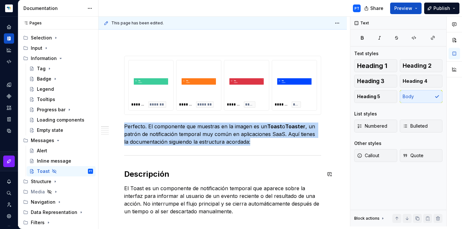
click at [137, 156] on div at bounding box center [222, 155] width 197 height 4
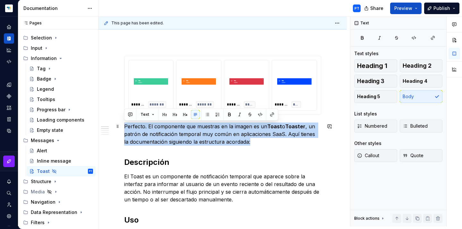
drag, startPoint x: 249, startPoint y: 142, endPoint x: 121, endPoint y: 126, distance: 129.3
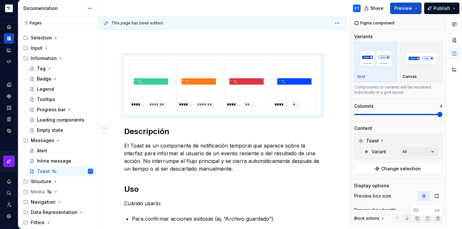
type textarea "*"
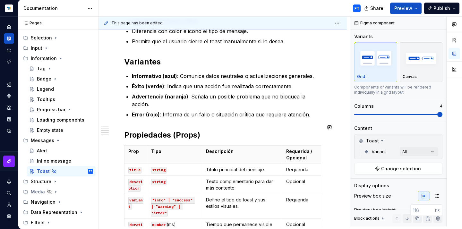
scroll to position [385, 0]
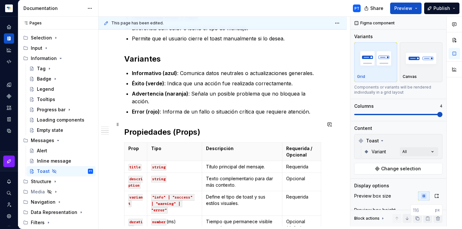
click at [197, 128] on h2 "Propiedades (Props)" at bounding box center [222, 132] width 197 height 10
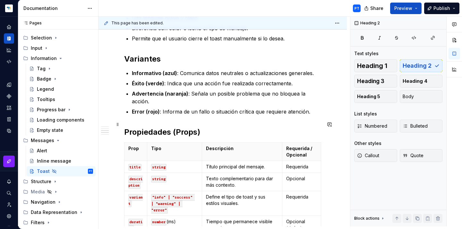
click at [225, 127] on h2 "Propiedades (Props)" at bounding box center [222, 132] width 197 height 10
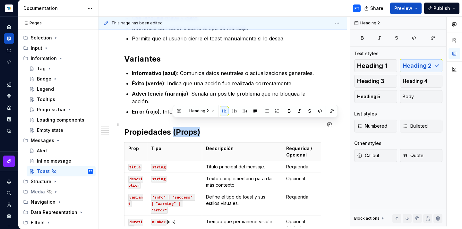
drag, startPoint x: 206, startPoint y: 124, endPoint x: 173, endPoint y: 126, distance: 32.7
click at [173, 127] on h2 "Propiedades (Props)" at bounding box center [222, 132] width 197 height 10
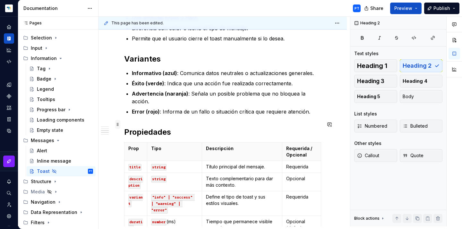
click at [118, 123] on span at bounding box center [117, 124] width 5 height 9
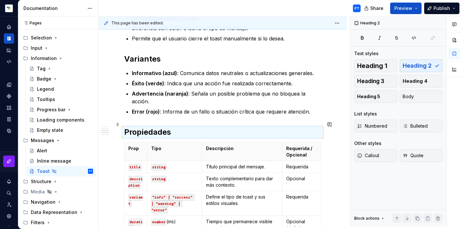
click at [175, 127] on h2 "Propiedades" at bounding box center [222, 132] width 197 height 10
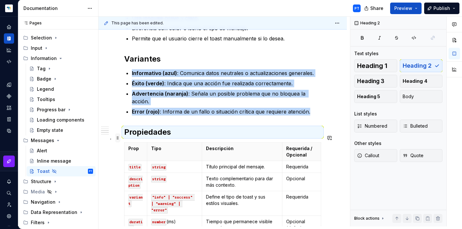
click at [118, 139] on span at bounding box center [117, 137] width 5 height 9
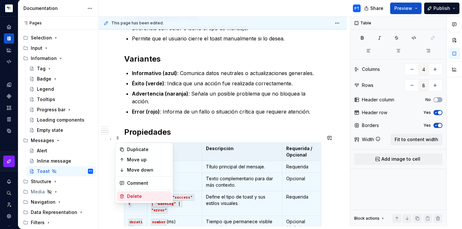
click at [138, 193] on div "Delete" at bounding box center [148, 196] width 42 height 6
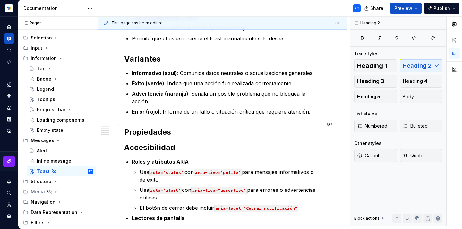
click at [184, 127] on h2 "Propiedades" at bounding box center [222, 132] width 197 height 10
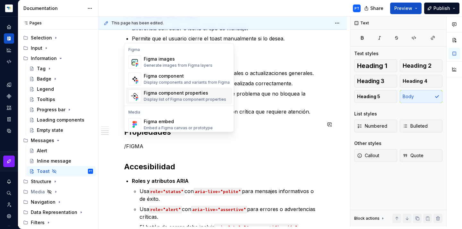
click at [180, 98] on div "Display list of Figma component properties" at bounding box center [185, 99] width 82 height 5
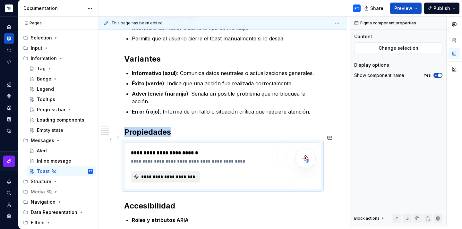
click at [162, 173] on span "**********" at bounding box center [167, 176] width 55 height 6
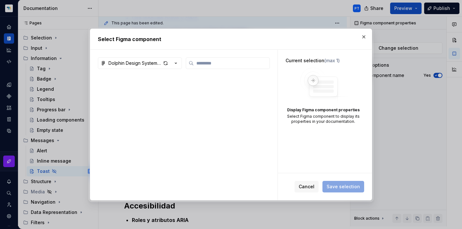
type textarea "*"
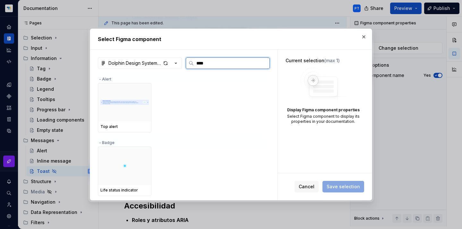
type input "*****"
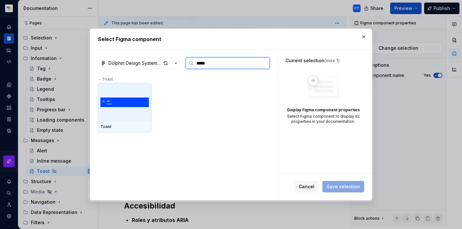
click at [127, 106] on img at bounding box center [124, 102] width 48 height 27
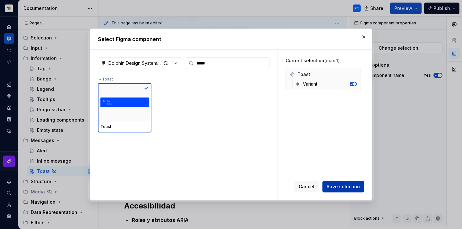
click at [348, 190] on span "Save selection" at bounding box center [342, 186] width 33 height 6
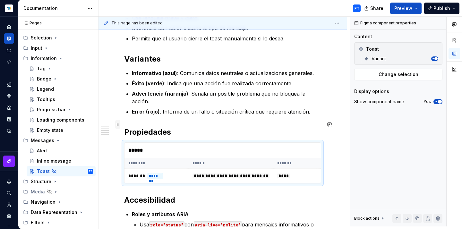
click at [118, 124] on span at bounding box center [117, 124] width 5 height 9
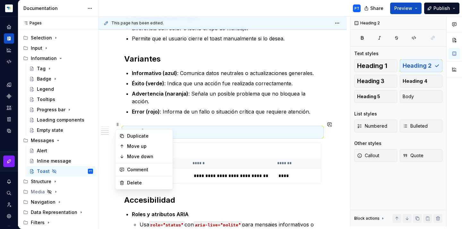
click at [160, 116] on div "******* ******* ******* ******* ******* ***** ******* **** Descripción El Toast…" at bounding box center [222, 124] width 197 height 775
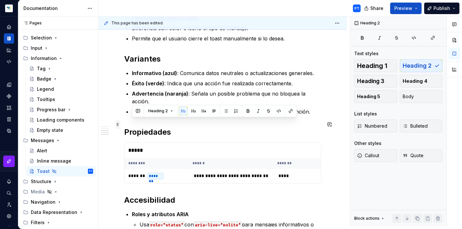
drag, startPoint x: 177, startPoint y: 126, endPoint x: 116, endPoint y: 121, distance: 61.8
click at [124, 121] on div "******* ******* ******* ******* ******* ***** ******* **** Descripción El Toast…" at bounding box center [222, 128] width 197 height 783
click at [127, 127] on h2 "Propiedades" at bounding box center [222, 132] width 197 height 10
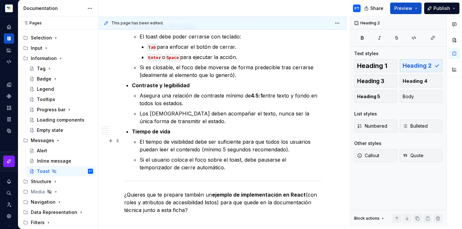
scroll to position [666, 0]
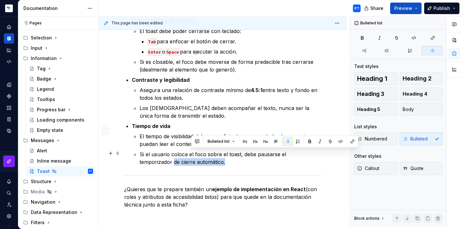
drag, startPoint x: 199, startPoint y: 161, endPoint x: 140, endPoint y: 163, distance: 59.0
click at [140, 163] on p "Si el usuario coloca el foco sobre el toast, debe pausarse el temporizador de c…" at bounding box center [230, 157] width 182 height 15
click at [128, 187] on p "¿Quieres que te prepare también un ejemplo de implementación en React (con role…" at bounding box center [222, 196] width 197 height 23
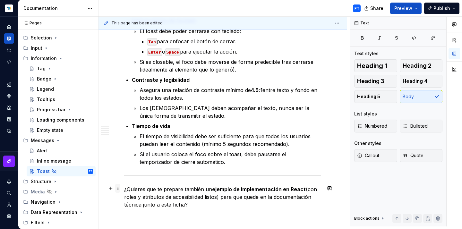
click at [117, 188] on span at bounding box center [117, 188] width 5 height 9
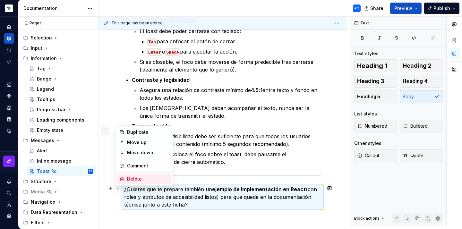
click at [126, 182] on div "Delete" at bounding box center [144, 179] width 55 height 10
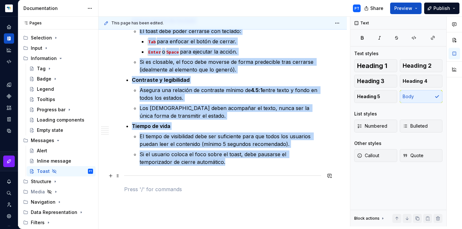
click at [124, 174] on div at bounding box center [222, 175] width 197 height 4
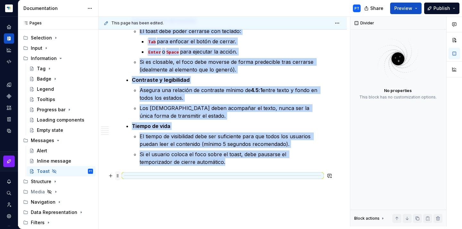
click at [119, 176] on span at bounding box center [117, 175] width 5 height 9
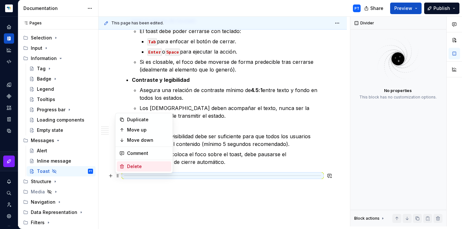
click at [136, 168] on div "Delete" at bounding box center [148, 166] width 42 height 6
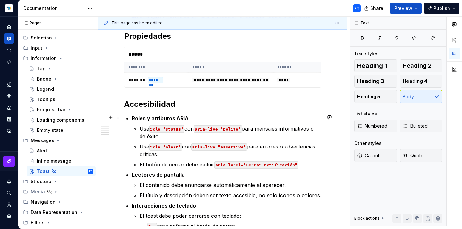
scroll to position [456, 0]
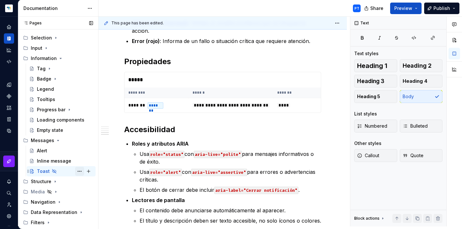
click at [78, 167] on button "Page tree" at bounding box center [79, 171] width 9 height 9
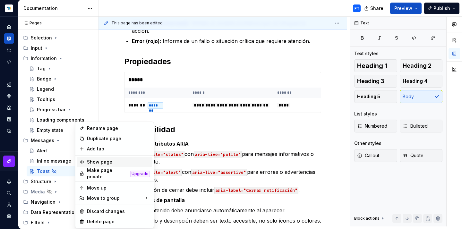
click at [91, 162] on div "Show page" at bounding box center [118, 162] width 63 height 6
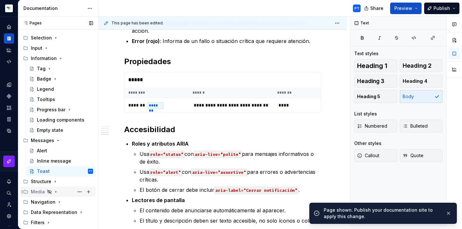
click at [40, 189] on div "Media" at bounding box center [38, 192] width 14 height 6
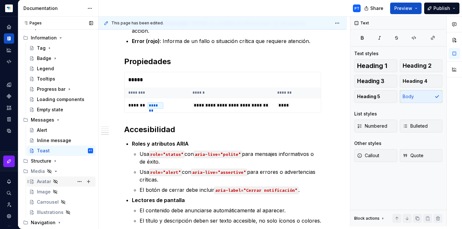
click at [42, 179] on div "Avatar" at bounding box center [44, 181] width 14 height 6
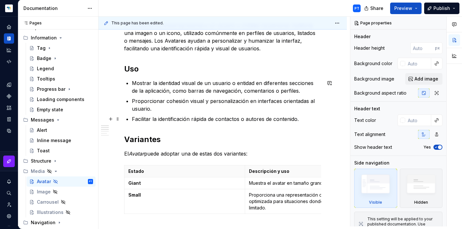
scroll to position [201, 0]
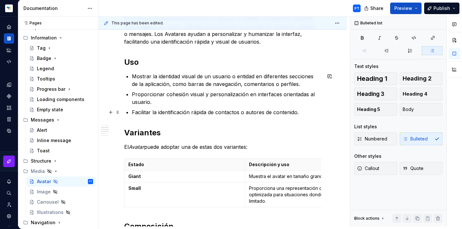
type textarea "*"
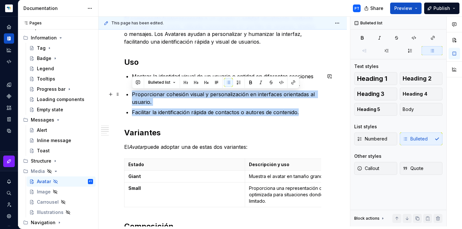
drag, startPoint x: 314, startPoint y: 114, endPoint x: 125, endPoint y: 93, distance: 190.3
click at [125, 93] on div "**********" at bounding box center [222, 123] width 197 height 405
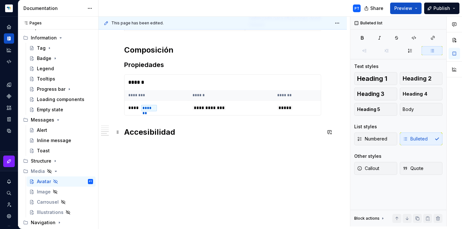
scroll to position [349, 0]
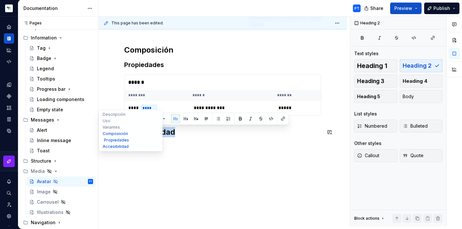
drag, startPoint x: 191, startPoint y: 132, endPoint x: 109, endPoint y: 129, distance: 82.1
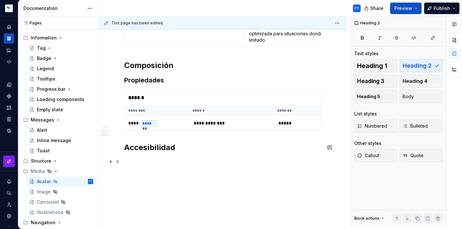
click at [133, 158] on p at bounding box center [222, 162] width 197 height 8
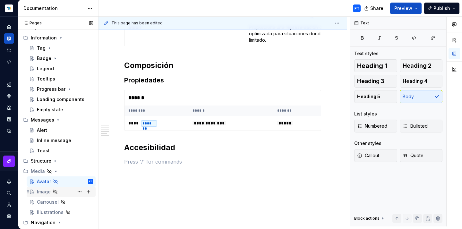
click at [43, 193] on div "Image" at bounding box center [44, 192] width 14 height 6
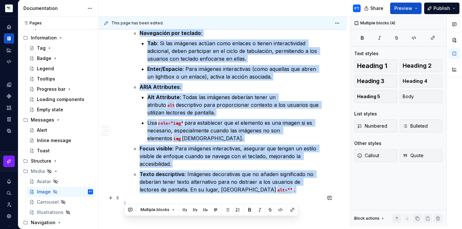
scroll to position [1004, 0]
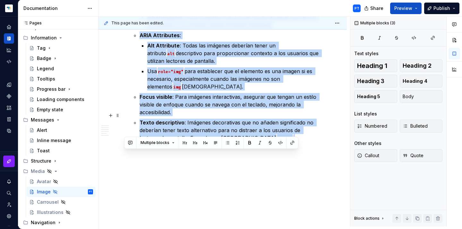
drag, startPoint x: 124, startPoint y: 82, endPoint x: 255, endPoint y: 130, distance: 138.7
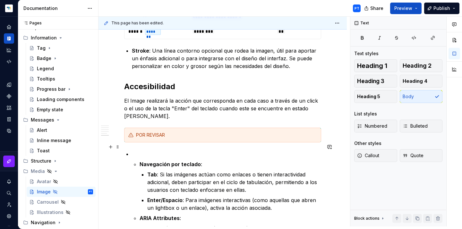
scroll to position [828, 0]
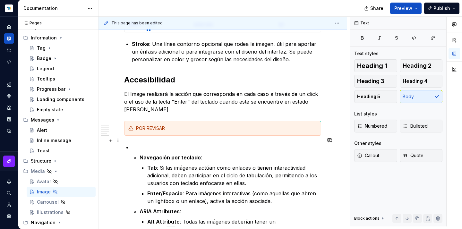
click at [136, 143] on p at bounding box center [226, 147] width 189 height 8
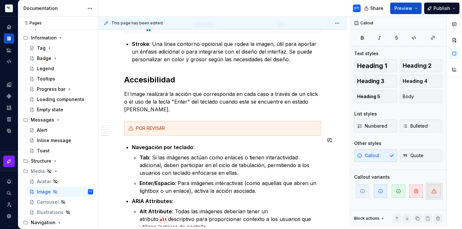
scroll to position [834, 0]
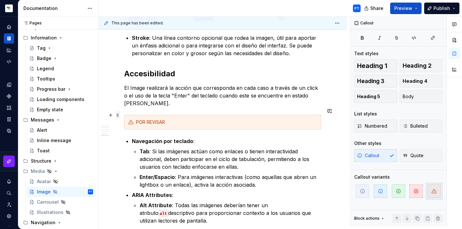
click at [118, 113] on span at bounding box center [117, 115] width 5 height 9
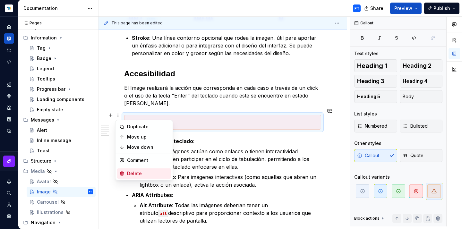
click at [130, 171] on div "Delete" at bounding box center [148, 173] width 42 height 6
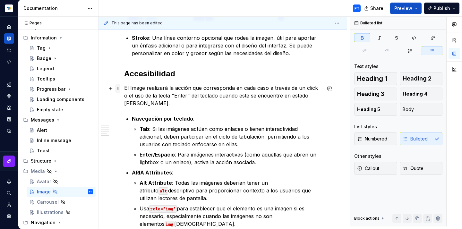
click at [117, 89] on span at bounding box center [117, 88] width 5 height 9
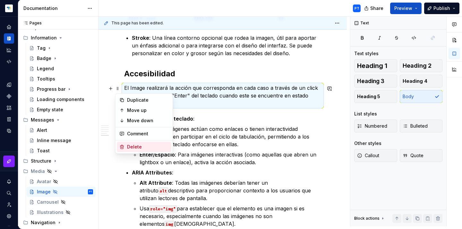
click at [128, 147] on div "Delete" at bounding box center [148, 147] width 42 height 6
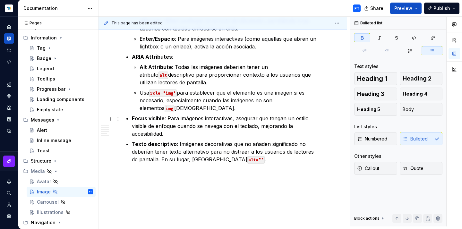
scroll to position [920, 0]
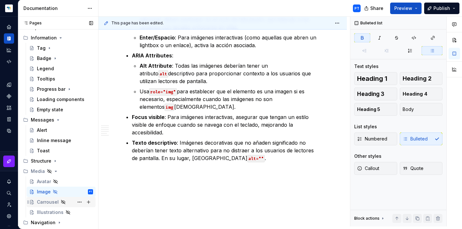
click at [46, 203] on div "Carrousel" at bounding box center [48, 202] width 22 height 6
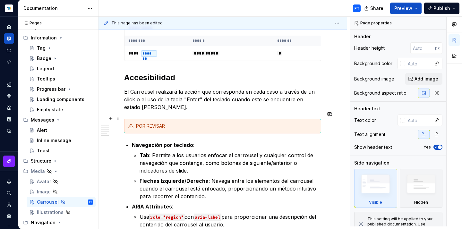
scroll to position [492, 0]
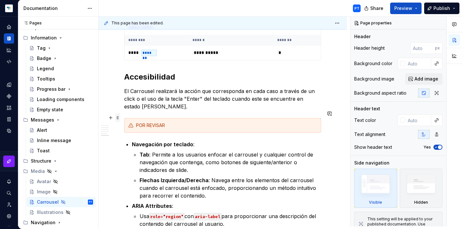
click at [119, 120] on span at bounding box center [117, 117] width 5 height 9
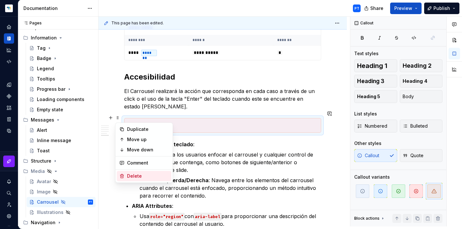
click at [131, 179] on div "Delete" at bounding box center [148, 176] width 42 height 6
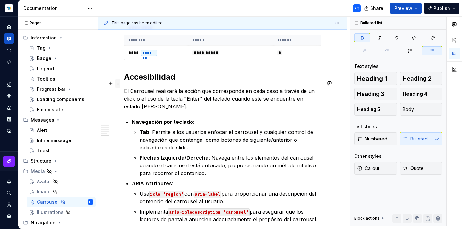
click at [117, 85] on span at bounding box center [117, 83] width 5 height 9
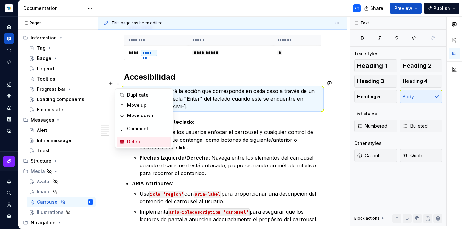
click at [130, 142] on div "Delete" at bounding box center [148, 142] width 42 height 6
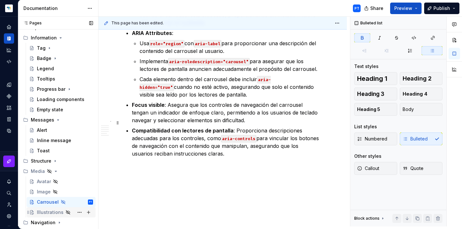
scroll to position [611, 0]
click at [51, 213] on div "Illustrations" at bounding box center [50, 212] width 27 height 6
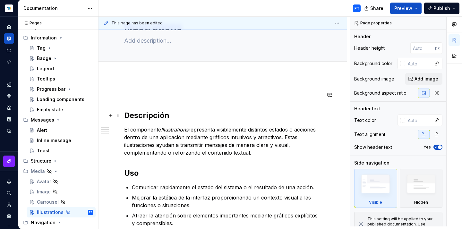
scroll to position [32, 0]
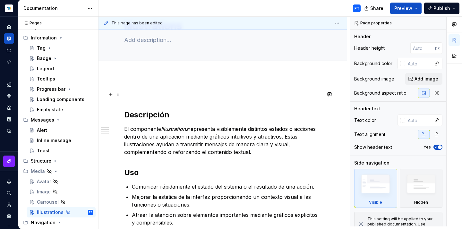
click at [131, 97] on p at bounding box center [222, 94] width 197 height 8
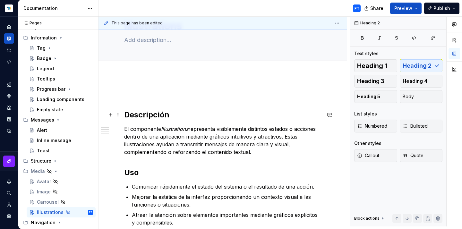
click at [125, 113] on h2 "Descripción" at bounding box center [222, 115] width 197 height 10
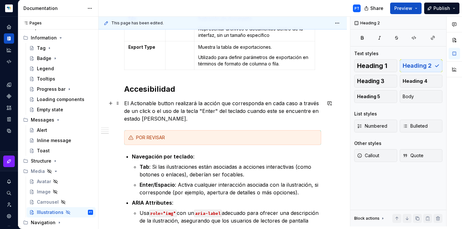
scroll to position [467, 0]
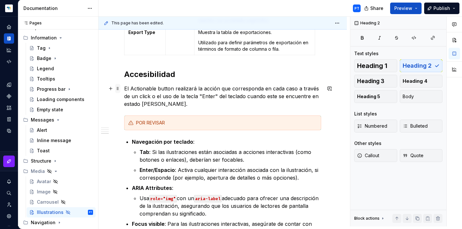
click at [119, 89] on span at bounding box center [117, 88] width 5 height 9
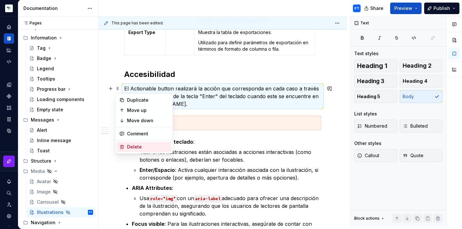
click at [130, 145] on div "Delete" at bounding box center [148, 147] width 42 height 6
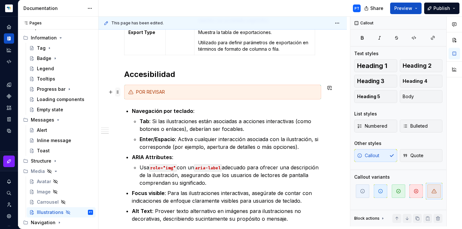
click at [118, 90] on span at bounding box center [117, 92] width 5 height 9
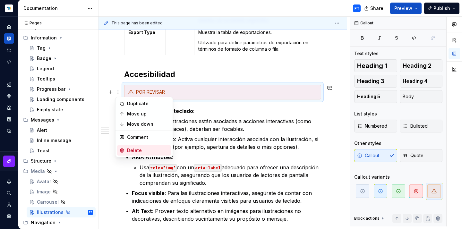
click at [122, 152] on icon at bounding box center [121, 150] width 5 height 5
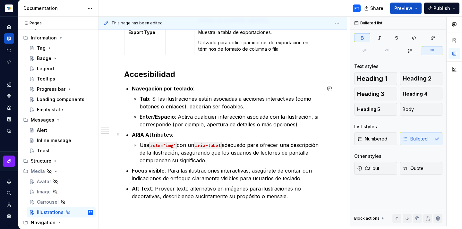
scroll to position [480, 0]
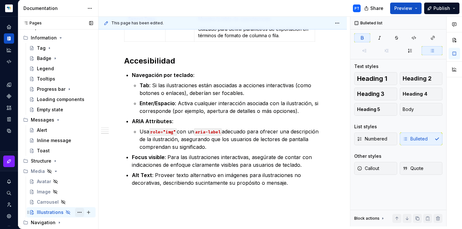
click at [80, 211] on button "Page tree" at bounding box center [79, 212] width 9 height 9
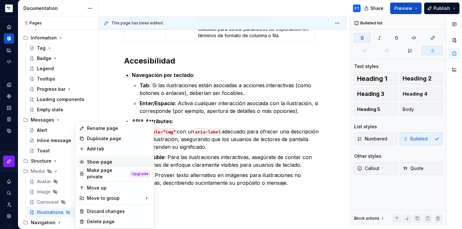
click at [89, 163] on div "Show page" at bounding box center [118, 162] width 63 height 6
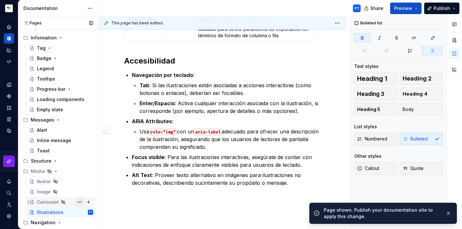
click at [81, 200] on button "Page tree" at bounding box center [79, 202] width 9 height 9
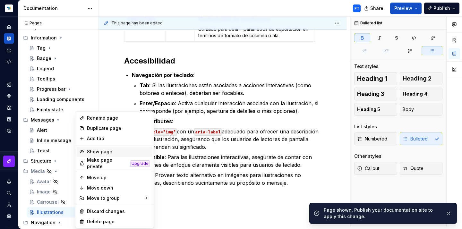
click at [90, 150] on div "Show page" at bounding box center [118, 151] width 63 height 6
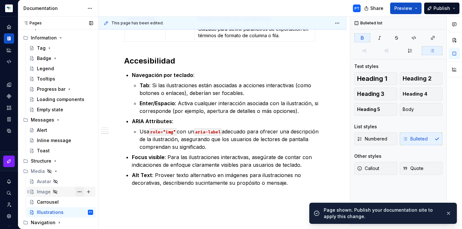
click at [79, 194] on button "Page tree" at bounding box center [79, 191] width 9 height 9
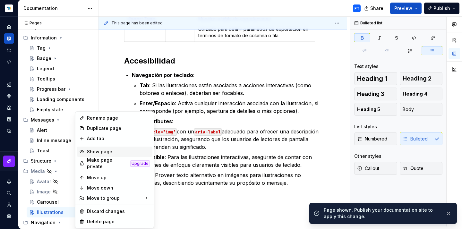
click at [89, 153] on div "Show page" at bounding box center [118, 151] width 63 height 6
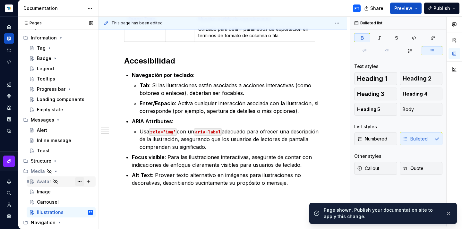
click at [78, 182] on button "Page tree" at bounding box center [79, 181] width 9 height 9
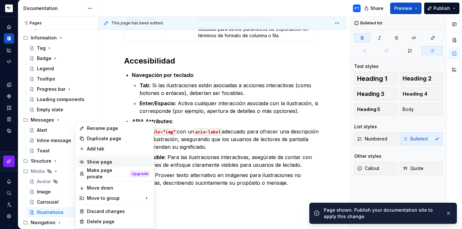
click at [88, 164] on div "Show page" at bounding box center [118, 162] width 63 height 6
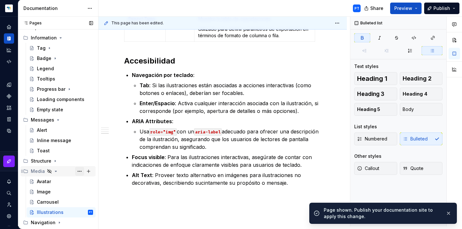
click at [78, 171] on button "Page tree" at bounding box center [79, 171] width 9 height 9
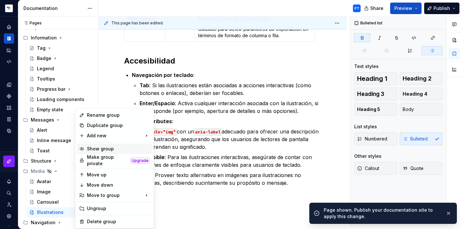
click at [103, 148] on div "Show group" at bounding box center [118, 149] width 63 height 6
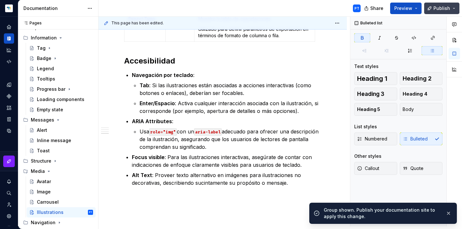
click at [436, 11] on span "Publish" at bounding box center [441, 8] width 17 height 6
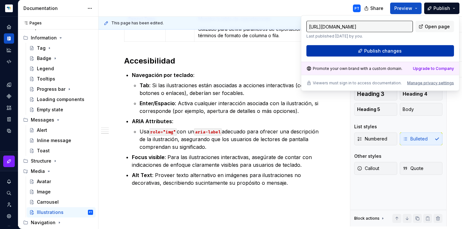
click at [373, 49] on span "Publish changes" at bounding box center [383, 51] width 38 height 6
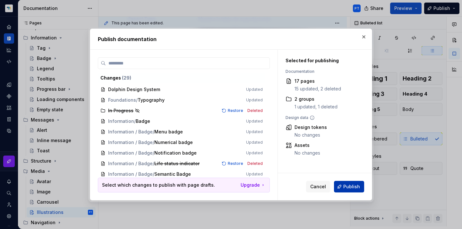
click at [351, 188] on span "Publish" at bounding box center [351, 186] width 17 height 6
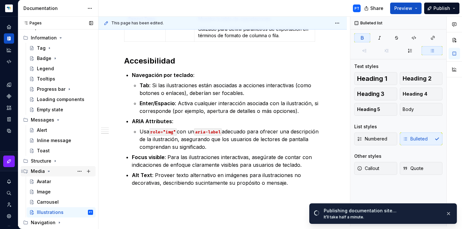
click at [48, 170] on icon "Page tree" at bounding box center [48, 171] width 5 height 5
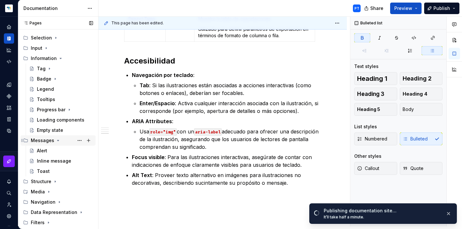
click at [57, 138] on icon "Page tree" at bounding box center [57, 140] width 5 height 5
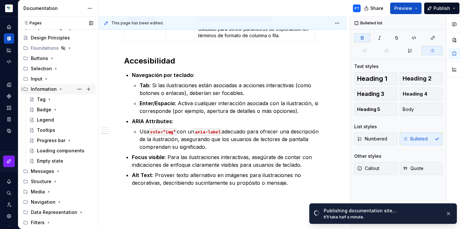
click at [60, 87] on icon "Page tree" at bounding box center [60, 89] width 5 height 5
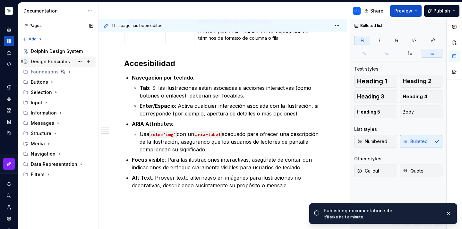
scroll to position [0, 0]
click at [43, 71] on div "Foundations" at bounding box center [45, 72] width 28 height 6
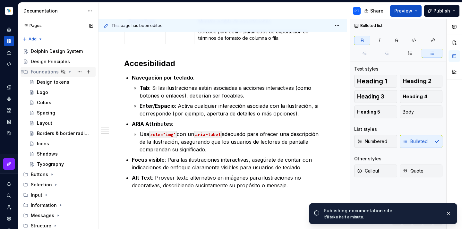
click at [69, 71] on icon "Page tree" at bounding box center [69, 71] width 5 height 5
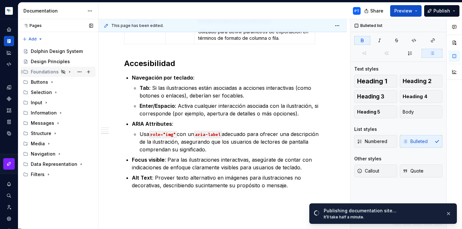
click at [69, 72] on icon "Page tree" at bounding box center [69, 72] width 1 height 2
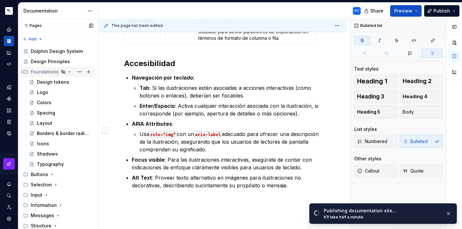
click at [69, 72] on icon "Page tree" at bounding box center [70, 72] width 2 height 1
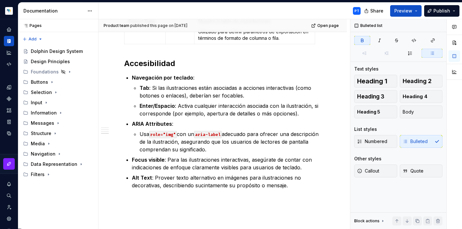
type textarea "*"
